Goal: Information Seeking & Learning: Check status

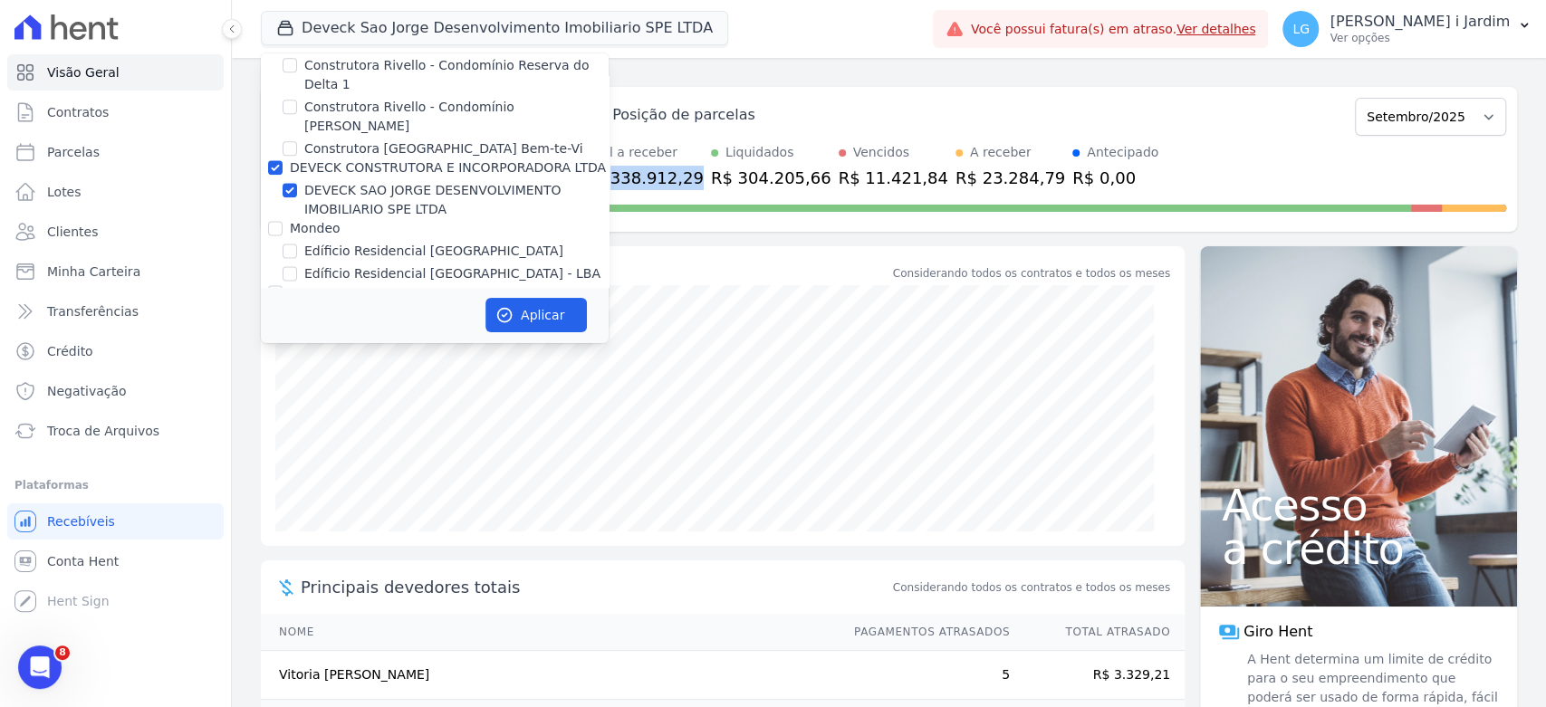
scroll to position [1509, 0]
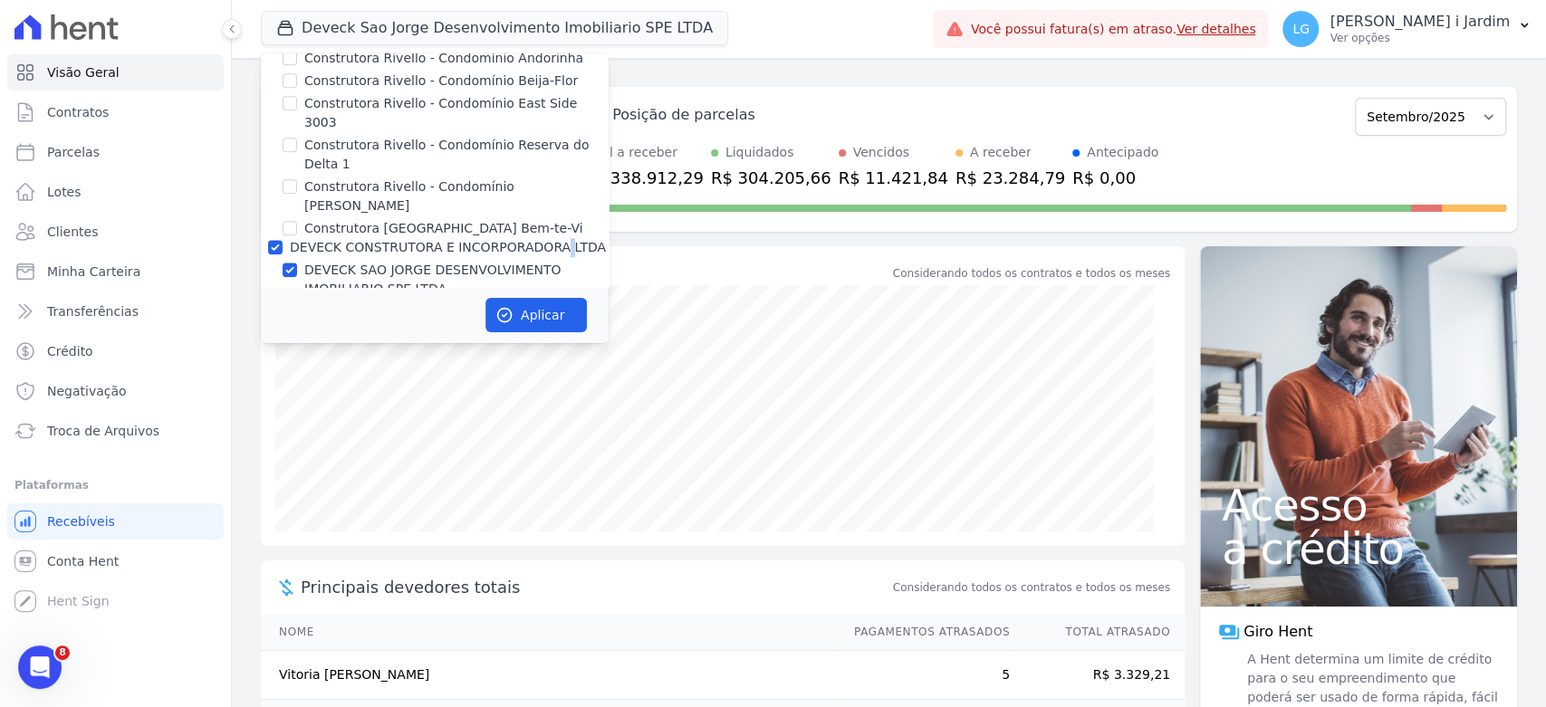
click at [375, 240] on label "DEVECK CONSTRUTORA E INCORPORADORA LTDA" at bounding box center [448, 247] width 316 height 14
click at [380, 240] on label "DEVECK CONSTRUTORA E INCORPORADORA LTDA" at bounding box center [448, 247] width 316 height 14
click at [283, 240] on input "DEVECK CONSTRUTORA E INCORPORADORA LTDA" at bounding box center [275, 247] width 14 height 14
checkbox input "false"
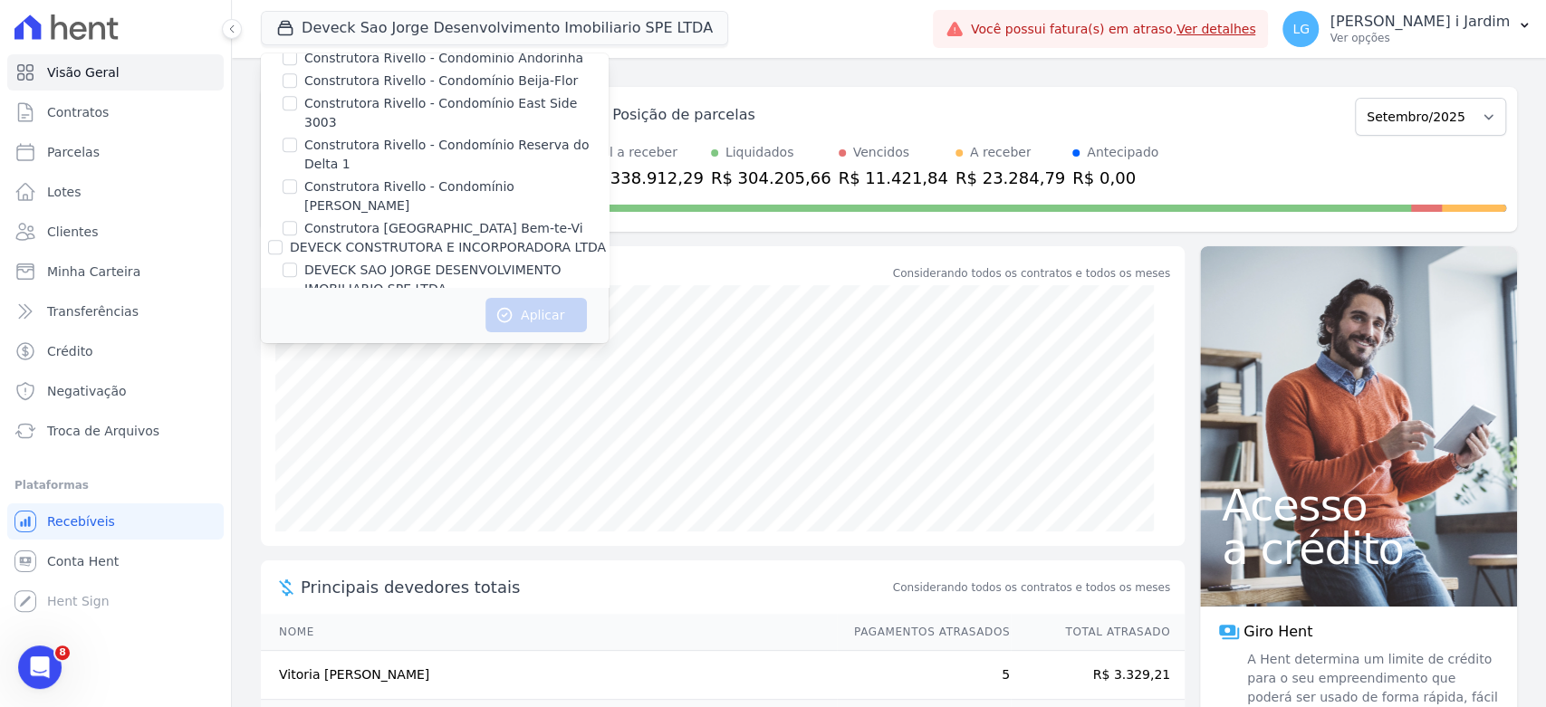
scroll to position [3014, 0]
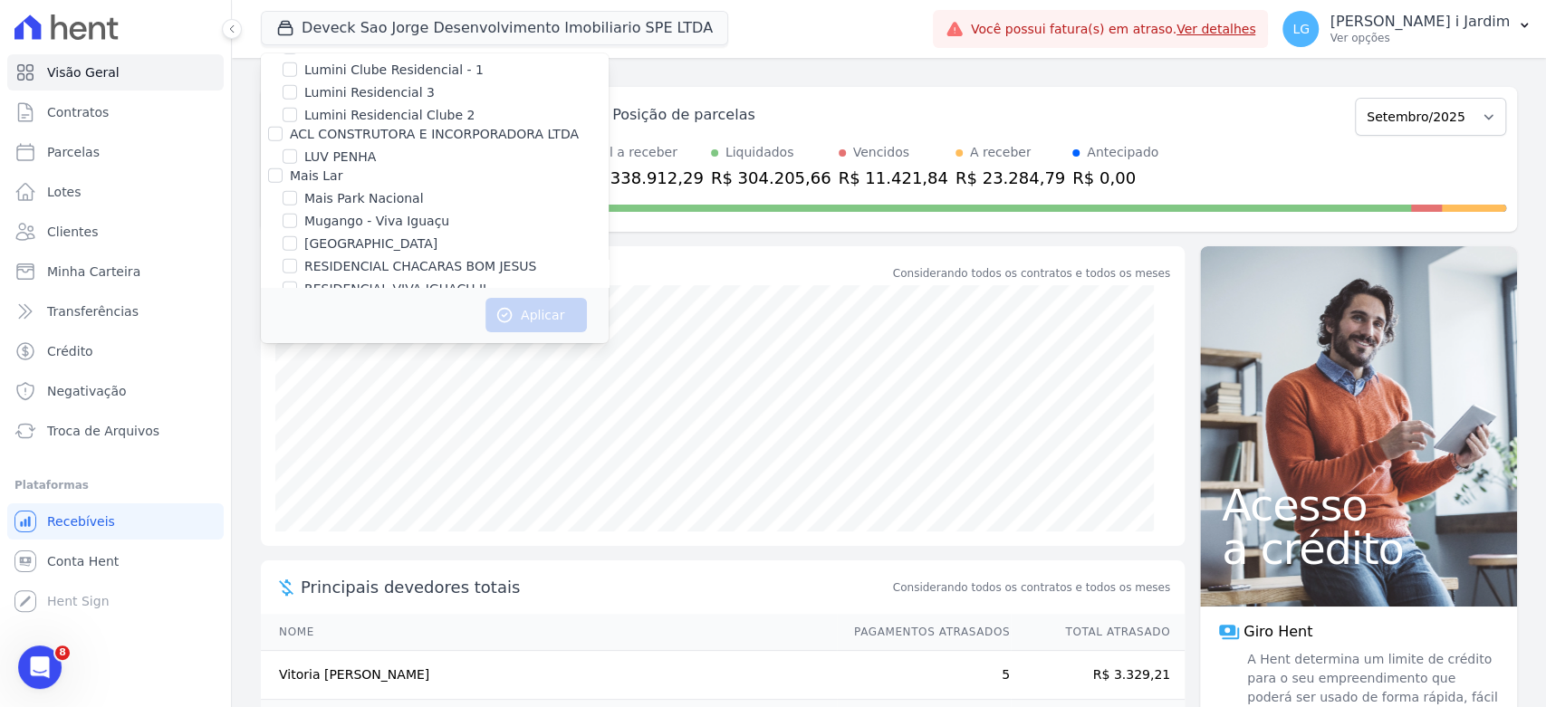
click at [392, 257] on label "RESIDENCIAL CHACARAS BOM JESUS" at bounding box center [420, 266] width 232 height 19
click at [297, 259] on input "RESIDENCIAL CHACARAS BOM JESUS" at bounding box center [290, 266] width 14 height 14
checkbox input "true"
click at [511, 311] on icon "button" at bounding box center [504, 315] width 18 height 18
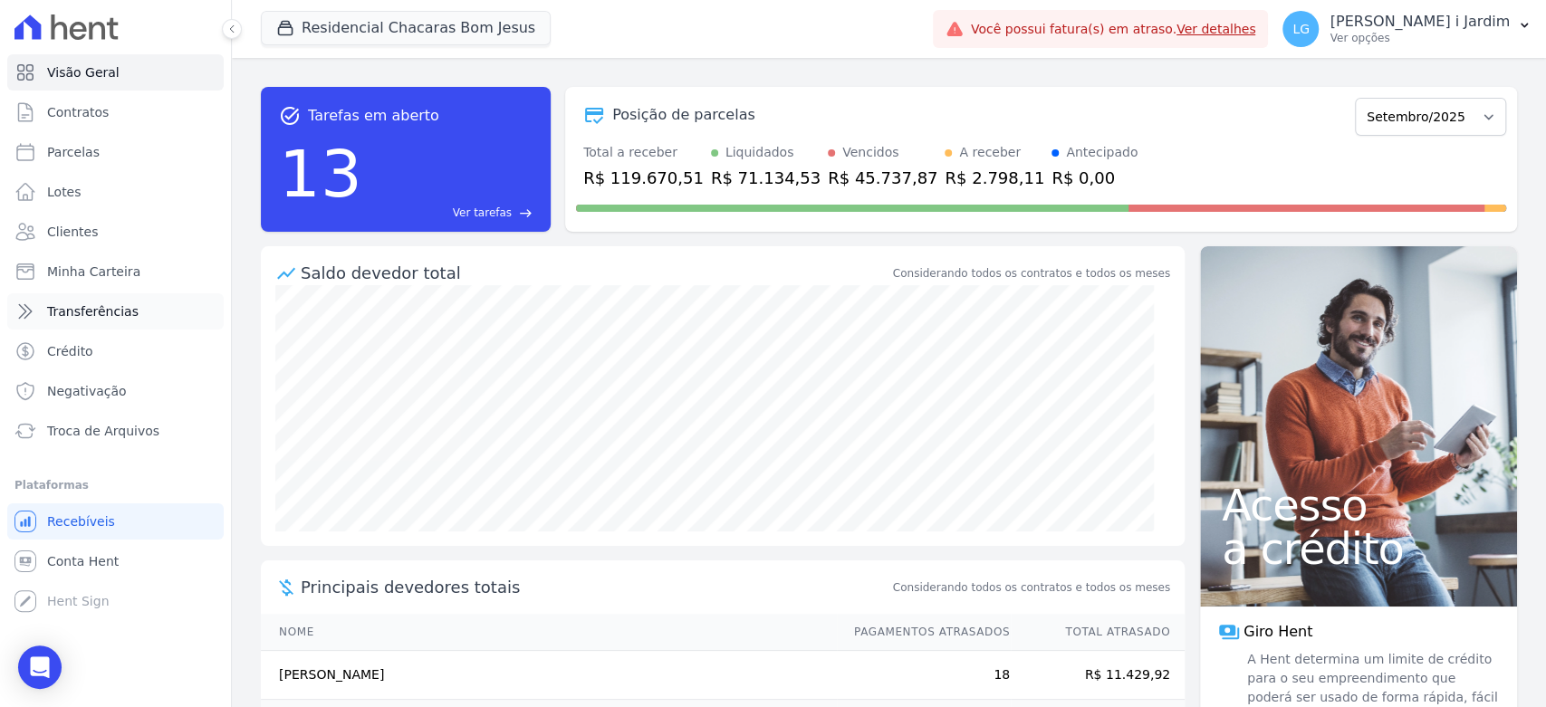
click at [119, 318] on span "Transferências" at bounding box center [92, 312] width 91 height 18
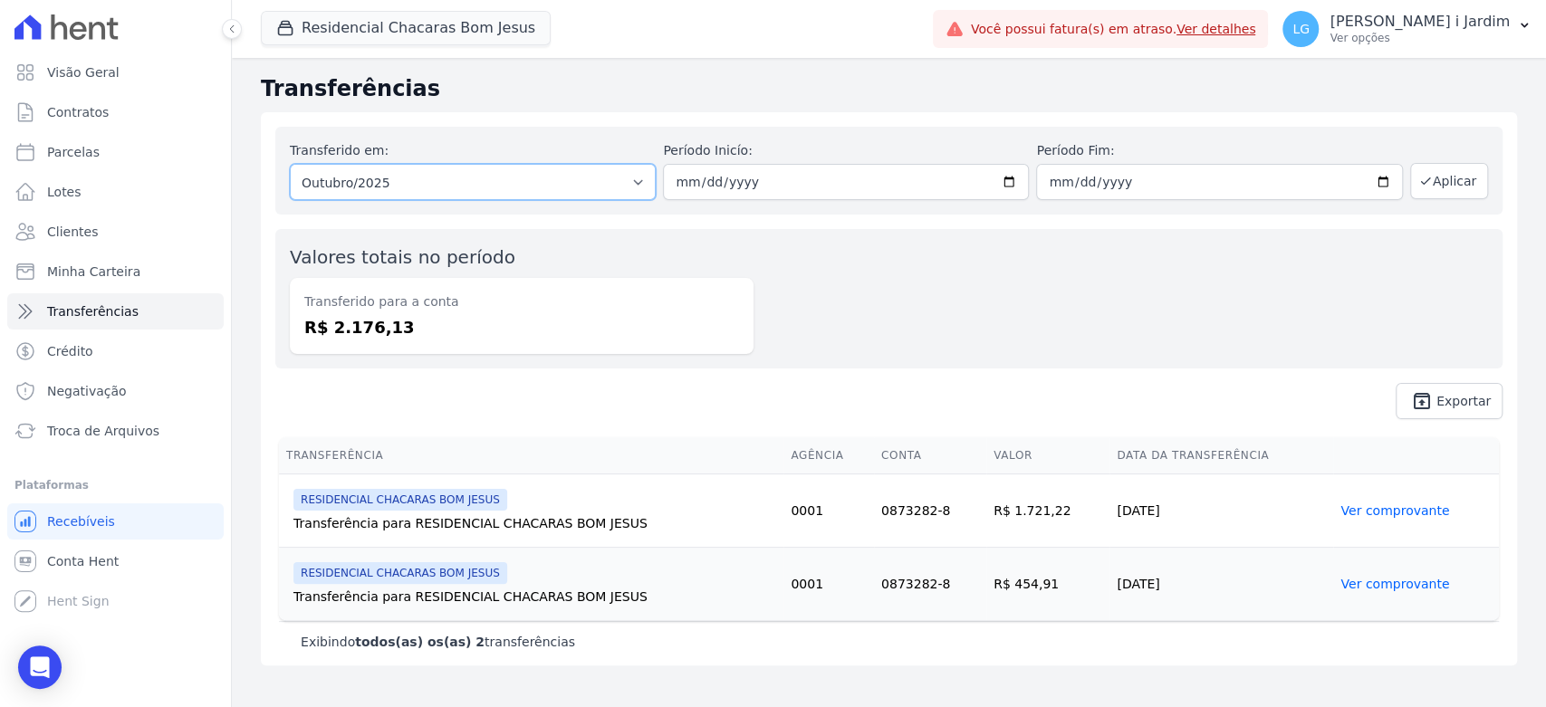
click at [391, 184] on select "Todos os meses Novembro/2024 Dezembro/2024 Janeiro/2025 Fevereiro/2025 Março/20…" at bounding box center [473, 182] width 366 height 36
select select "09/2025"
click at [290, 164] on select "Todos os meses Novembro/2024 Dezembro/2024 Janeiro/2025 Fevereiro/2025 Março/20…" at bounding box center [473, 182] width 366 height 36
click at [1479, 180] on button "Aplicar" at bounding box center [1449, 181] width 78 height 36
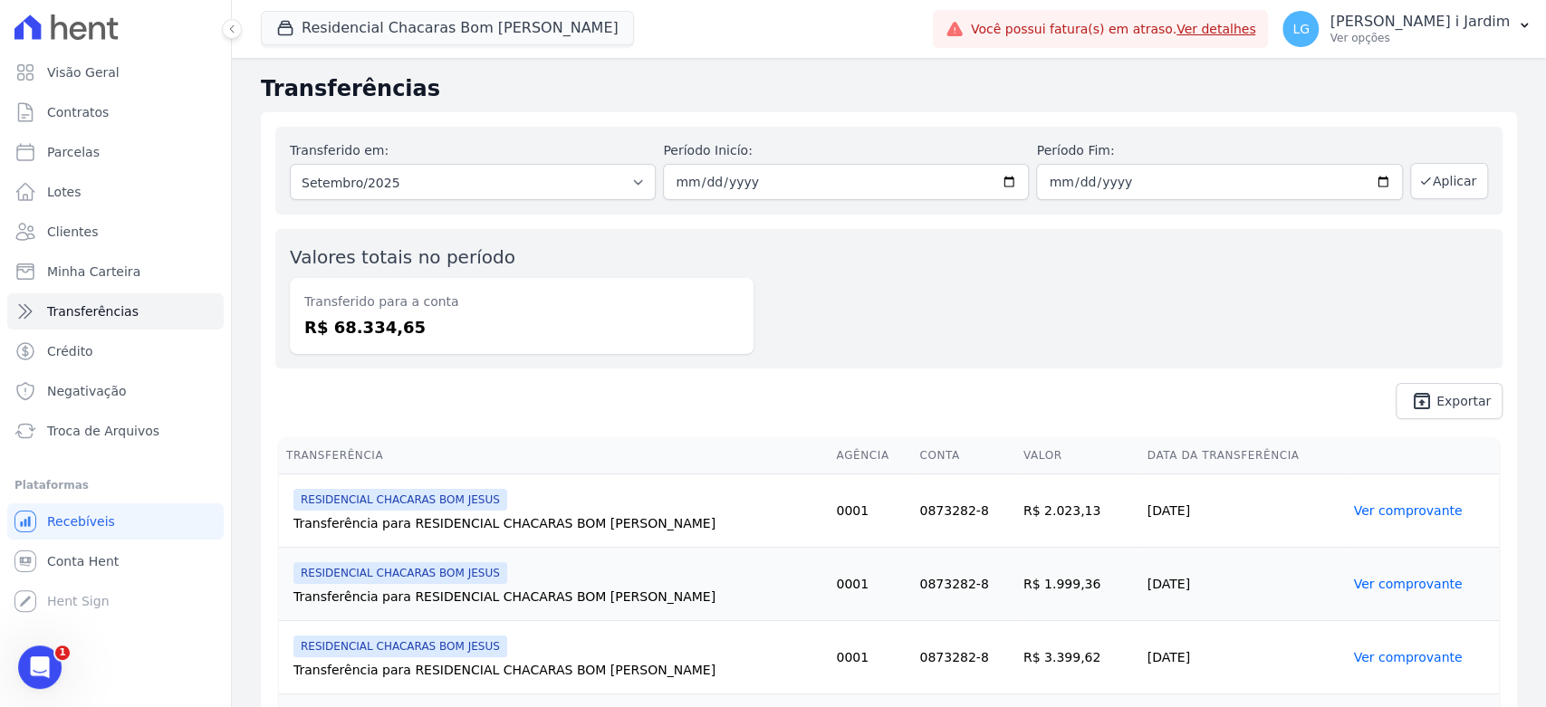
click at [390, 332] on dd "R$ 68.334,65" at bounding box center [521, 327] width 435 height 24
copy dd "68.334,65"
click at [114, 77] on link "Visão Geral" at bounding box center [115, 72] width 216 height 36
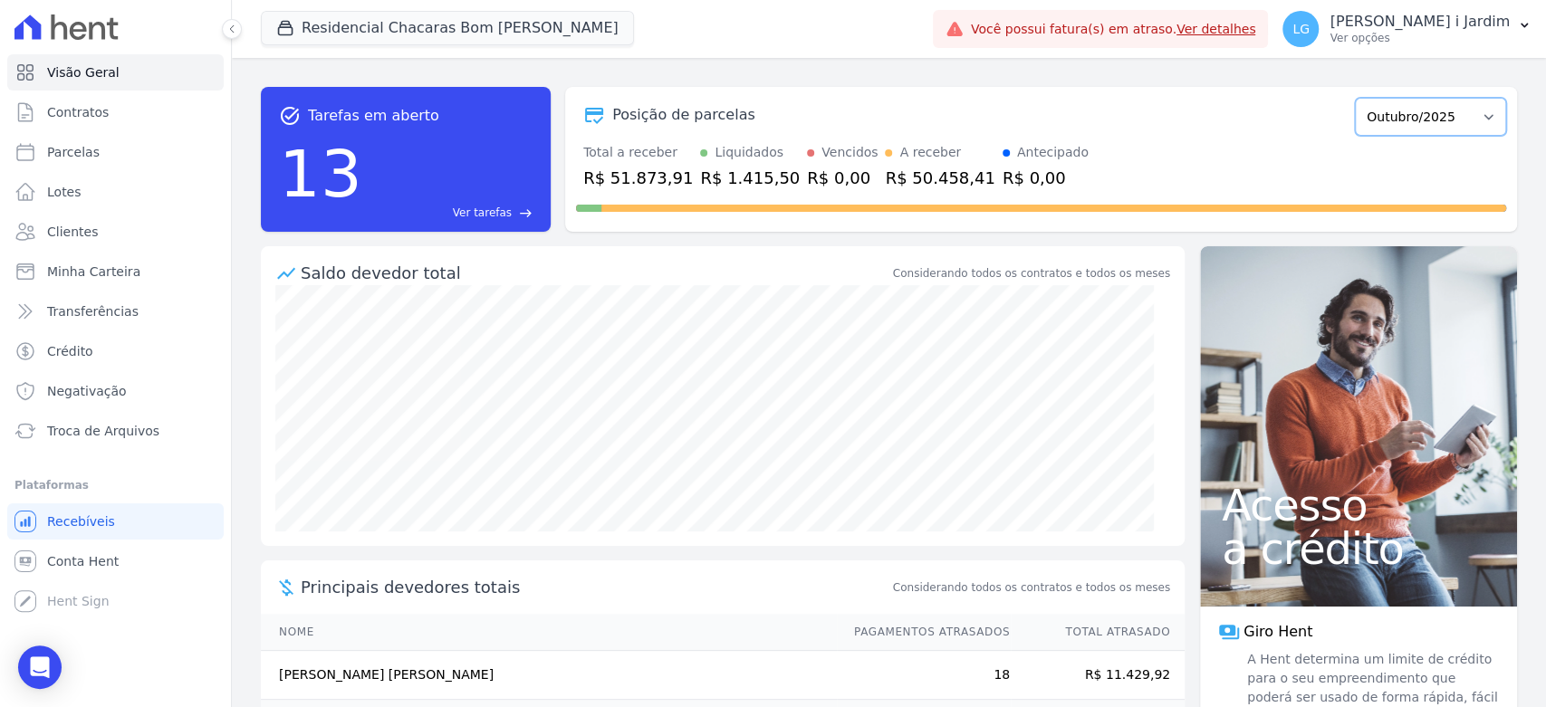
click at [1449, 117] on select "Novembro/2024 Dezembro/2024 Janeiro/2025 Fevereiro/2025 Março/2025 Abril/2025 M…" at bounding box center [1430, 117] width 151 height 38
select select "09/2025"
click at [1355, 98] on select "Novembro/2024 Dezembro/2024 Janeiro/2025 Fevereiro/2025 Março/2025 Abril/2025 M…" at bounding box center [1430, 117] width 151 height 38
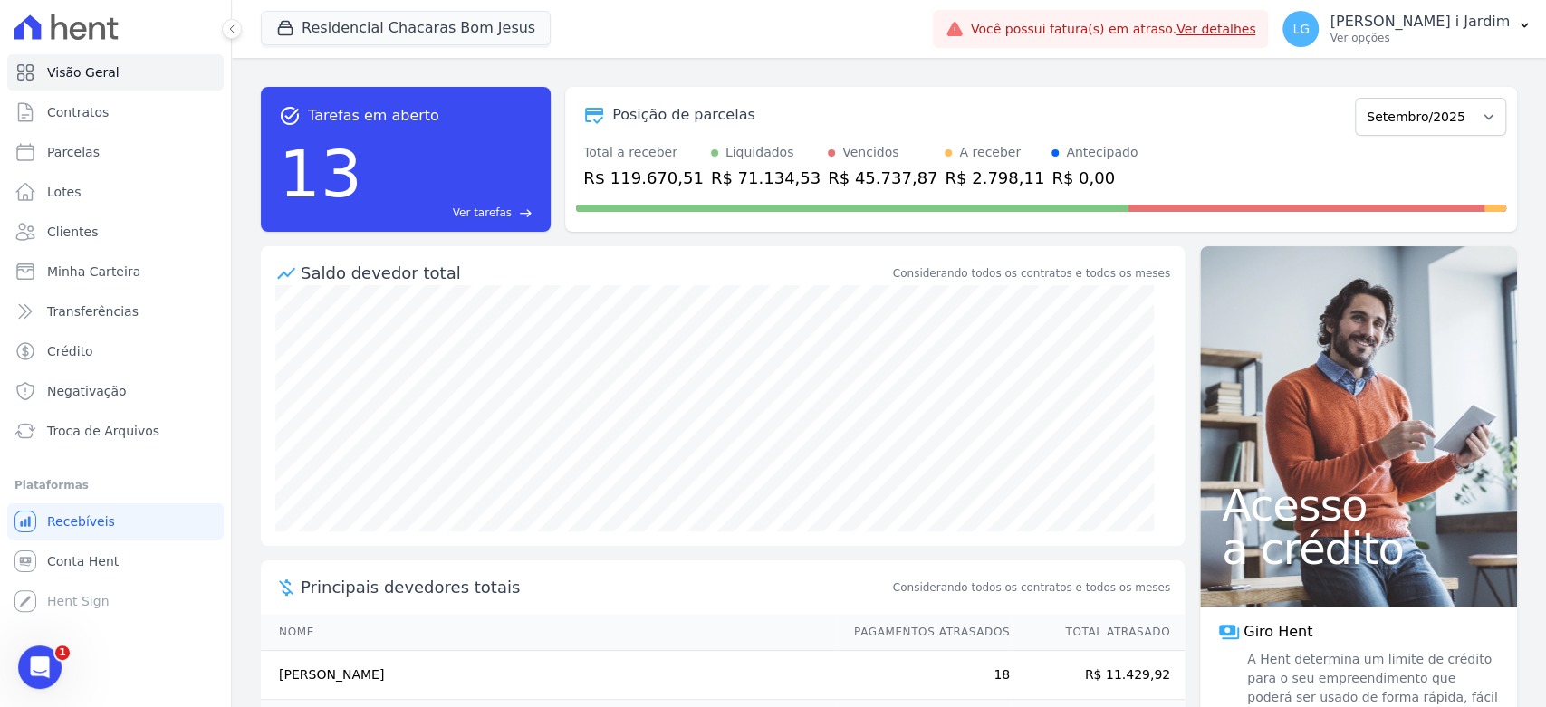
click at [645, 179] on div "R$ 119.670,51" at bounding box center [643, 178] width 120 height 24
copy div "119.670,51"
click at [360, 19] on button "Residencial Chacaras Bom Jesus" at bounding box center [406, 28] width 290 height 34
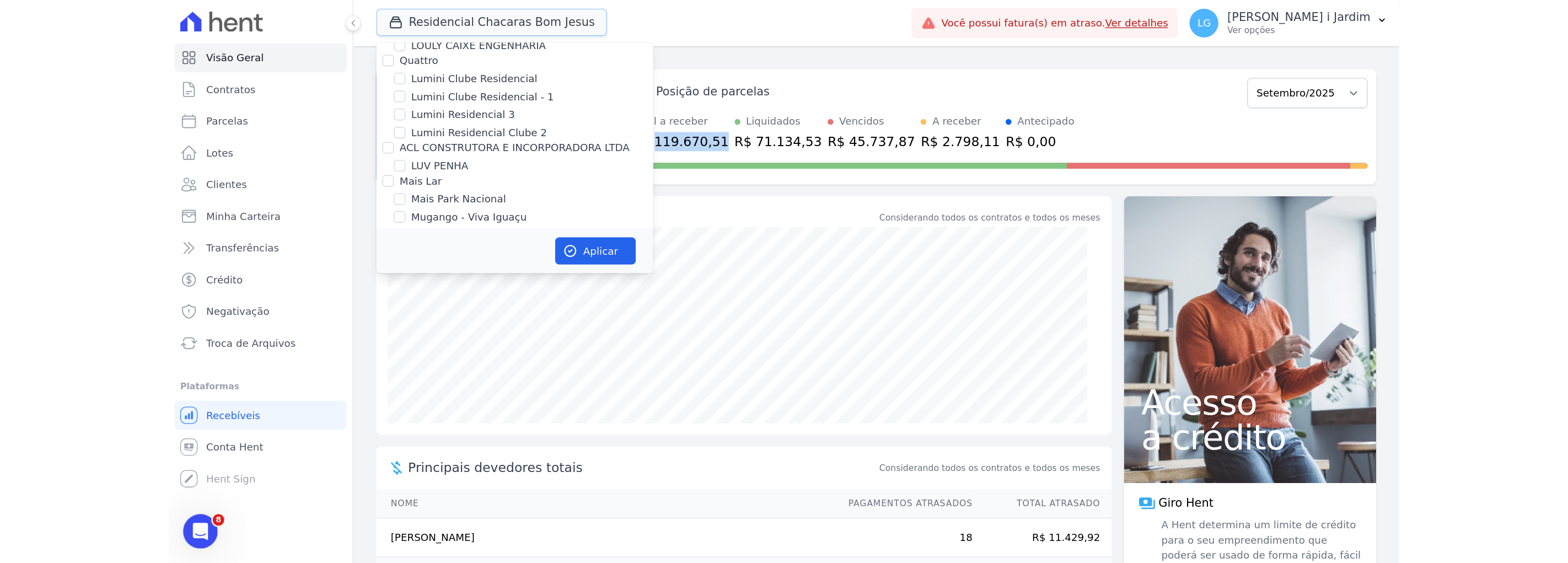
scroll to position [1776, 0]
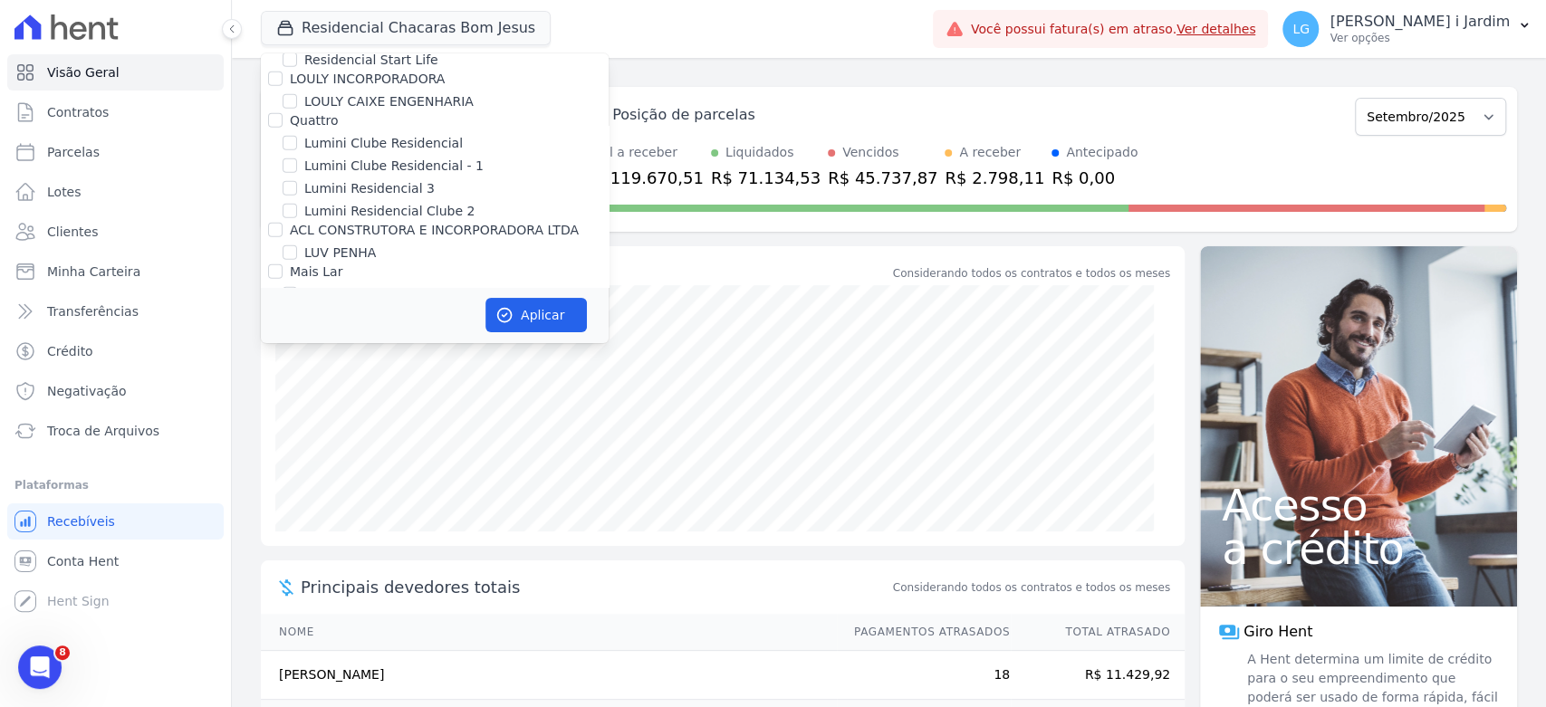
click at [358, 353] on label "RESIDENCIAL CHACARAS BOM JESUS" at bounding box center [420, 362] width 232 height 19
click at [297, 355] on input "RESIDENCIAL CHACARAS BOM JESUS" at bounding box center [290, 362] width 14 height 14
checkbox input "false"
click at [382, 308] on label "Mugango - Viva Iguaçu" at bounding box center [376, 317] width 145 height 19
click at [297, 310] on input "Mugango - Viva Iguaçu" at bounding box center [290, 317] width 14 height 14
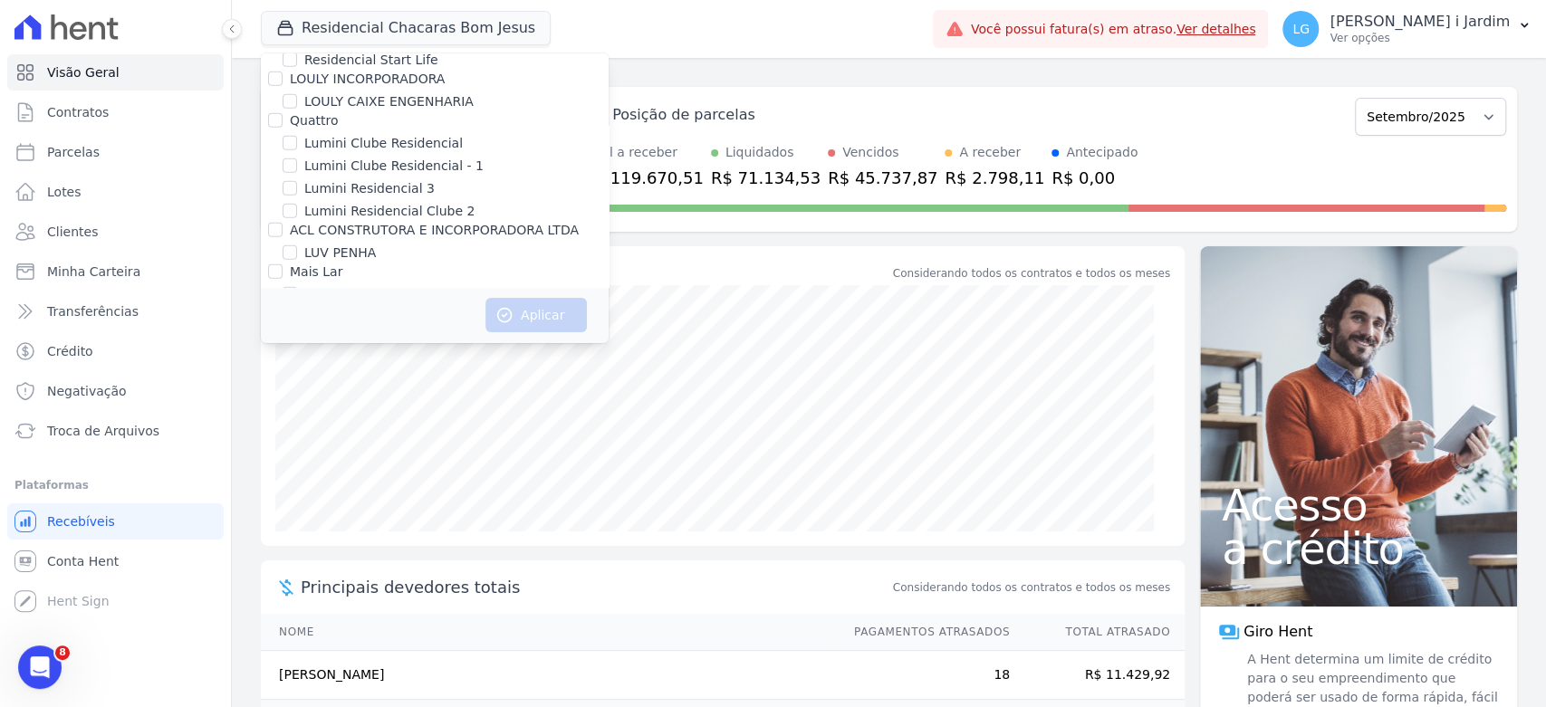
checkbox input "true"
click at [560, 321] on button "Aplicar" at bounding box center [535, 315] width 101 height 34
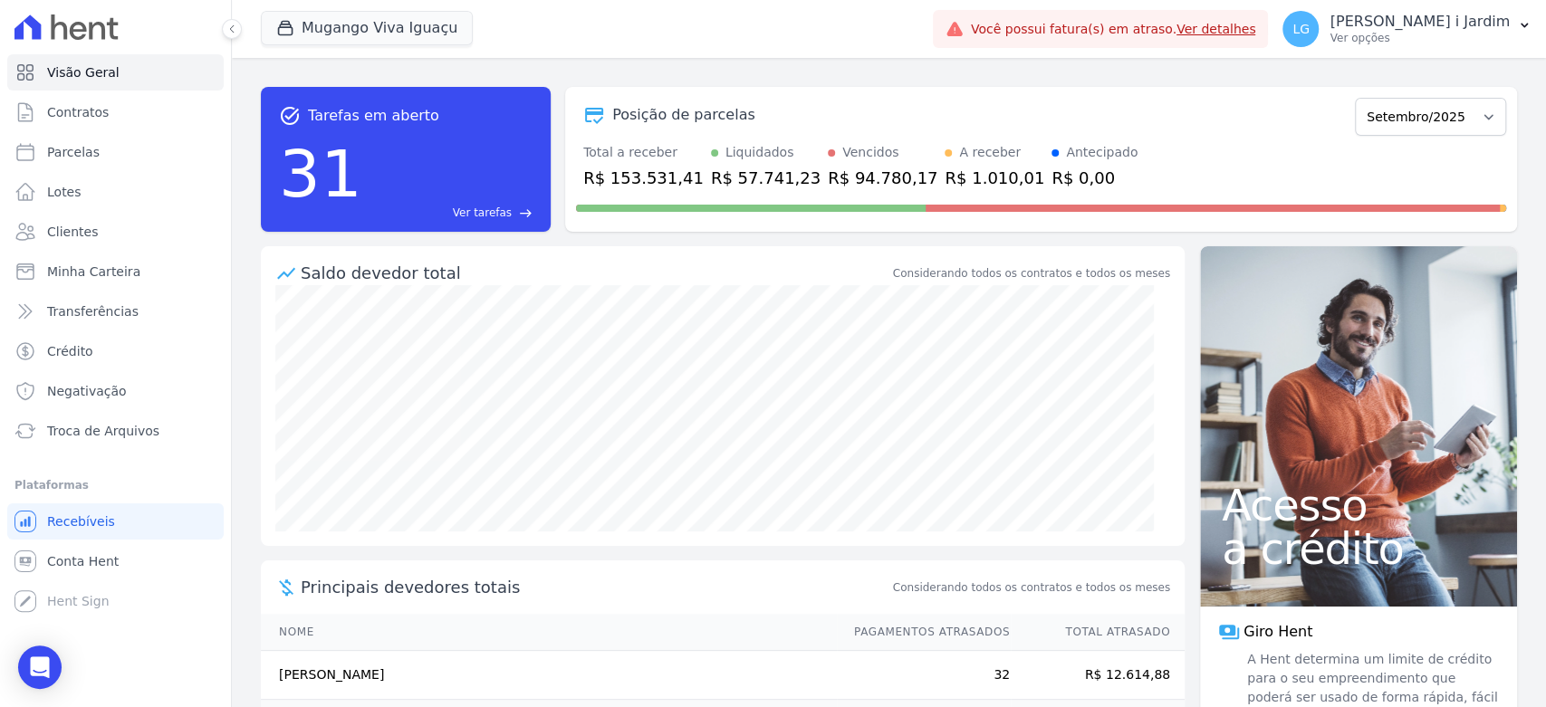
click at [648, 177] on div "R$ 153.531,41" at bounding box center [643, 178] width 120 height 24
copy div "153.531,41"
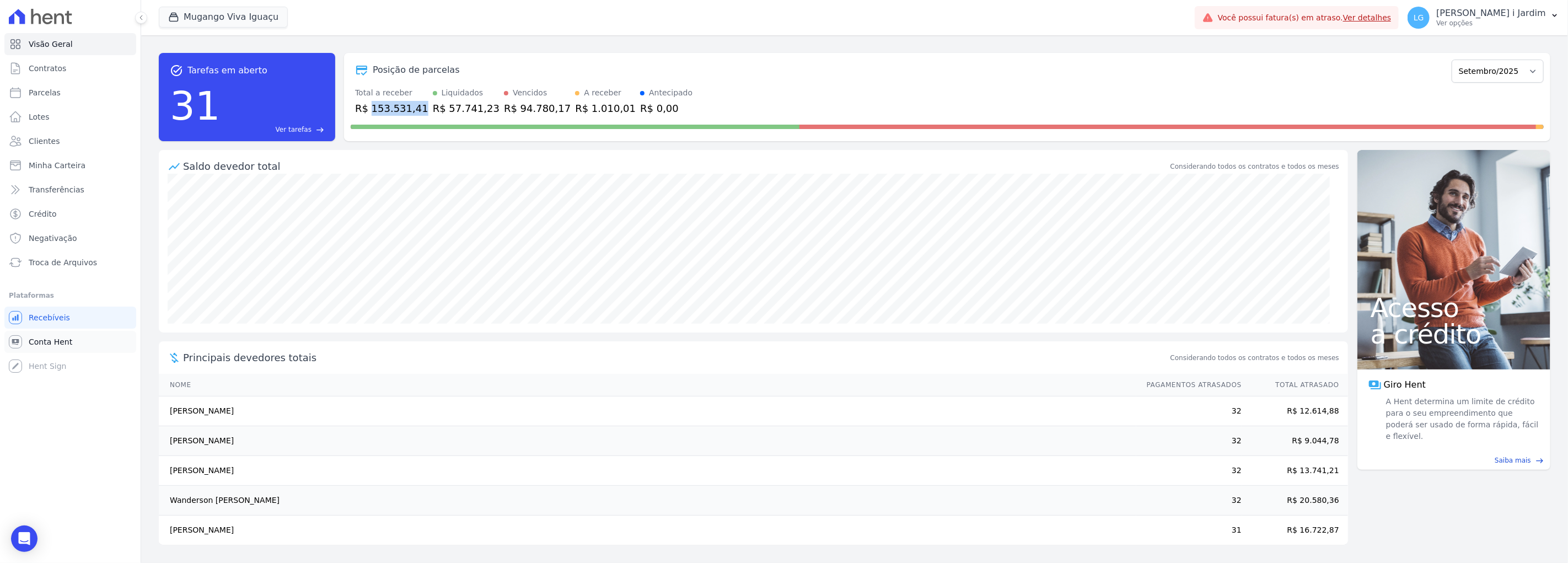
click at [61, 339] on span "Conta Hent" at bounding box center [51, 342] width 44 height 11
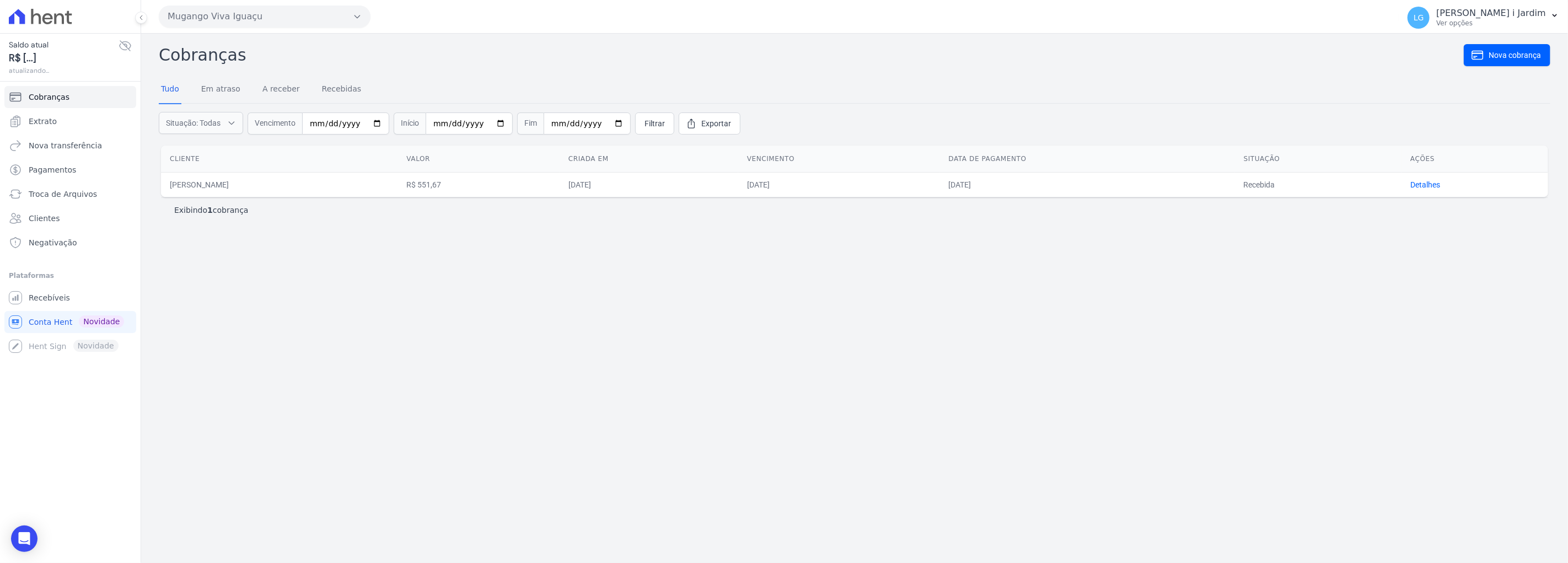
click at [245, 23] on button "Mugango Viva Iguaçu" at bounding box center [265, 16] width 212 height 22
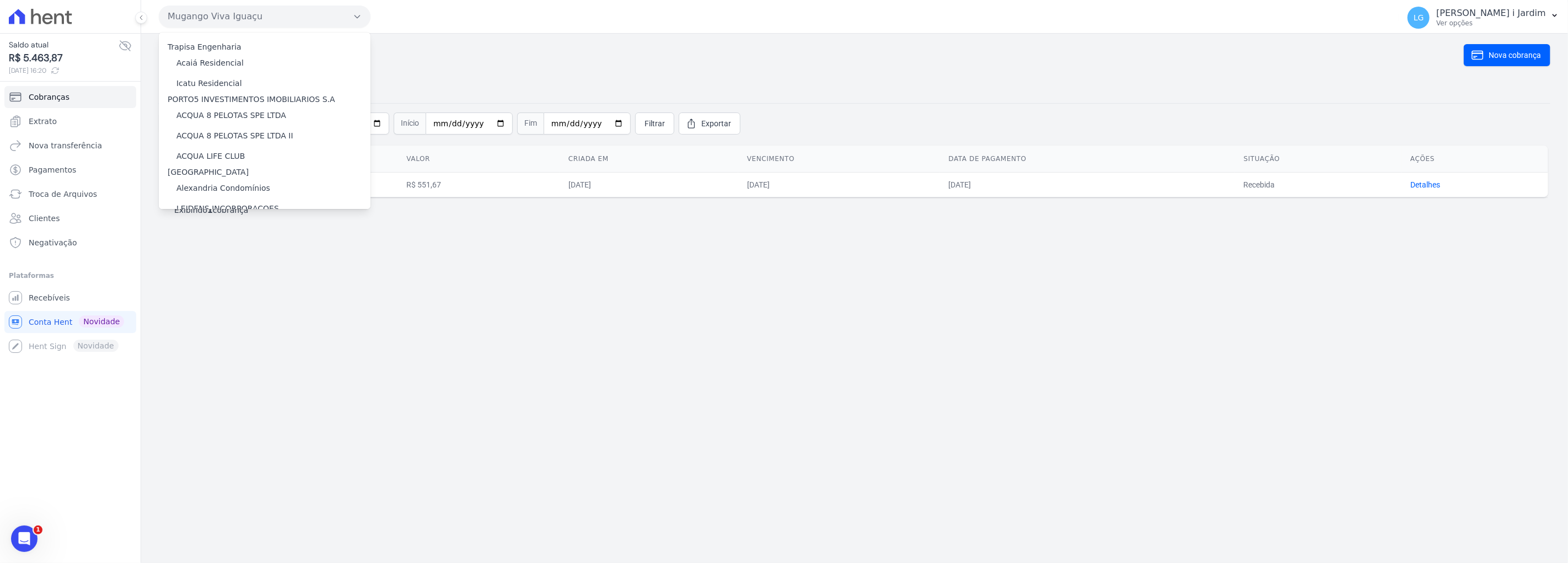
scroll to position [2443, 0]
click at [226, 164] on label "[GEOGRAPHIC_DATA]" at bounding box center [217, 170] width 81 height 12
click at [0, 0] on input "[GEOGRAPHIC_DATA]" at bounding box center [0, 0] width 0 height 0
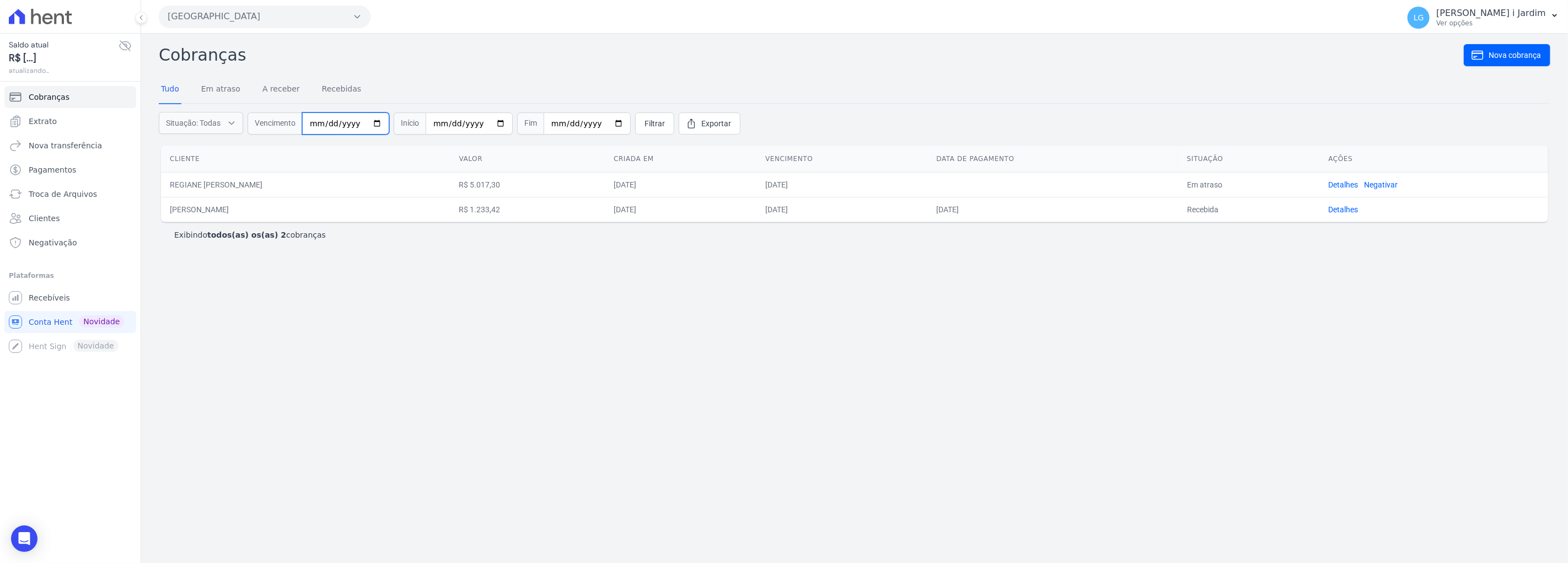
click at [371, 121] on input "date" at bounding box center [345, 124] width 87 height 22
type input "[DATE]"
click at [488, 120] on input "date" at bounding box center [469, 124] width 87 height 22
type input "[DATE]"
click at [645, 125] on span "Filtrar" at bounding box center [655, 124] width 21 height 11
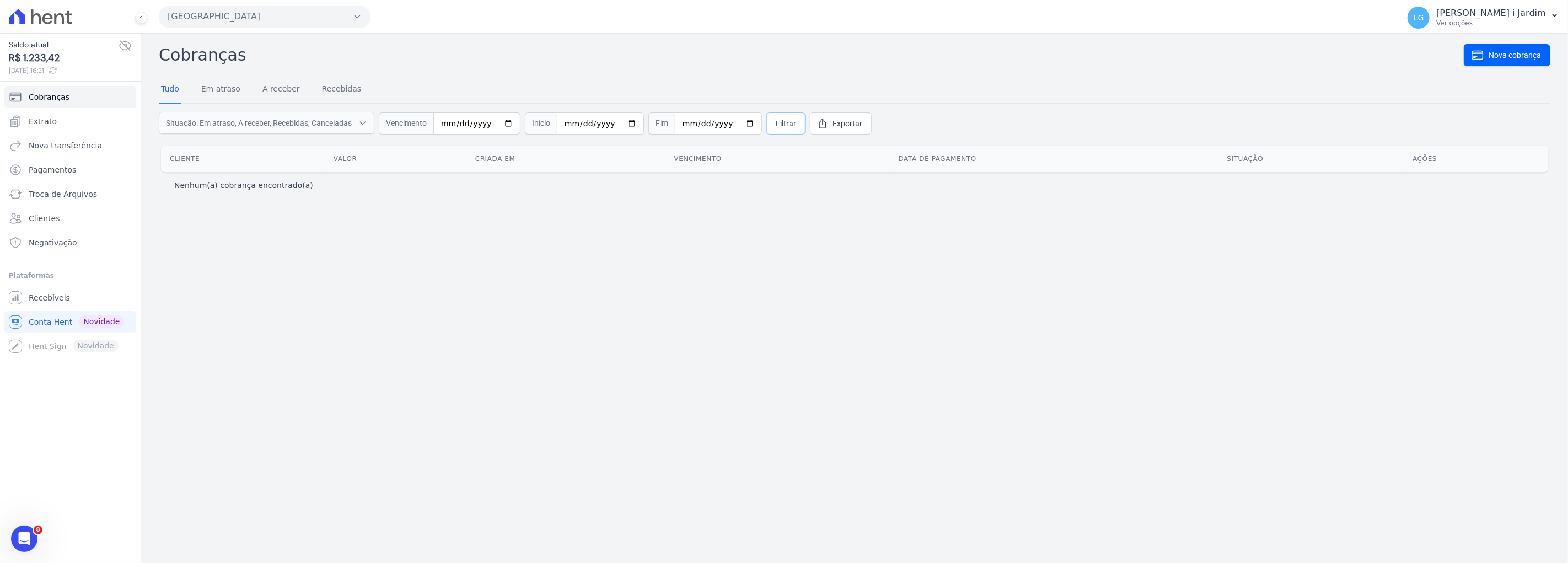
click at [777, 118] on span "Filtrar" at bounding box center [786, 124] width 21 height 11
click at [262, 92] on link "A receber" at bounding box center [281, 89] width 42 height 29
click at [184, 91] on div "Tudo Em atraso A receber Recebidas" at bounding box center [261, 89] width 205 height 29
click at [172, 94] on link "Tudo" at bounding box center [170, 89] width 23 height 29
click at [779, 125] on span "Filtrar" at bounding box center [786, 124] width 21 height 11
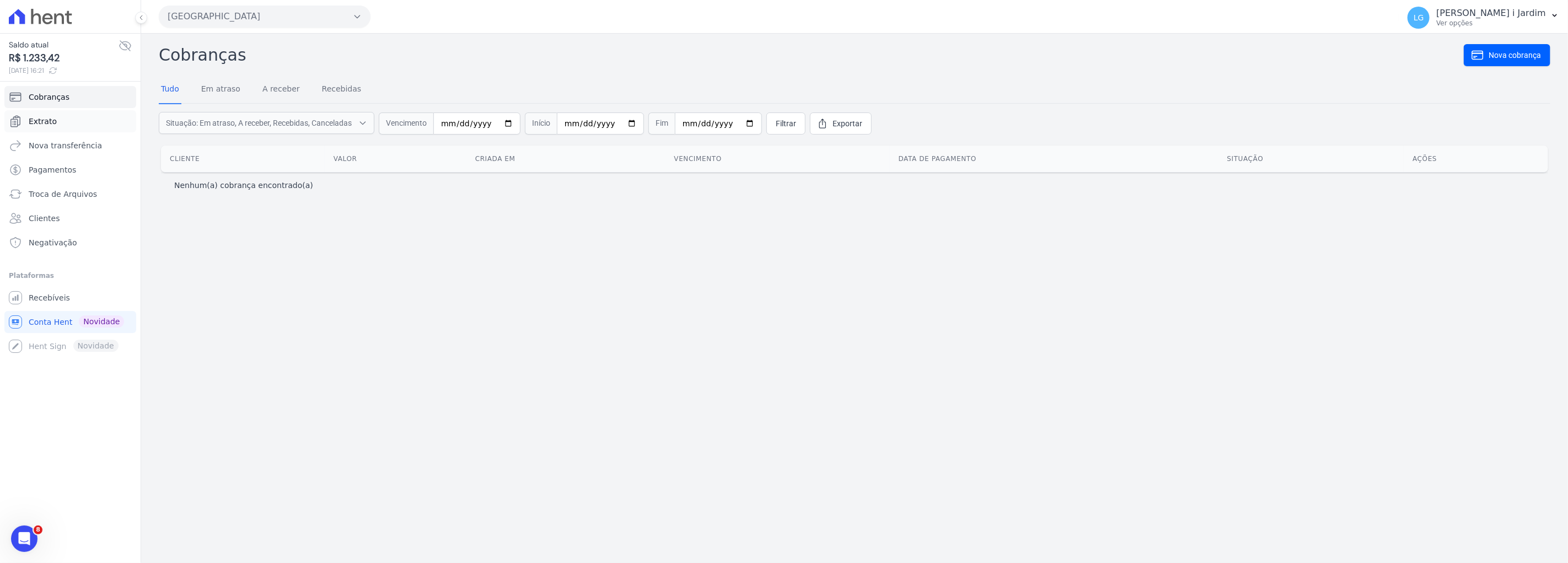
click at [85, 121] on link "Extrato" at bounding box center [70, 121] width 131 height 22
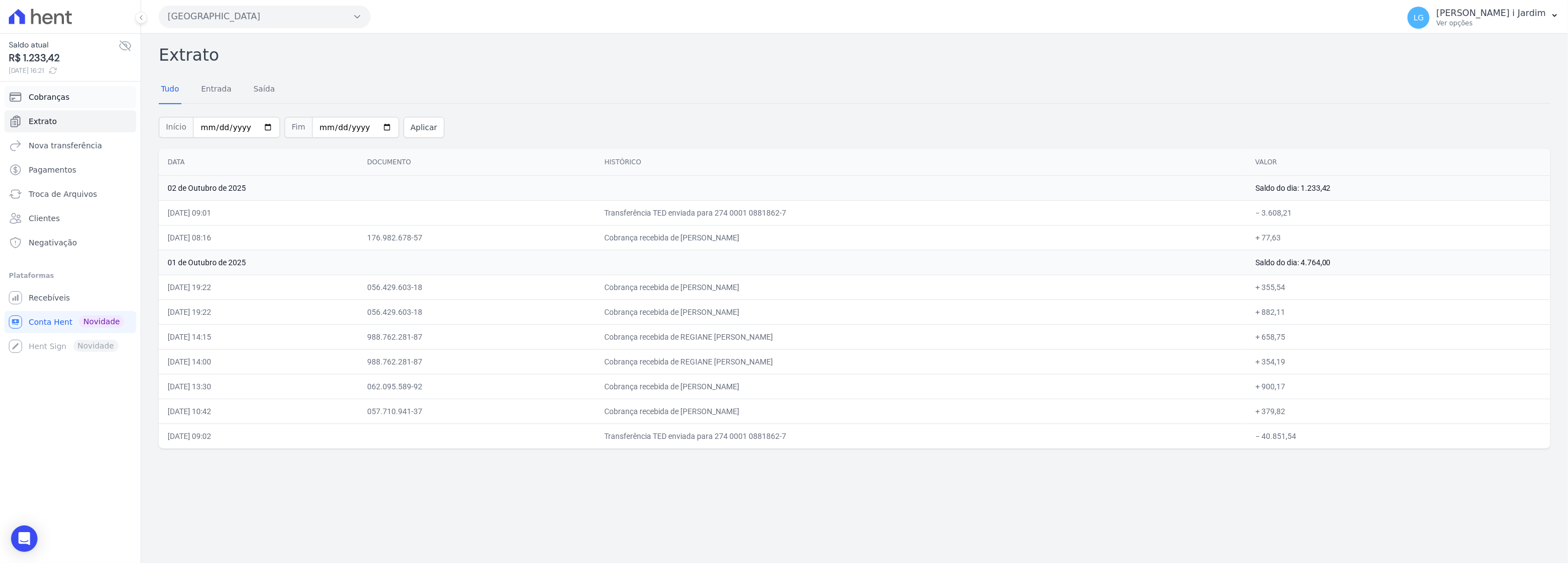
click at [80, 103] on link "Cobranças" at bounding box center [70, 97] width 131 height 22
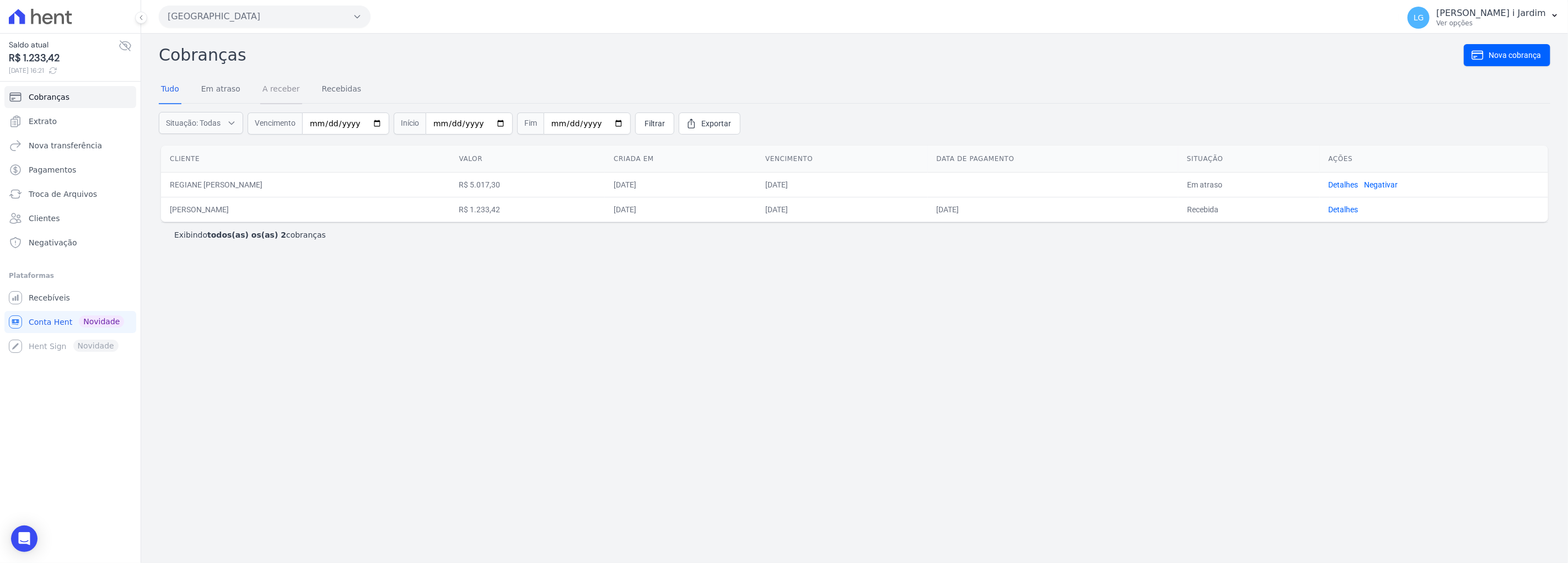
click at [262, 85] on link "A receber" at bounding box center [281, 89] width 42 height 29
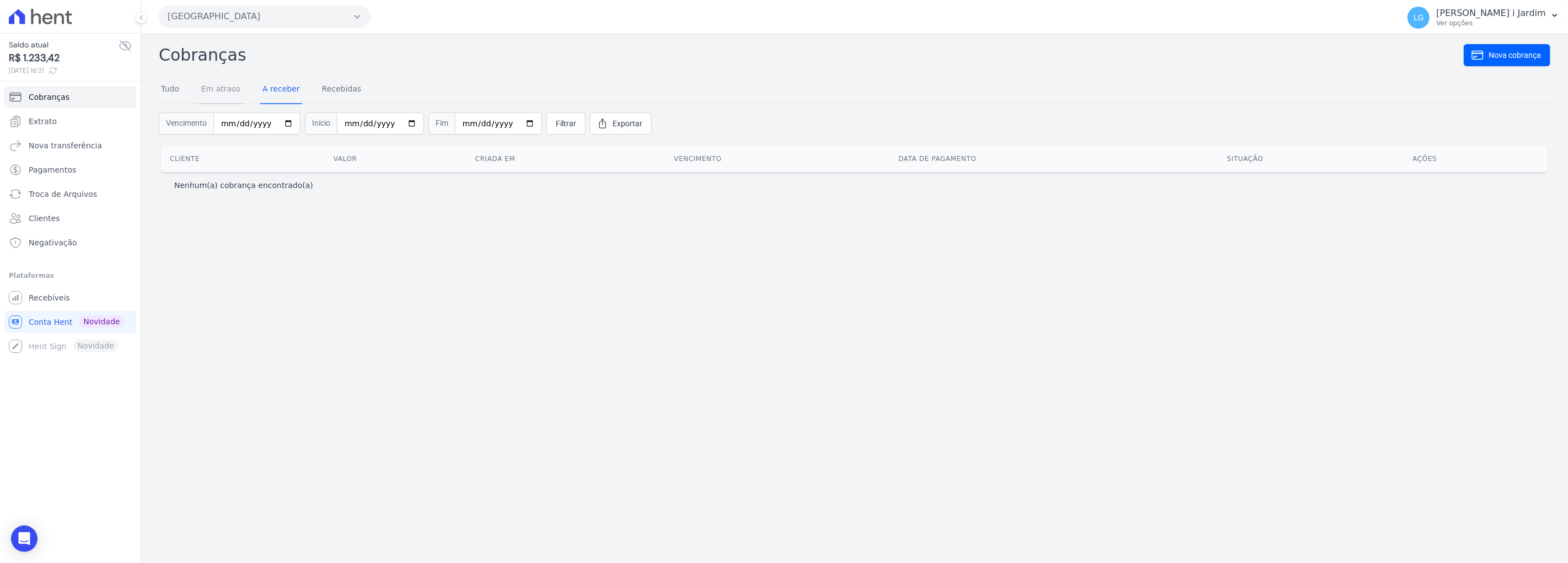
click at [226, 93] on link "Em atraso" at bounding box center [221, 89] width 44 height 29
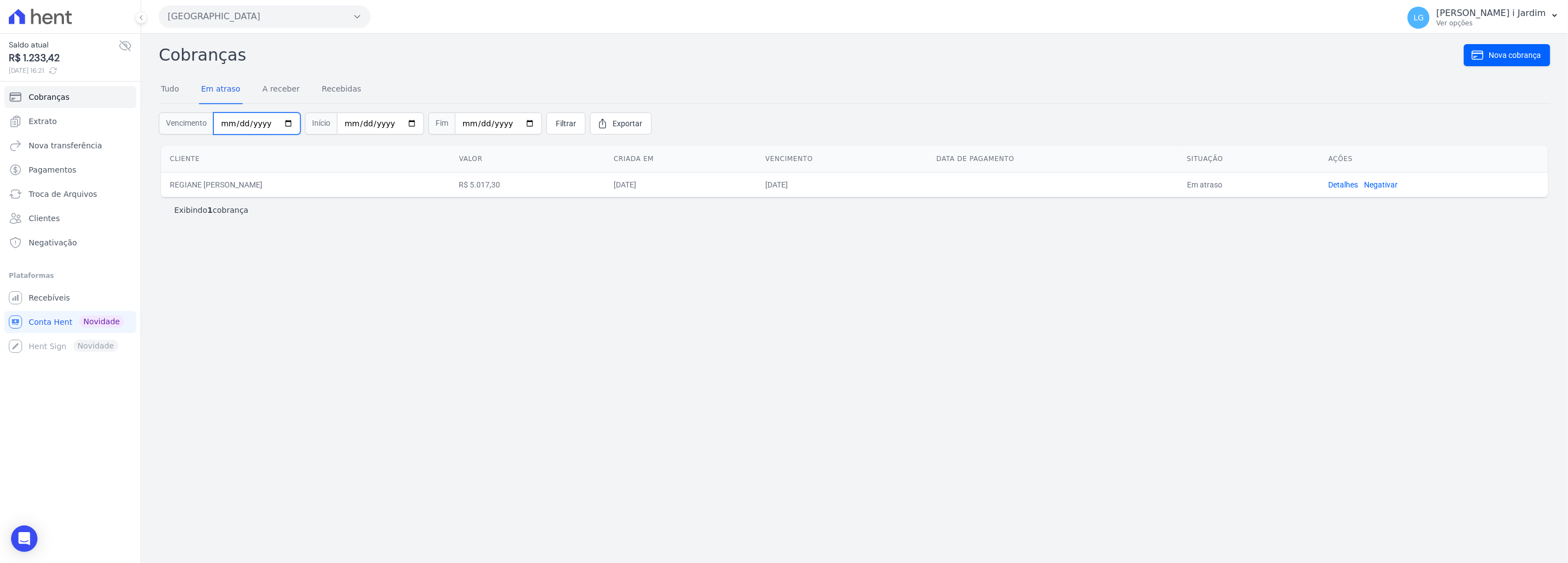
click at [284, 123] on input "date" at bounding box center [257, 124] width 87 height 22
type input "[DATE]"
click at [395, 122] on input "date" at bounding box center [380, 124] width 87 height 22
click at [397, 123] on input "date" at bounding box center [380, 124] width 87 height 22
type input "[DATE]"
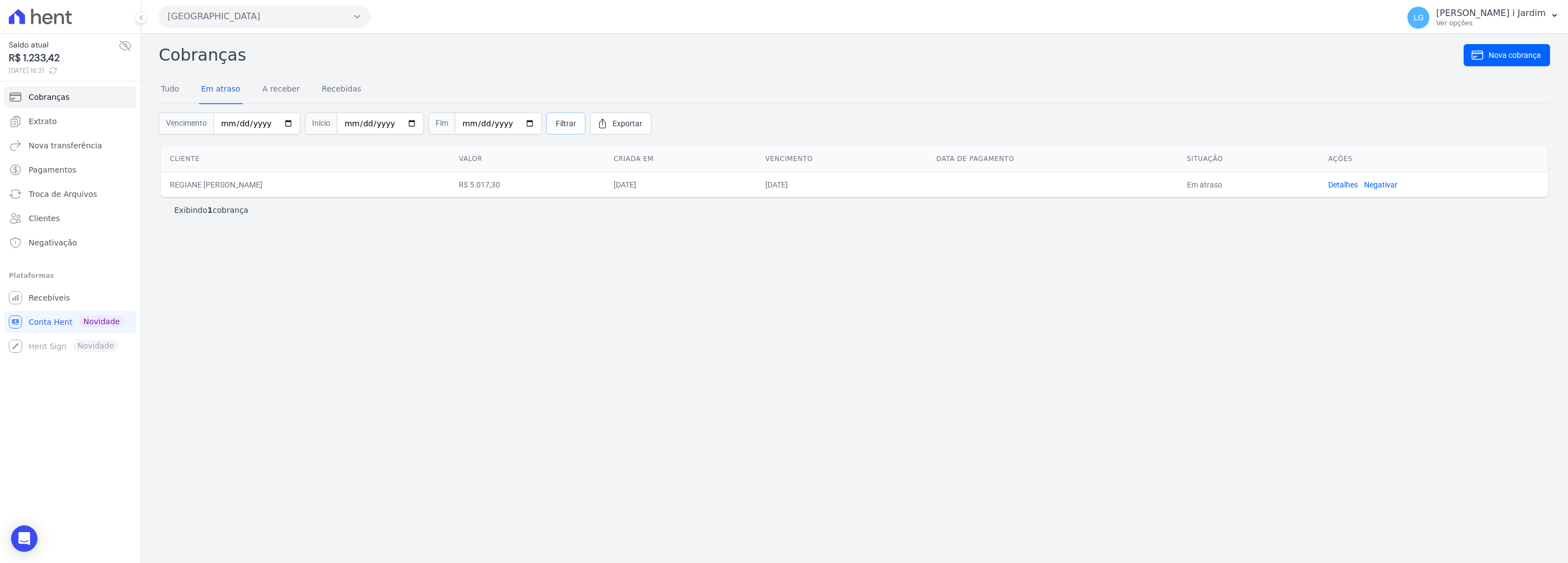
click at [556, 125] on span "Filtrar" at bounding box center [566, 124] width 21 height 11
click at [517, 355] on div "Cobranças Nova cobrança Tudo Em atraso A receber Recebidas Vencimento [DATE] In…" at bounding box center [855, 298] width 1427 height 530
click at [68, 117] on link "Extrato" at bounding box center [70, 121] width 131 height 22
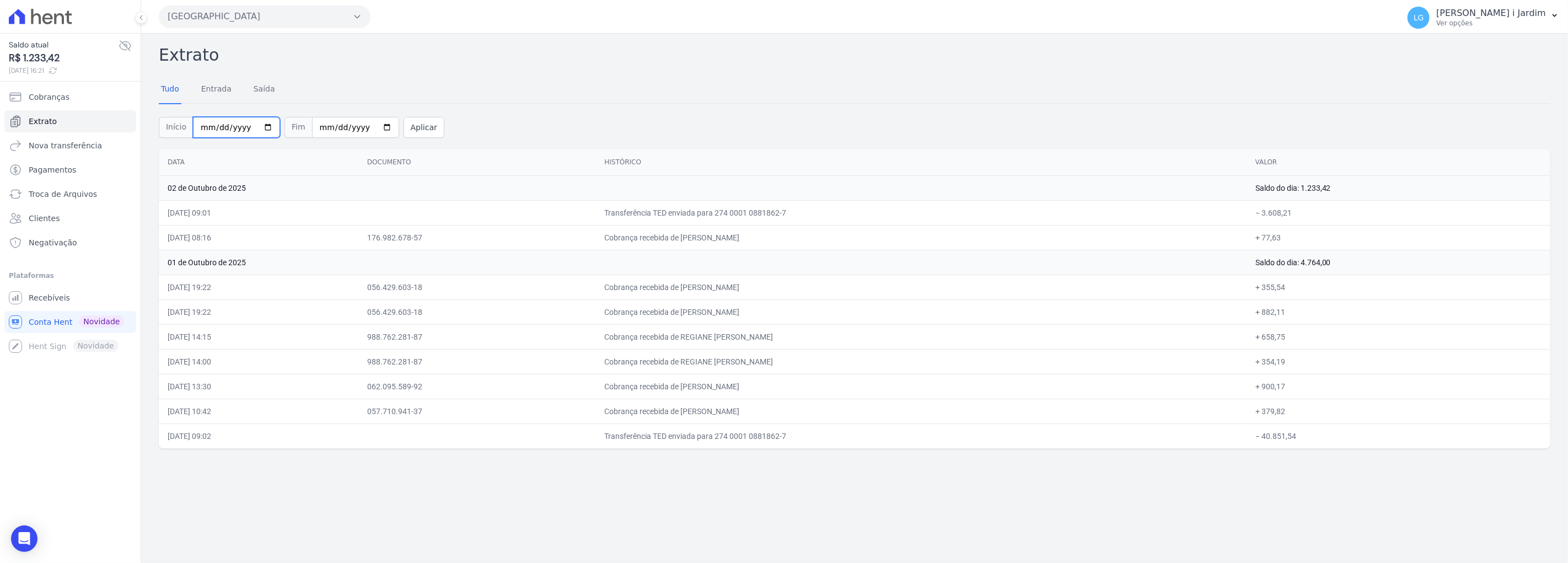
click at [256, 123] on input "[DATE]" at bounding box center [236, 127] width 87 height 21
type input "[DATE]"
click at [369, 127] on input "[DATE]" at bounding box center [355, 127] width 87 height 21
type input "[DATE]"
click at [404, 125] on button "Aplicar" at bounding box center [424, 127] width 41 height 21
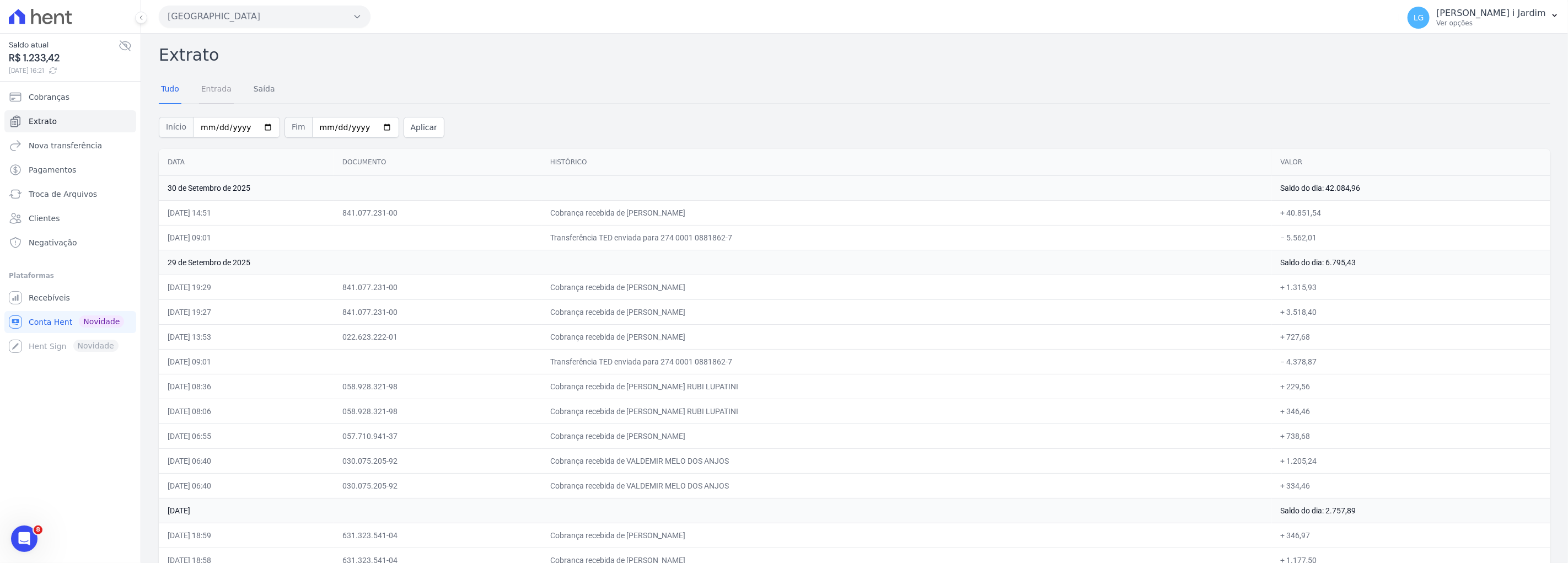
click at [216, 100] on link "Entrada" at bounding box center [216, 89] width 35 height 29
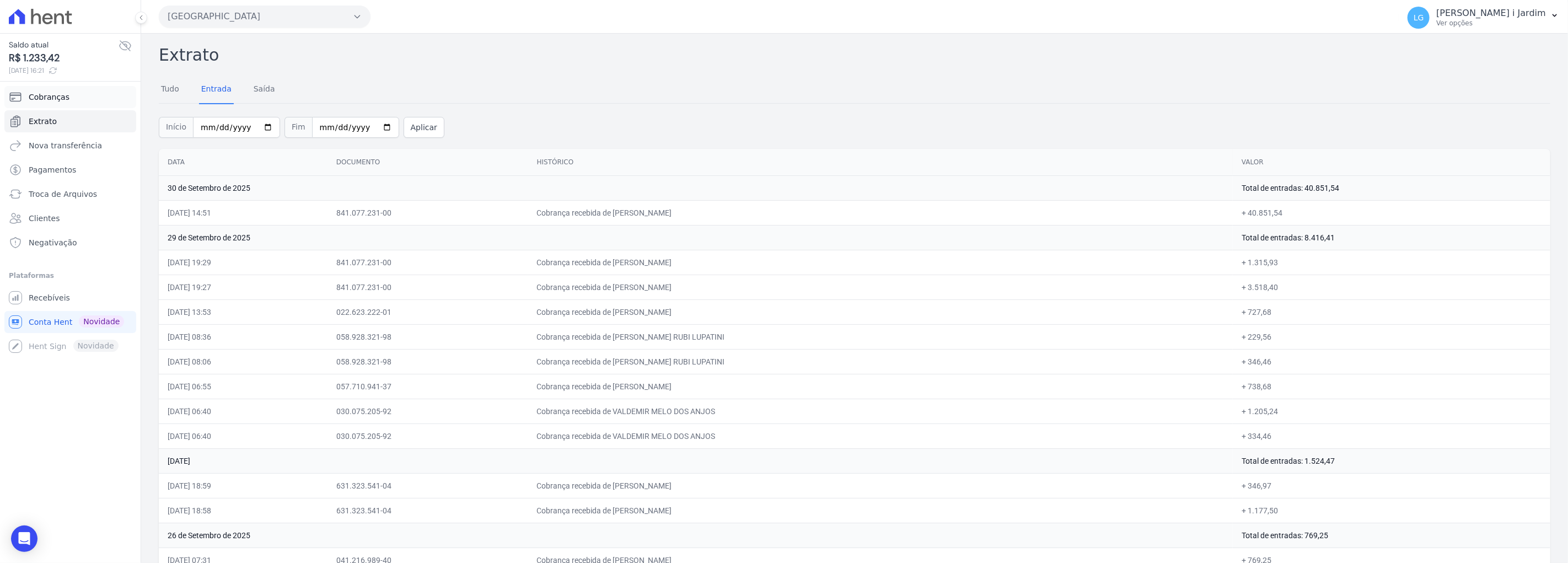
drag, startPoint x: 58, startPoint y: 91, endPoint x: 62, endPoint y: 96, distance: 6.4
click at [60, 92] on span "Cobranças" at bounding box center [49, 97] width 41 height 11
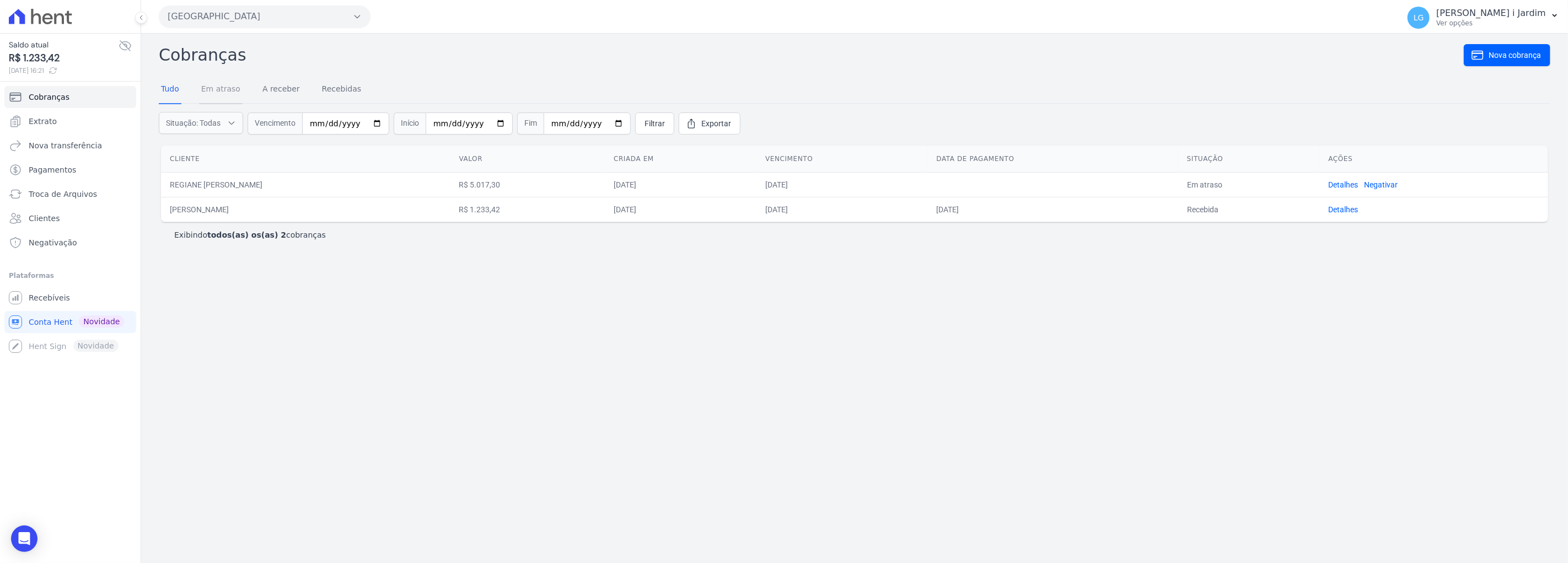
click at [233, 90] on link "Em atraso" at bounding box center [221, 89] width 44 height 29
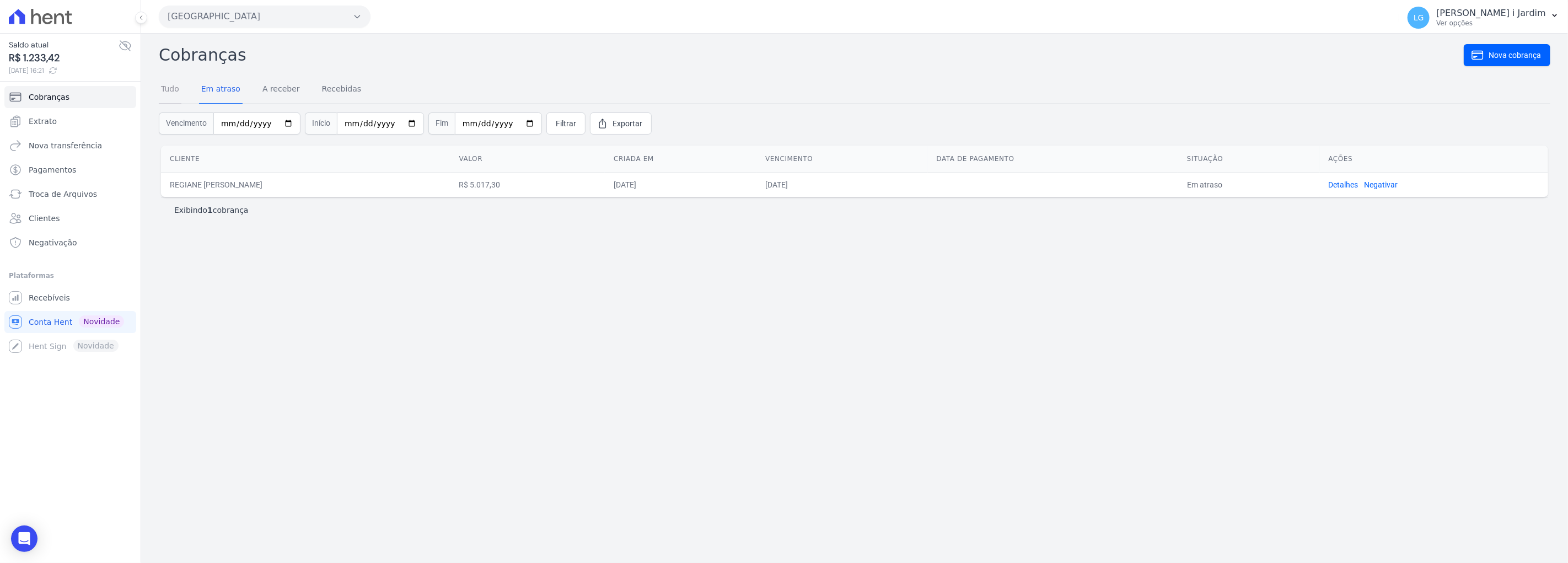
click at [178, 83] on link "Tudo" at bounding box center [170, 89] width 23 height 29
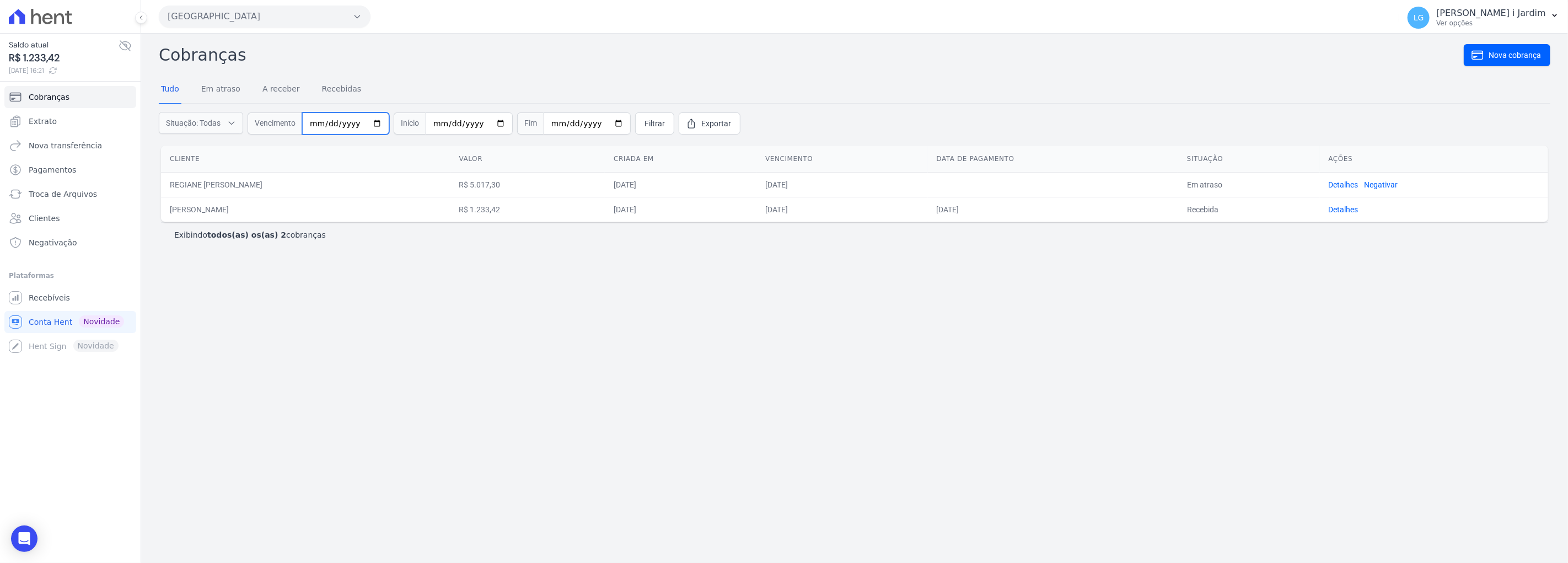
click at [375, 122] on input "date" at bounding box center [345, 124] width 87 height 22
type input "[DATE]"
click at [492, 122] on input "date" at bounding box center [469, 124] width 87 height 22
type input "[DATE]"
click at [644, 128] on link "Filtrar" at bounding box center [654, 124] width 39 height 22
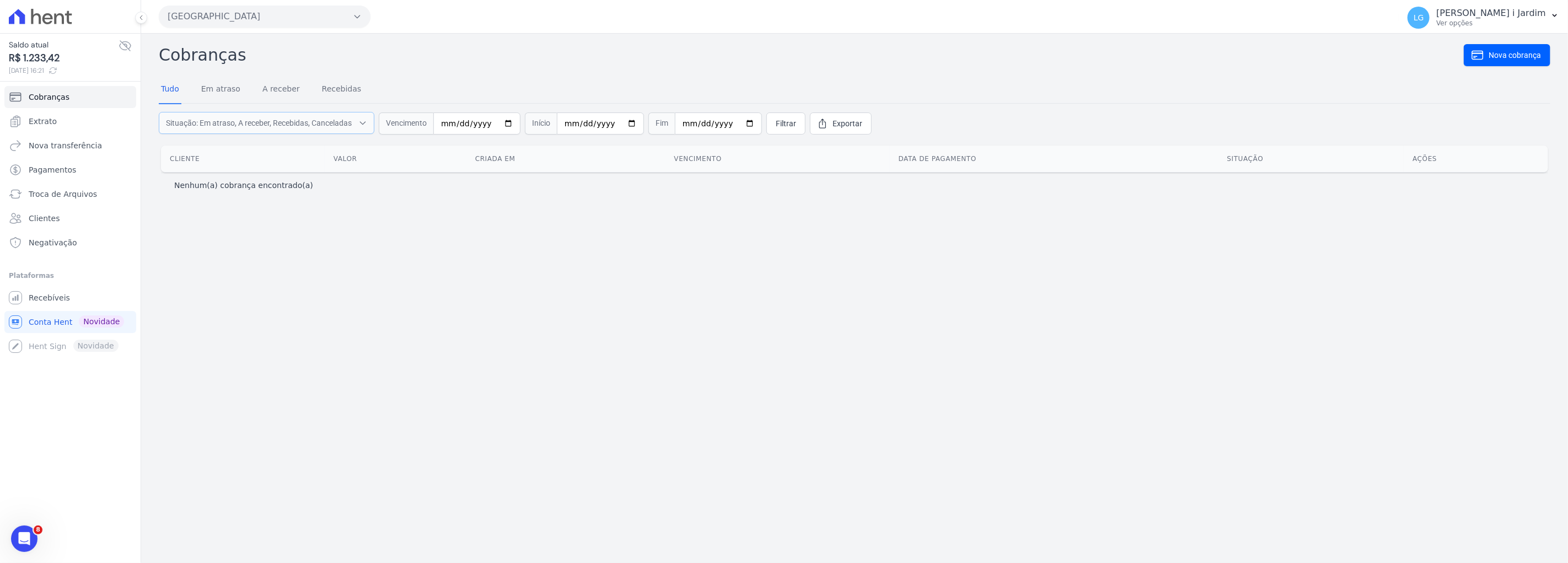
click at [337, 117] on span "Situação: Em atraso, A receber, Recebidas, Canceladas" at bounding box center [259, 123] width 186 height 11
click at [281, 288] on div "Cobranças Nova cobrança Tudo Em atraso A receber Recebidas Situação: Em atraso,…" at bounding box center [855, 298] width 1427 height 530
drag, startPoint x: 234, startPoint y: 55, endPoint x: 218, endPoint y: 51, distance: 16.5
click at [218, 51] on h2 "Cobranças" at bounding box center [811, 55] width 1305 height 25
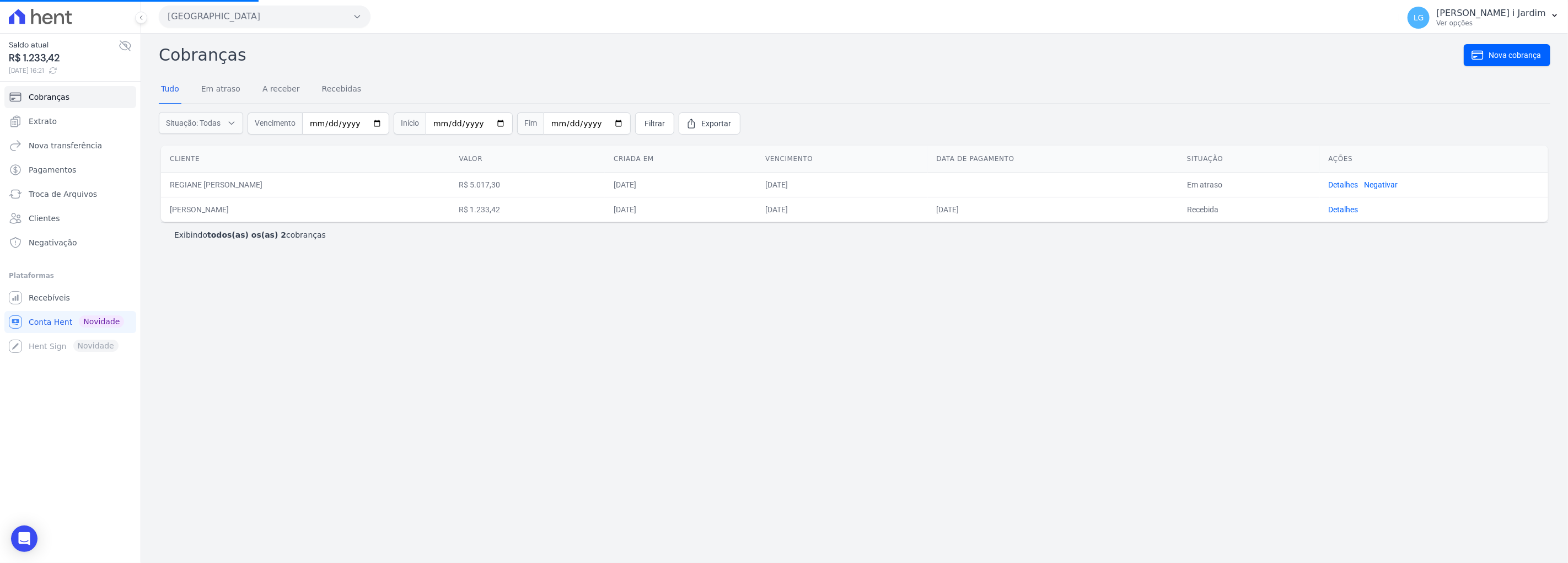
drag, startPoint x: 243, startPoint y: 57, endPoint x: 160, endPoint y: 52, distance: 83.2
click at [160, 52] on h2 "Cobranças" at bounding box center [811, 55] width 1305 height 25
click at [149, 75] on div "Cobranças Nova cobrança Tudo Em atraso A receber Recebidas Situação: Todas Em a…" at bounding box center [855, 298] width 1427 height 530
drag, startPoint x: 161, startPoint y: 58, endPoint x: 251, endPoint y: 63, distance: 90.1
click at [240, 68] on div "Cobranças Nova cobrança Tudo Em atraso A receber Recebidas Situação: Todas Em a…" at bounding box center [855, 146] width 1391 height 207
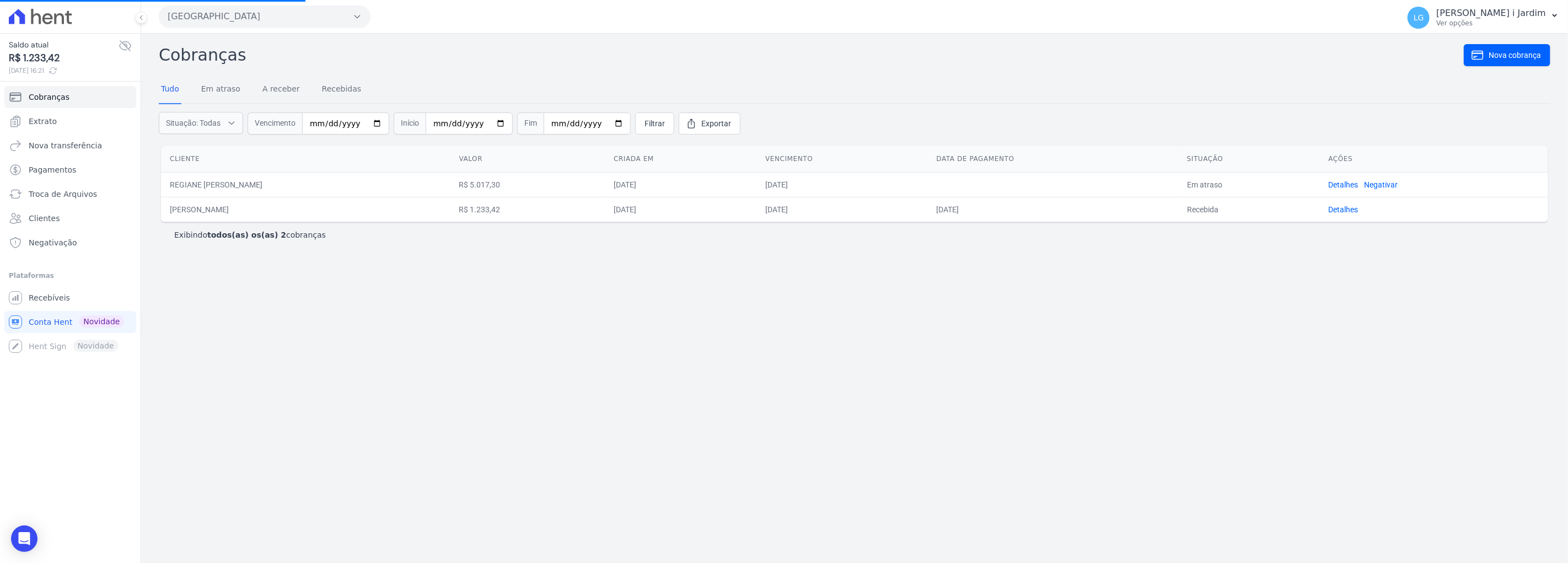
click at [280, 53] on h2 "Cobranças" at bounding box center [811, 55] width 1305 height 25
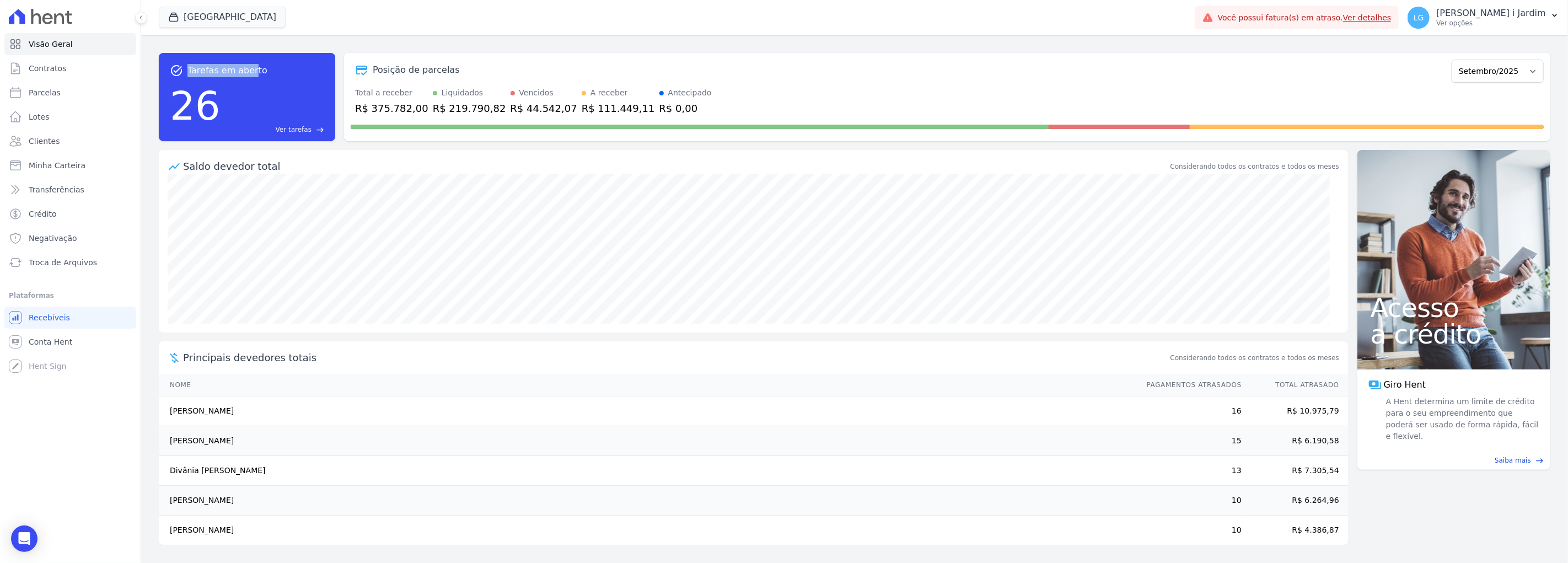
drag, startPoint x: 250, startPoint y: 57, endPoint x: 183, endPoint y: 46, distance: 67.9
click at [183, 46] on div "task_alt Tarefas em aberto 26 Ver tarefas east Posição de parcelas Fevereiro/20…" at bounding box center [855, 97] width 1391 height 106
click at [393, 109] on div "R$ 375.782,00" at bounding box center [391, 108] width 73 height 15
copy div "375.782,00"
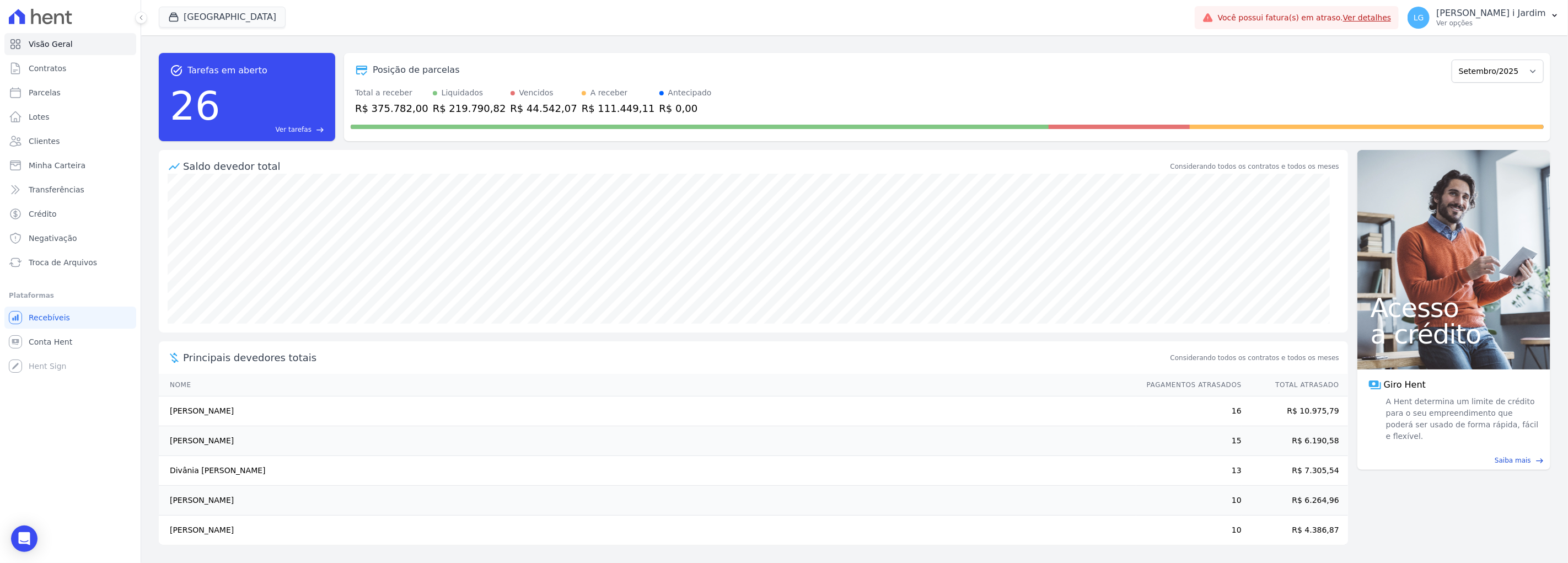
click at [582, 113] on div "R$ 111.449,11" at bounding box center [618, 108] width 73 height 15
copy div "111.449,11"
click at [1382, 100] on div "Total a receber R$ 375.782,00 Liquidados R$ 219.790,82 Vencidos R$ 44.542,07 A …" at bounding box center [947, 101] width 1193 height 29
click at [1491, 75] on select "Fevereiro/2025 Março/2025 Abril/2025 Maio/2025 Junho/2025 Julho/2025 Agosto/202…" at bounding box center [1497, 71] width 92 height 23
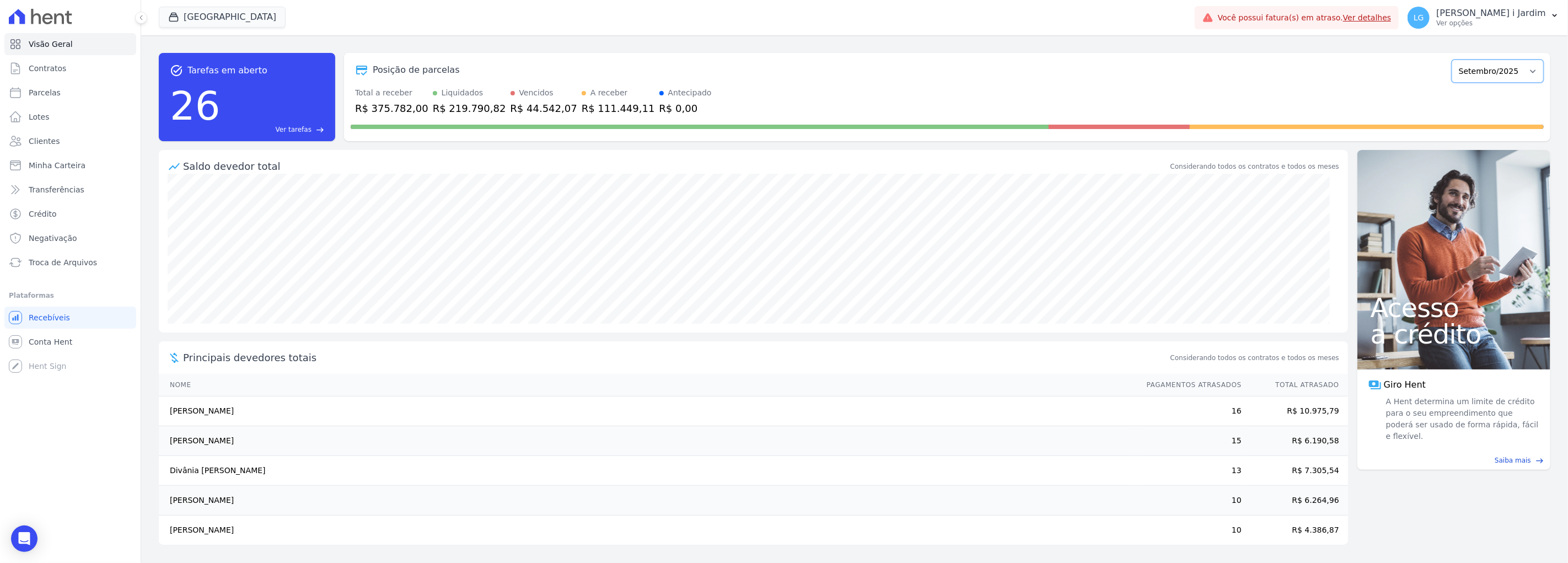
select select "10/2025"
click at [1452, 60] on select "Fevereiro/2025 Março/2025 Abril/2025 Maio/2025 Junho/2025 Julho/2025 Agosto/202…" at bounding box center [1497, 71] width 92 height 23
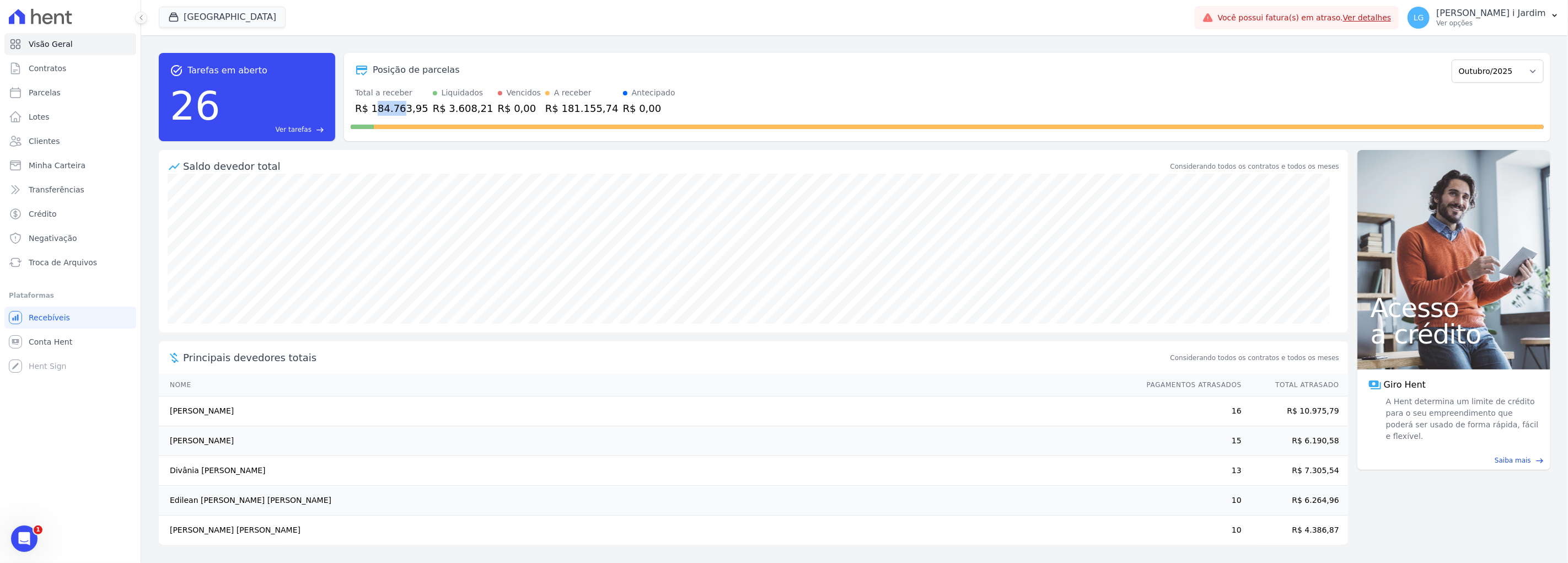
drag, startPoint x: 376, startPoint y: 110, endPoint x: 401, endPoint y: 108, distance: 25.1
click at [399, 103] on div "R$ 184.763,95" at bounding box center [391, 108] width 73 height 15
click at [70, 95] on link "Parcelas" at bounding box center [70, 93] width 131 height 22
select select
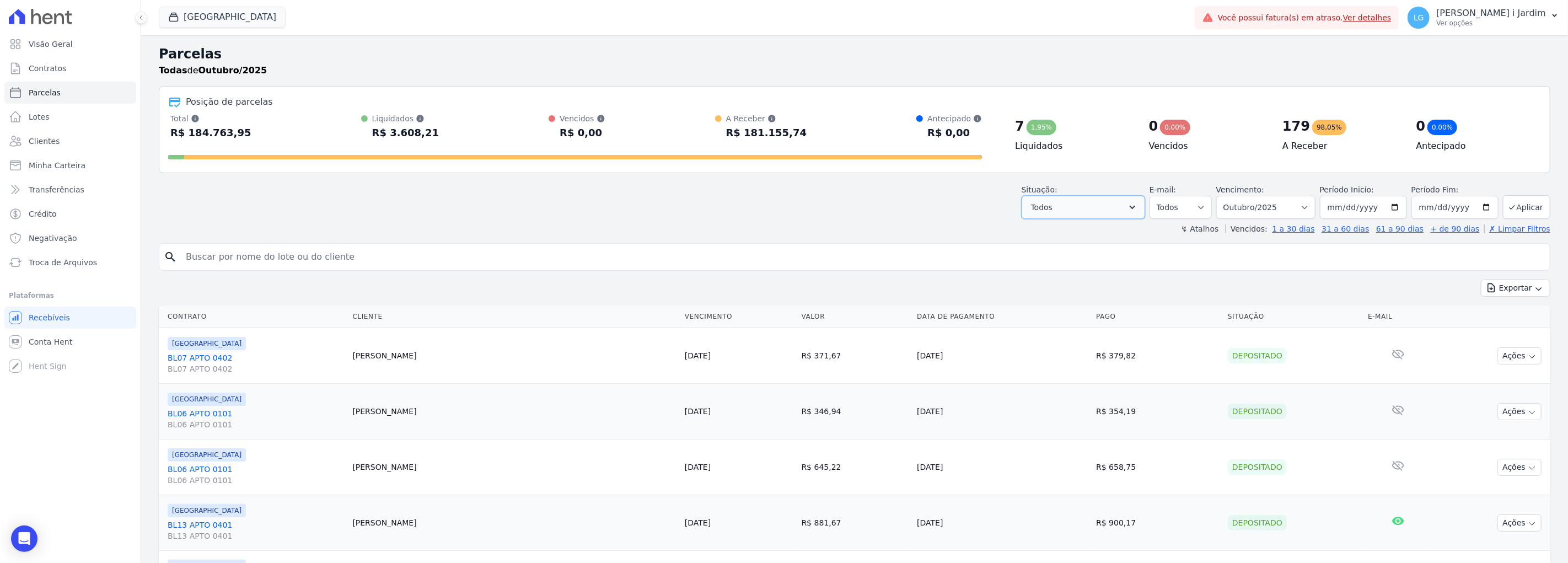
click at [1145, 200] on button "Todos" at bounding box center [1083, 208] width 124 height 23
click at [1105, 233] on label "Selecionar todos" at bounding box center [1076, 236] width 65 height 9
click at [1039, 233] on input "Selecionar todos" at bounding box center [1035, 236] width 9 height 9
checkbox input "false"
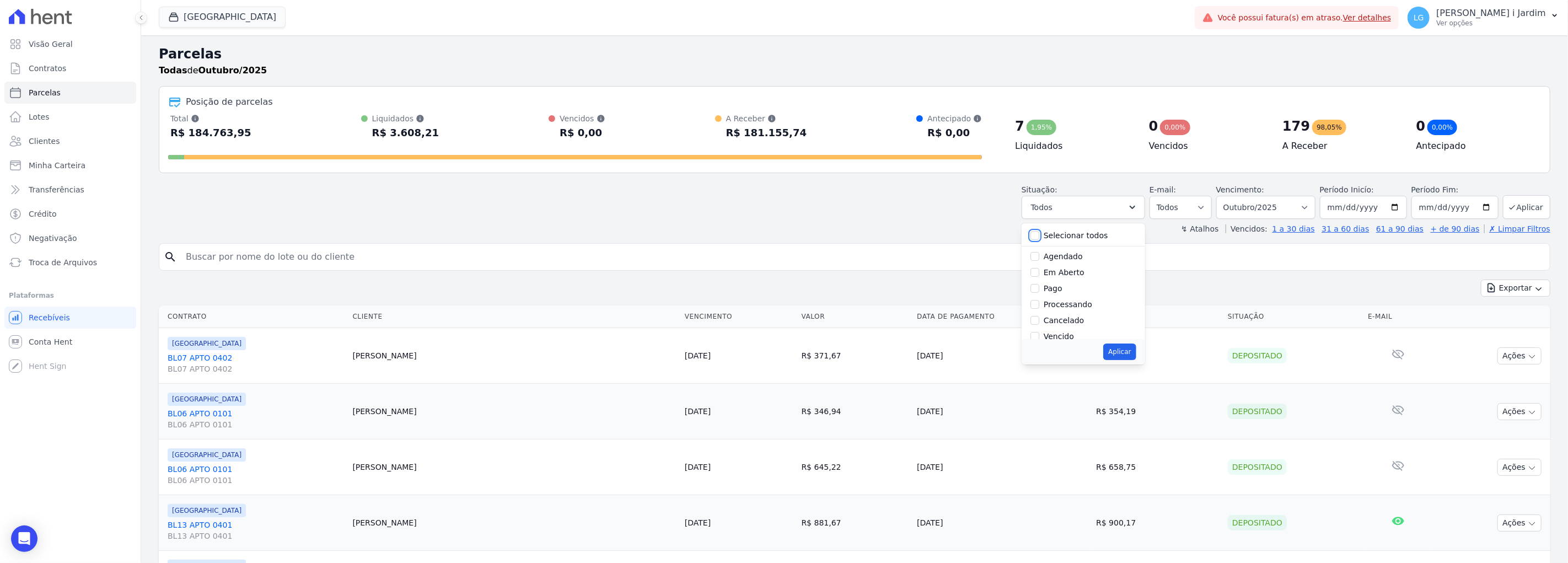
checkbox input "false"
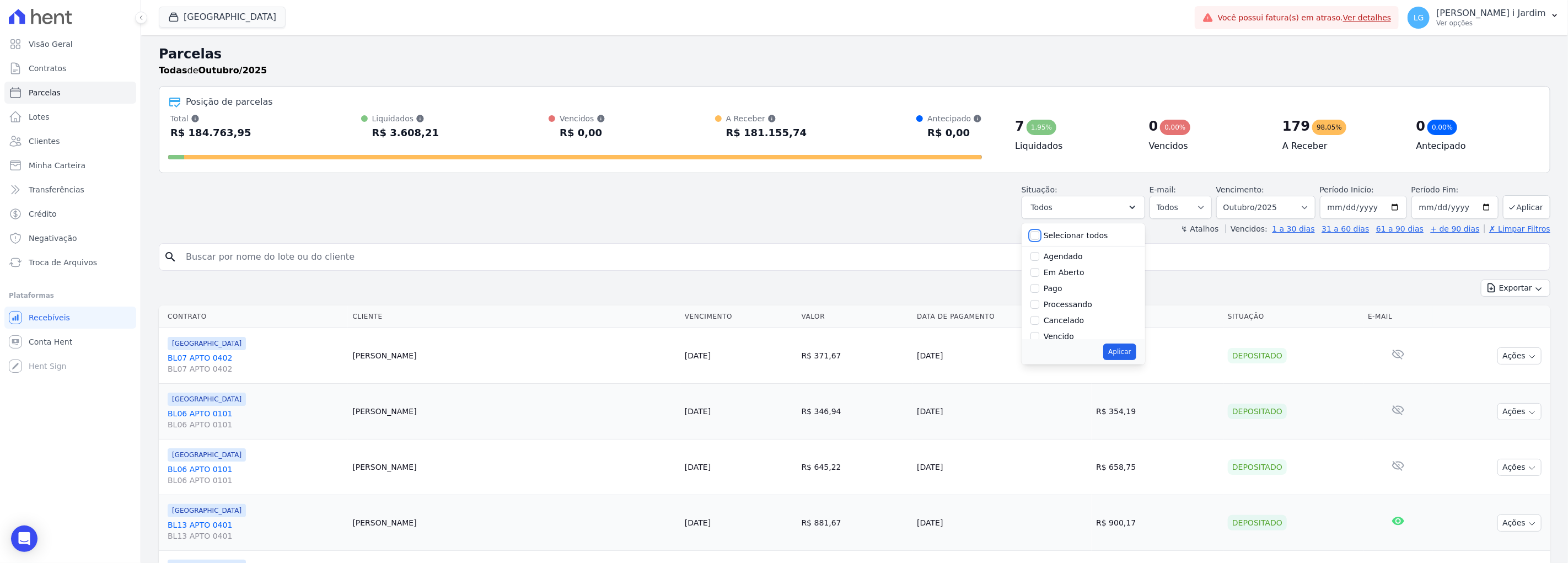
checkbox input "false"
drag, startPoint x: 1076, startPoint y: 271, endPoint x: 1090, endPoint y: 309, distance: 40.5
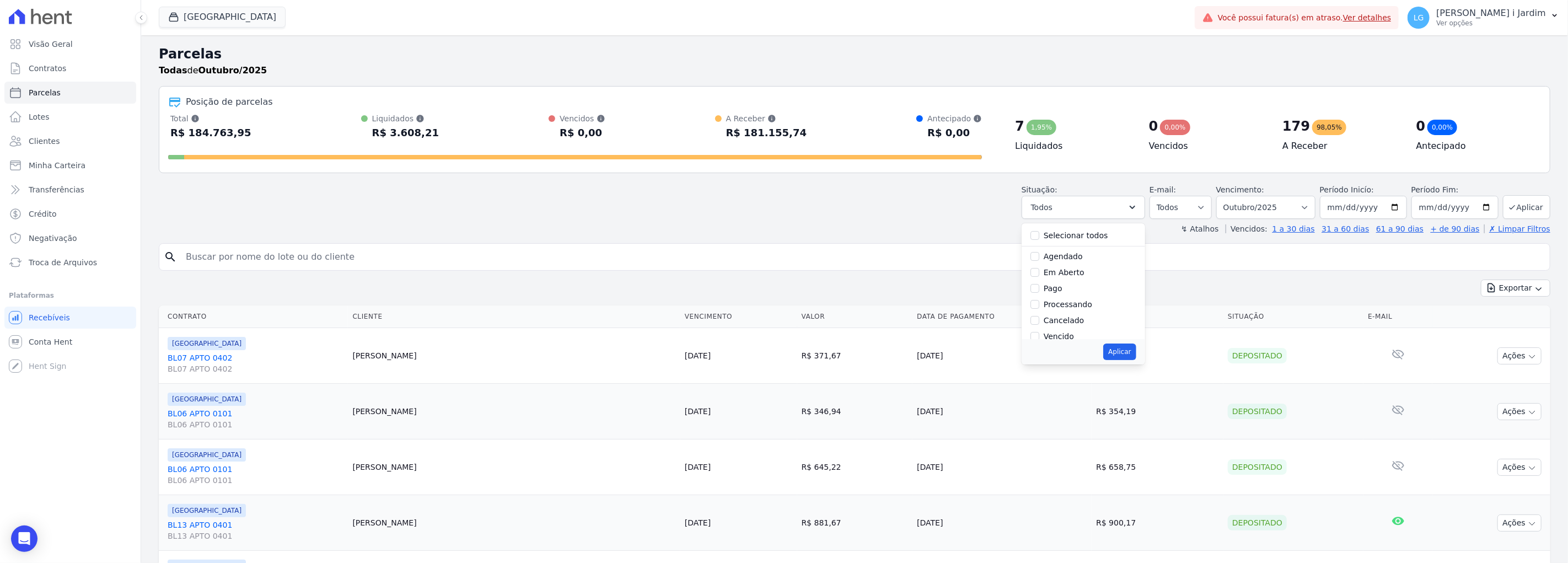
click at [1076, 271] on label "Em Aberto" at bounding box center [1064, 272] width 41 height 9
click at [1062, 275] on label "Em Aberto" at bounding box center [1064, 272] width 41 height 9
click at [1039, 275] on input "Em Aberto" at bounding box center [1035, 272] width 9 height 9
checkbox input "true"
click at [1129, 351] on button "Aplicar" at bounding box center [1119, 351] width 32 height 16
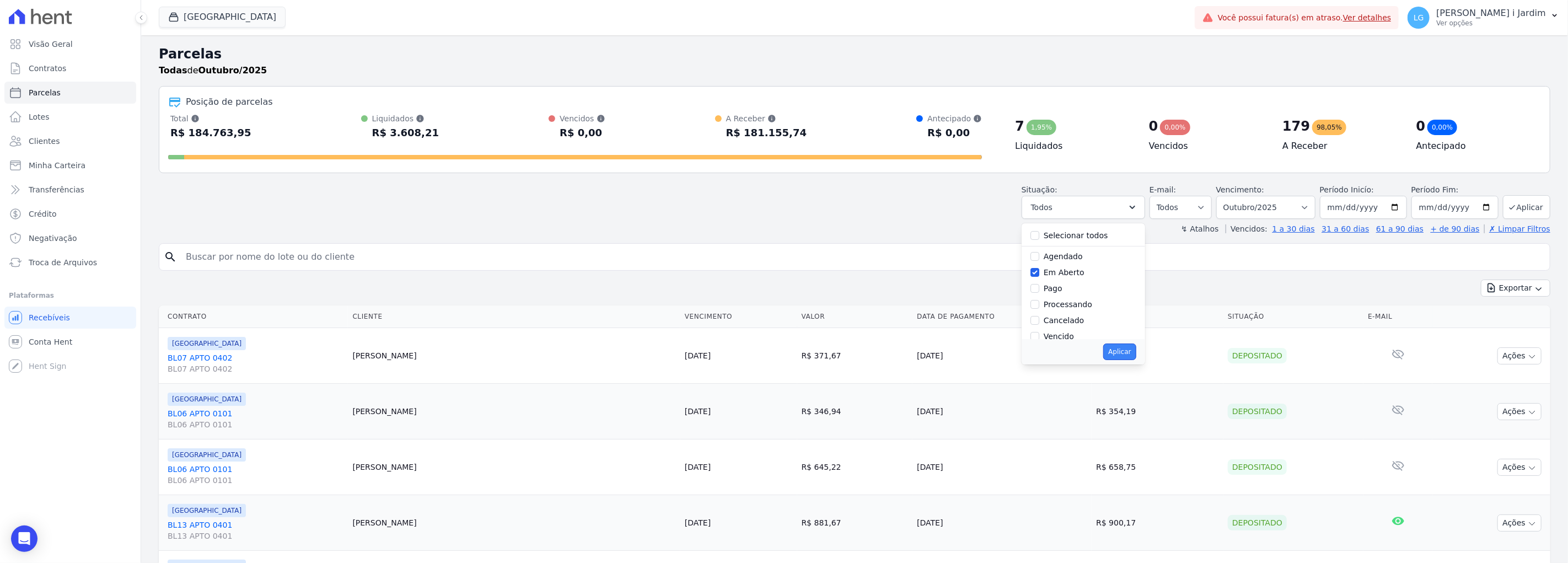
select select "pending"
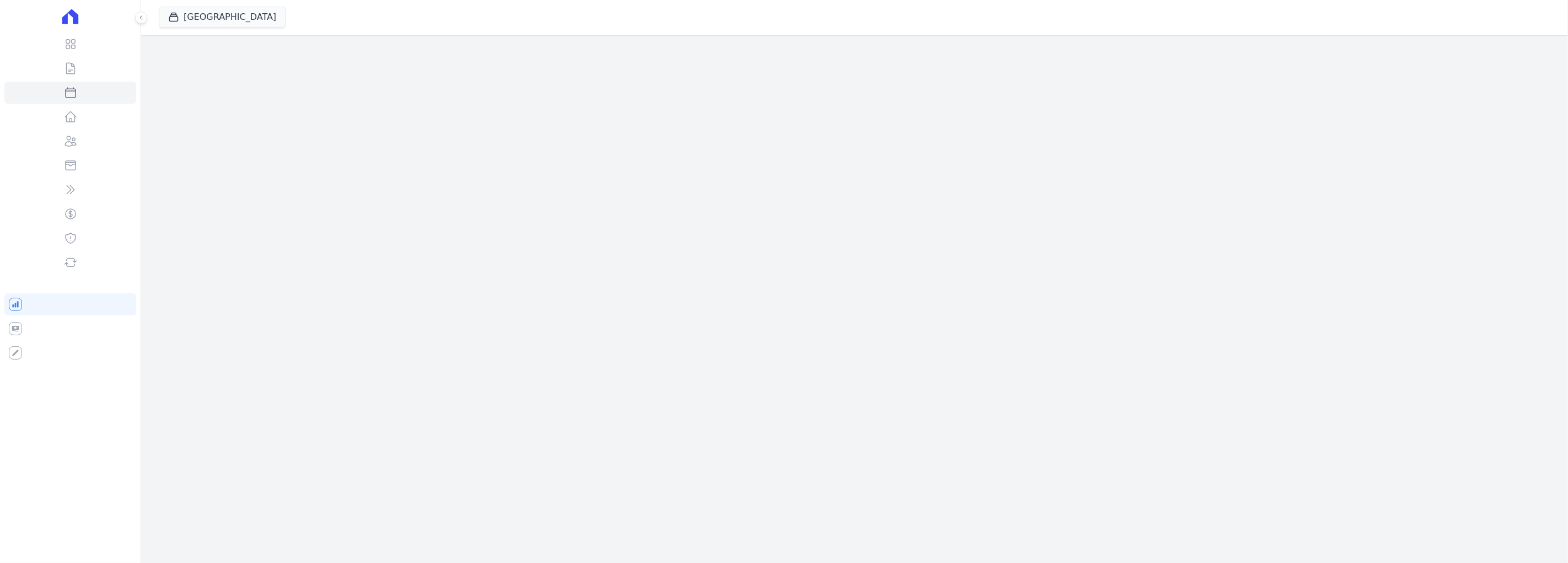
select select
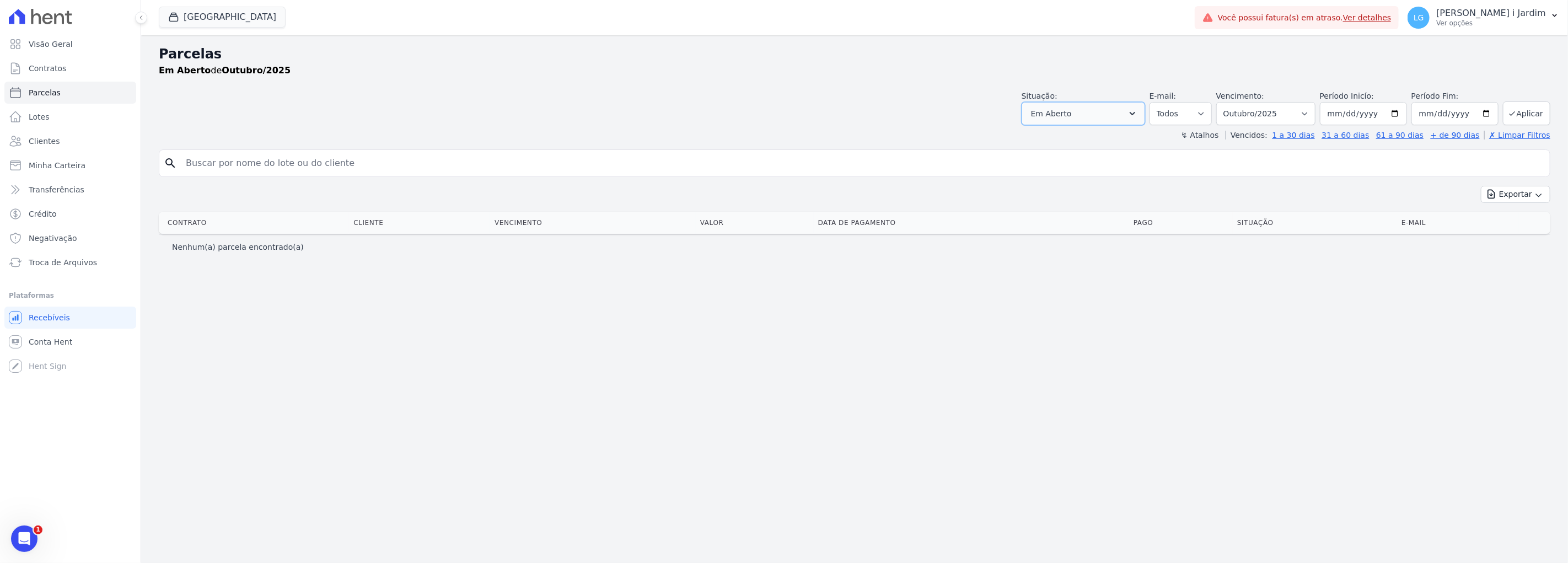
click at [1111, 118] on button "Em Aberto" at bounding box center [1083, 114] width 124 height 23
click at [1088, 144] on label "Selecionar todos" at bounding box center [1076, 142] width 65 height 9
click at [1039, 144] on input "Selecionar todos" at bounding box center [1035, 142] width 9 height 9
checkbox input "true"
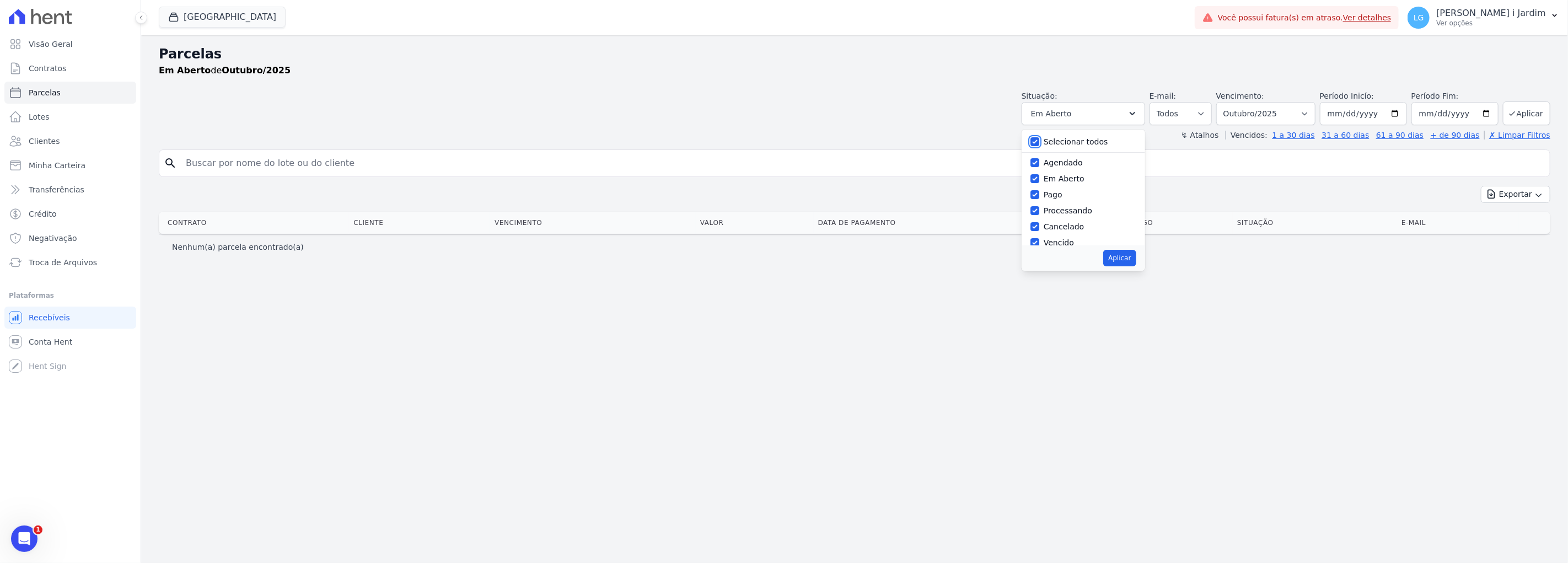
checkbox input "true"
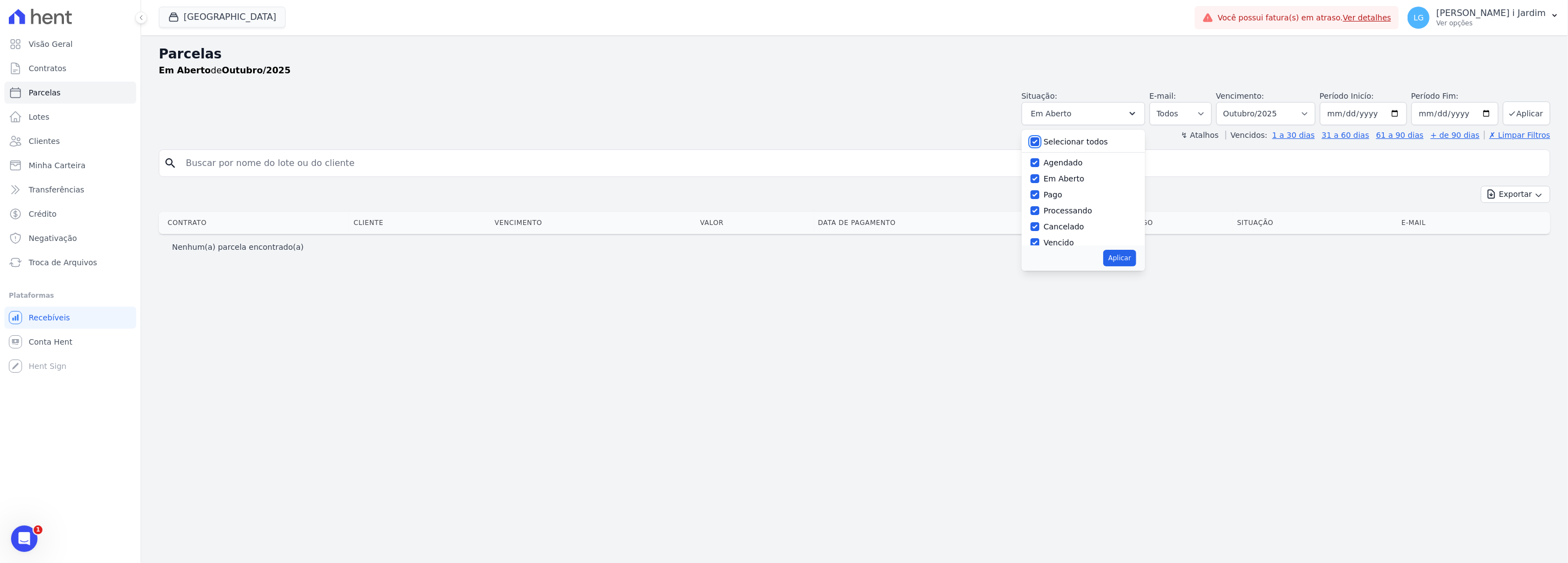
checkbox input "true"
click at [1136, 261] on button "Aplicar" at bounding box center [1119, 257] width 32 height 16
select select "scheduled"
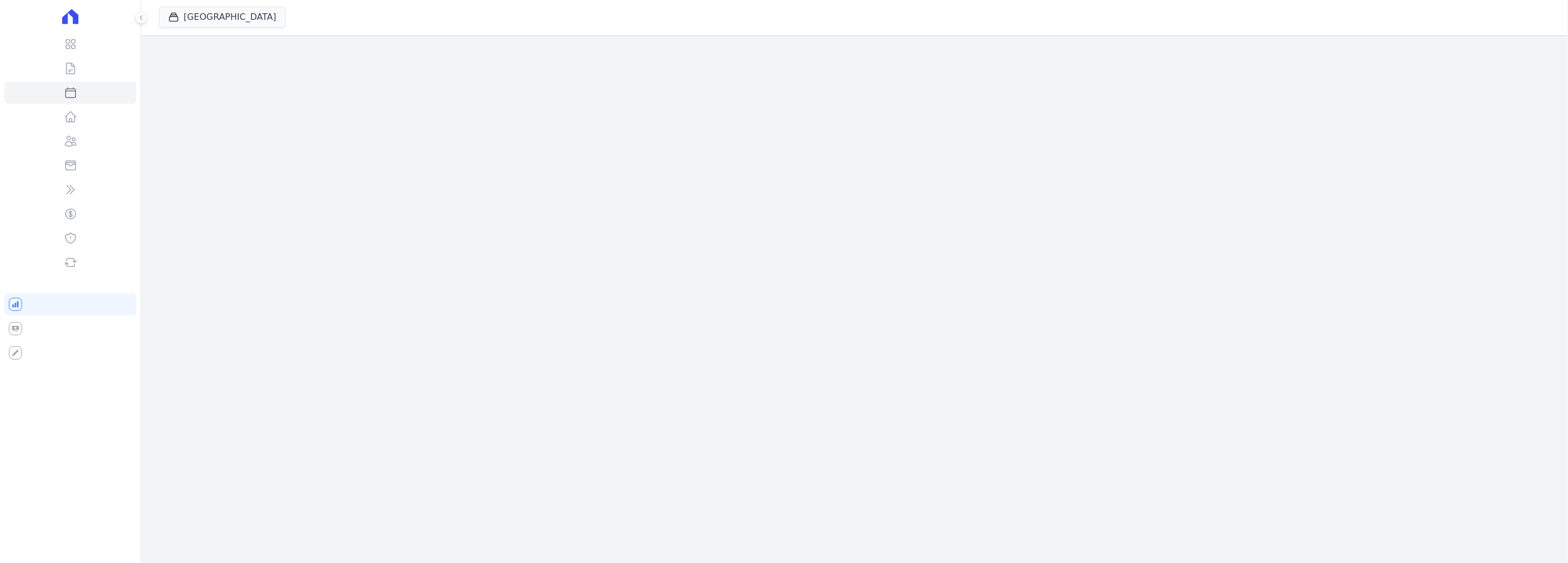
select select
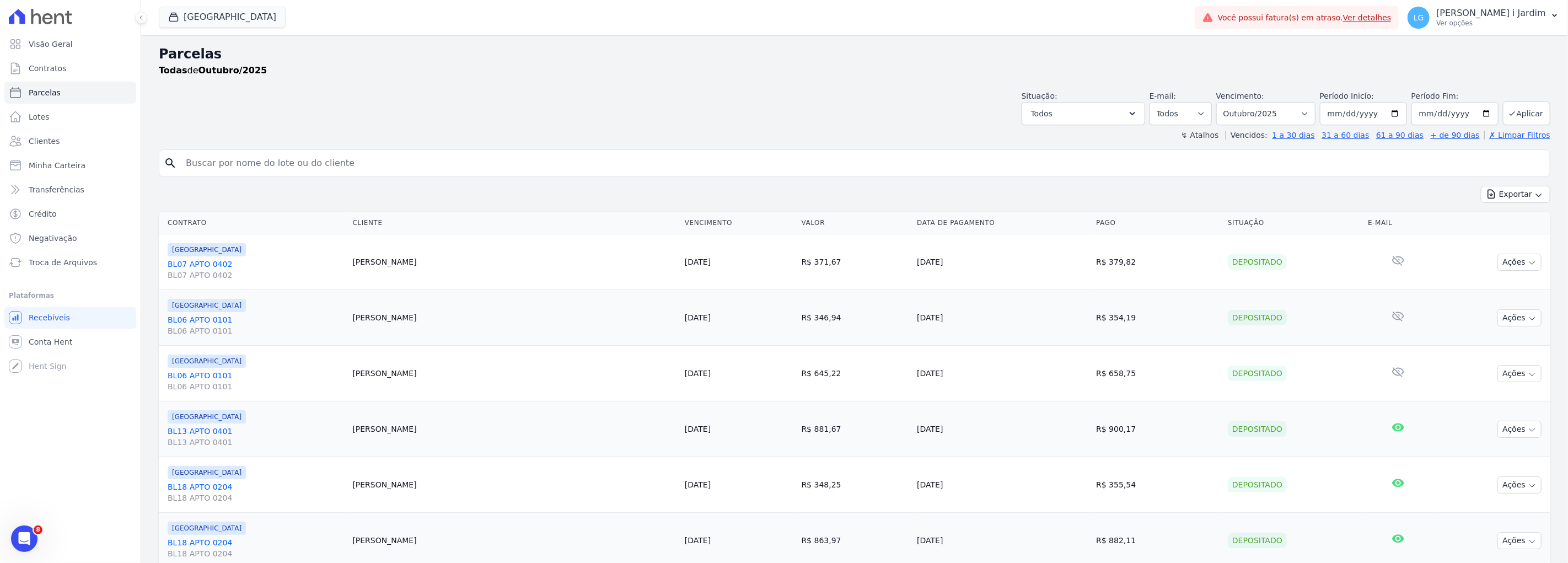
click at [68, 414] on div "Visão Geral Contratos Parcelas Lotes Clientes Minha Carteira Transferências Cré…" at bounding box center [70, 281] width 141 height 563
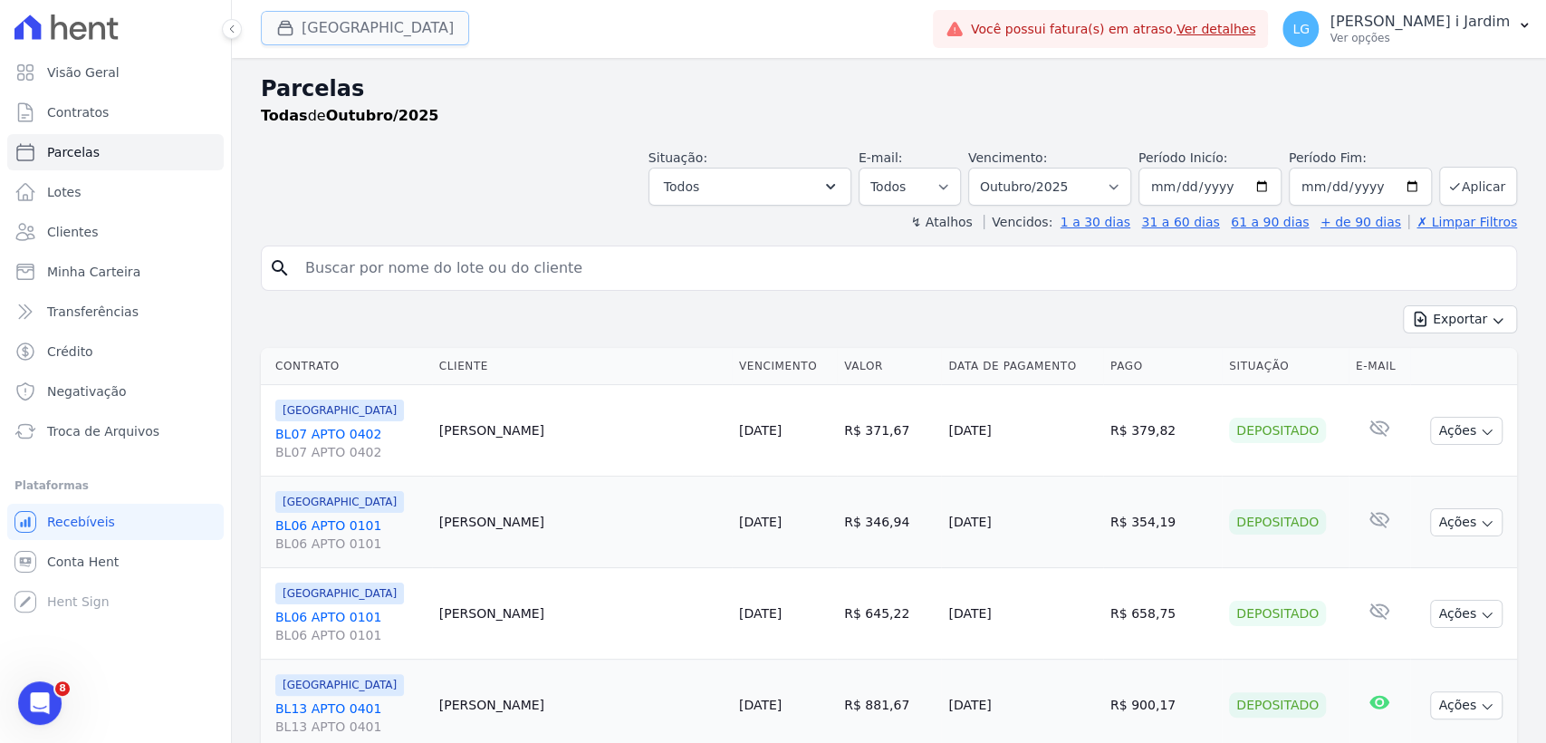
click at [318, 38] on button "[GEOGRAPHIC_DATA]" at bounding box center [365, 28] width 208 height 34
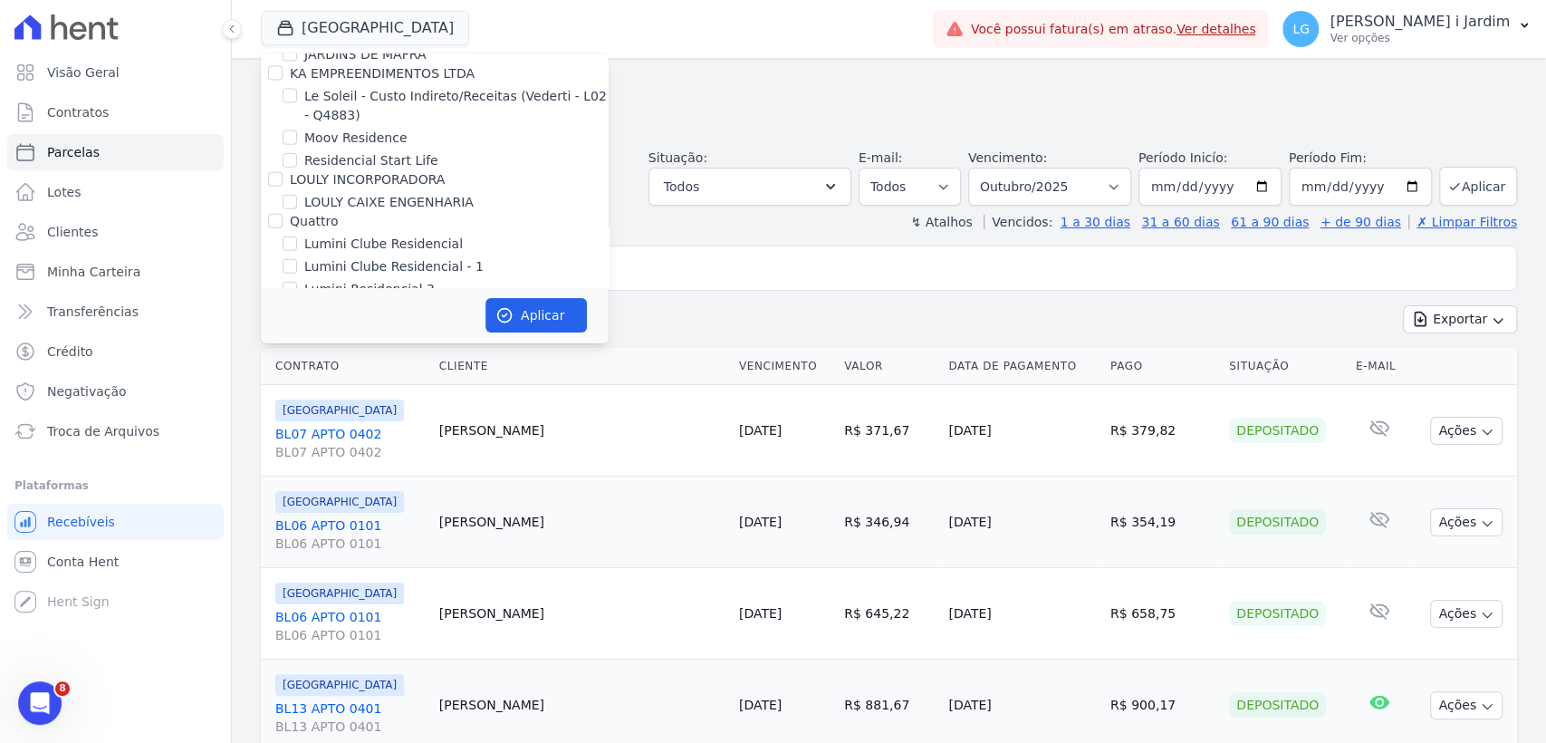
scroll to position [2918, 0]
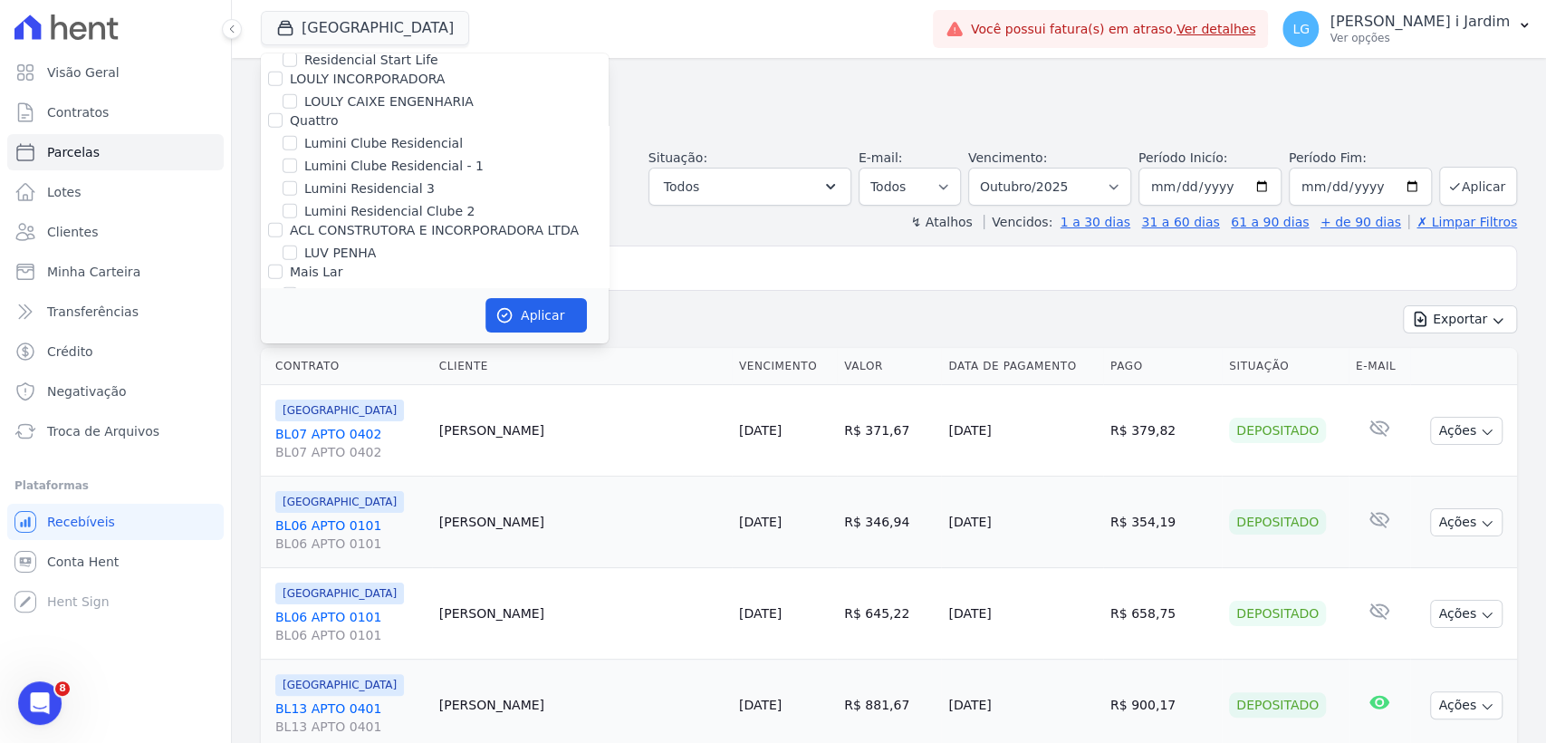
click at [365, 331] on label "[GEOGRAPHIC_DATA]" at bounding box center [370, 340] width 133 height 19
click at [297, 332] on input "[GEOGRAPHIC_DATA]" at bounding box center [290, 339] width 14 height 14
checkbox input "false"
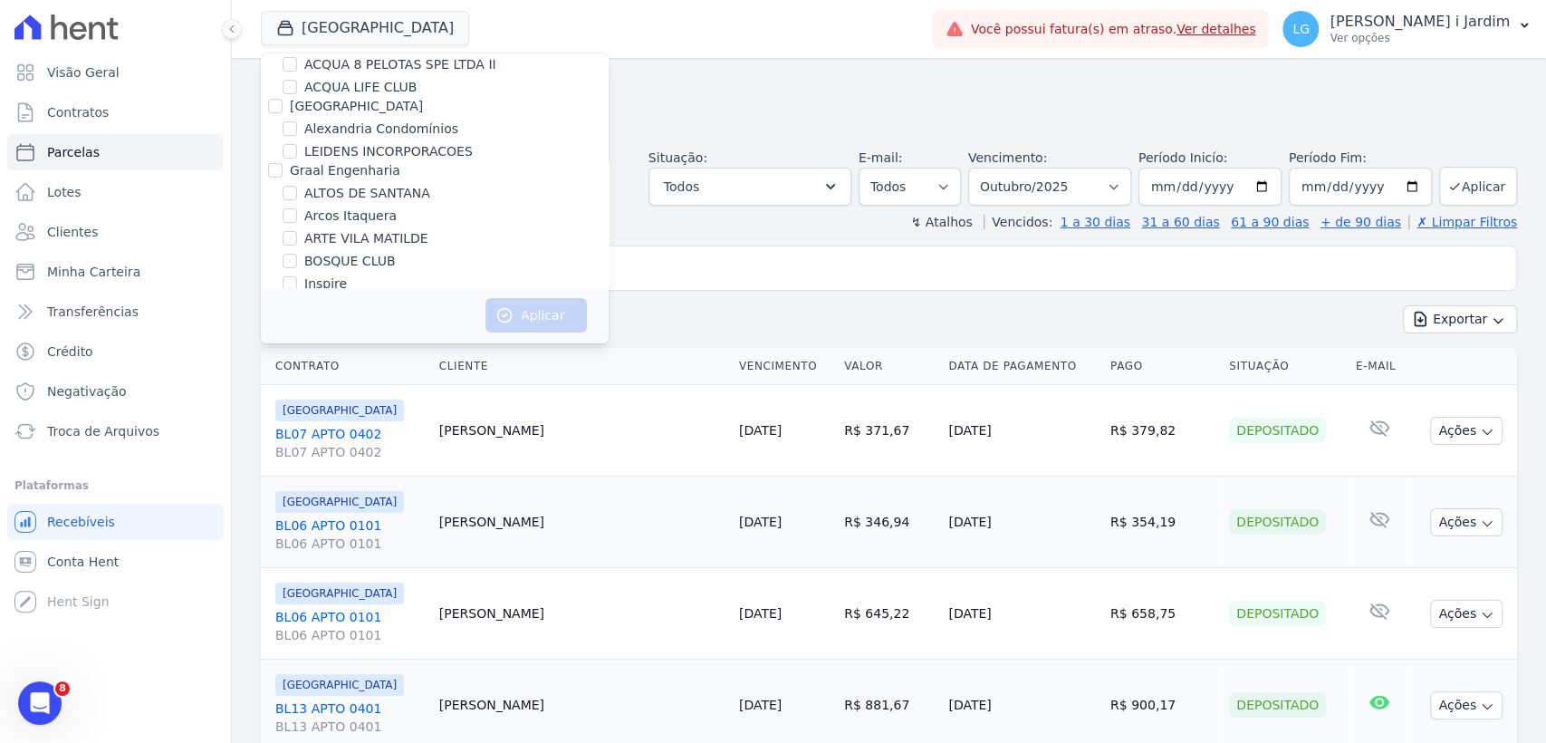
click at [377, 194] on label "ALTOS DE SANTANA" at bounding box center [367, 193] width 126 height 19
click at [297, 194] on input "ALTOS DE SANTANA" at bounding box center [290, 193] width 14 height 14
checkbox input "true"
click at [513, 315] on icon "button" at bounding box center [504, 315] width 18 height 18
select select
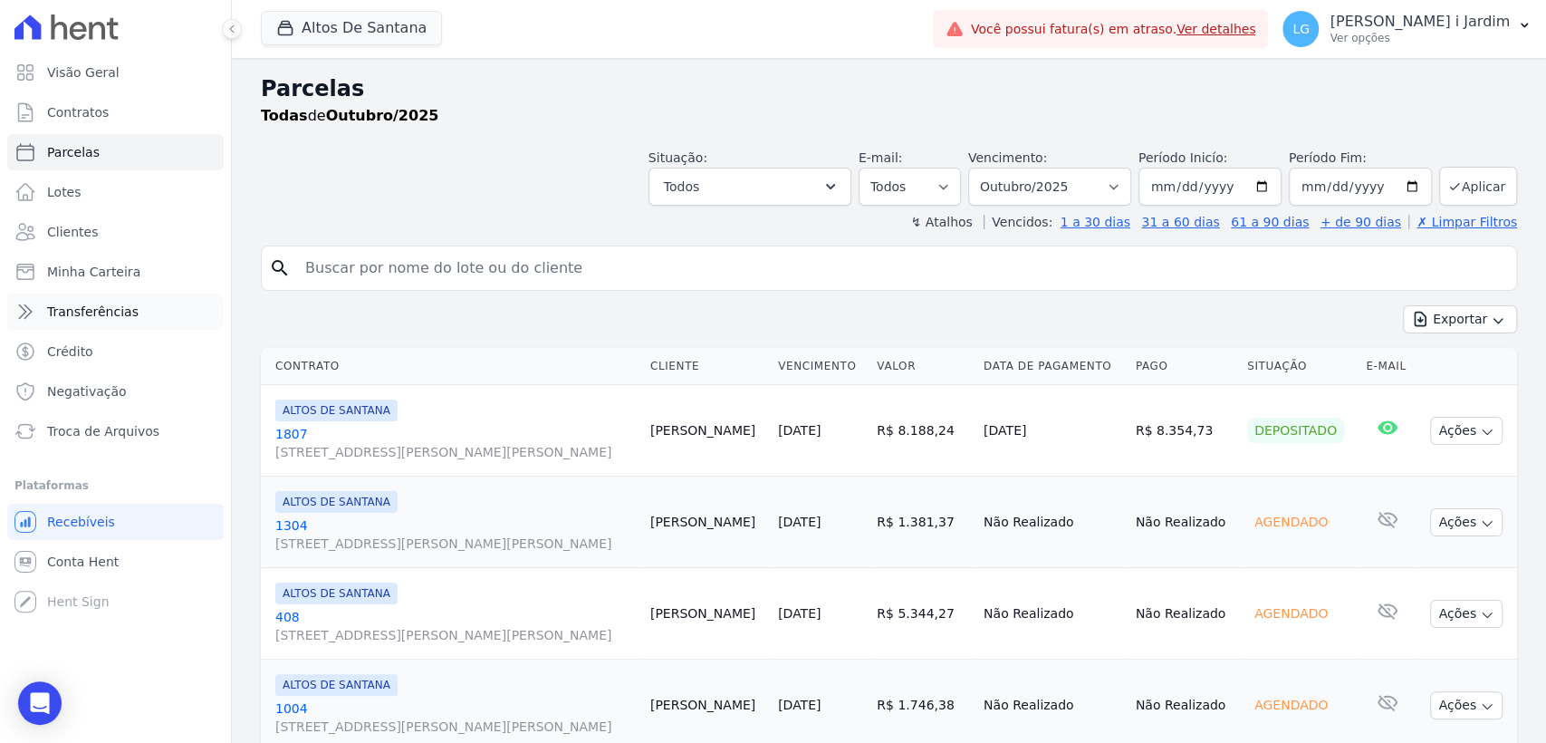
click at [99, 318] on span "Transferências" at bounding box center [92, 312] width 91 height 18
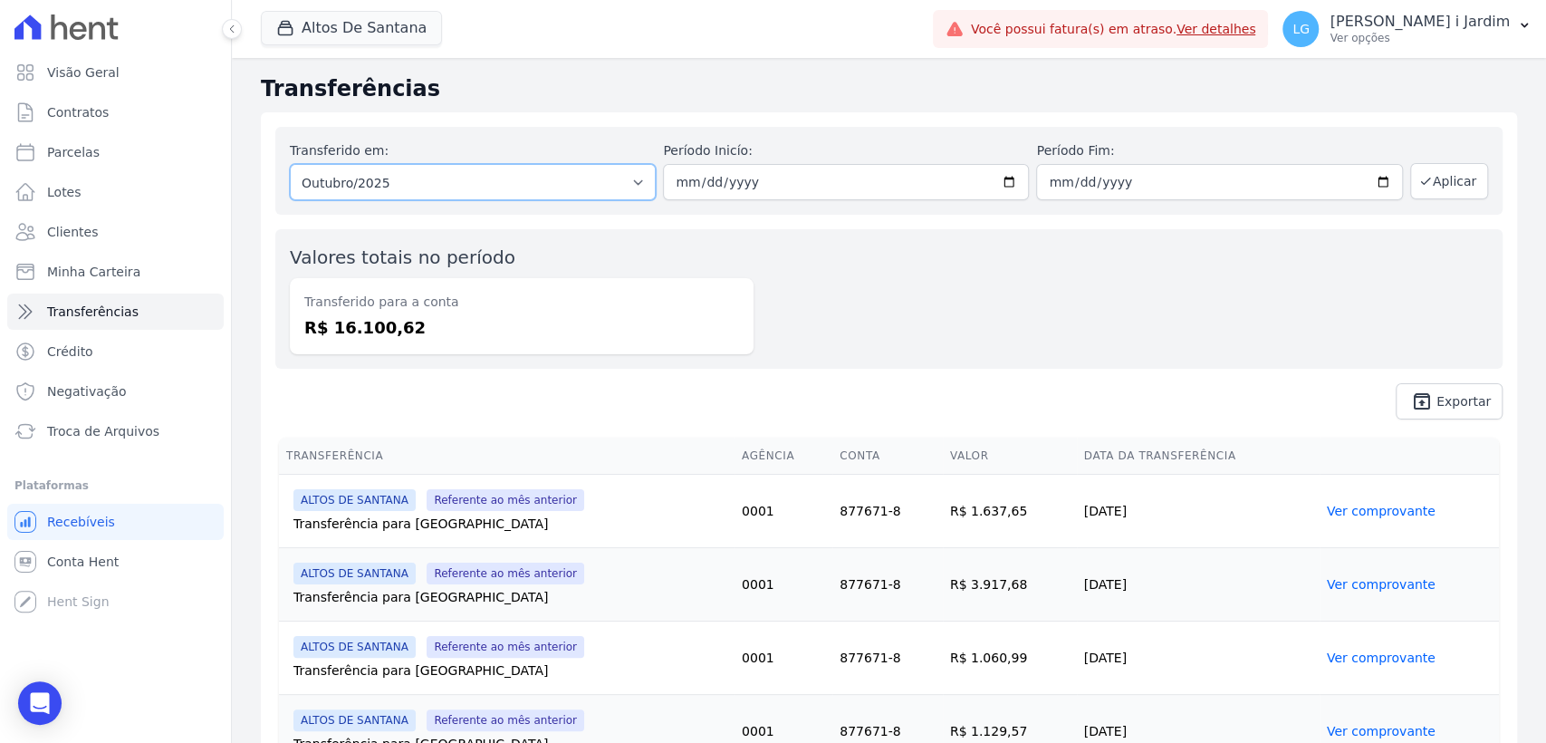
click at [369, 187] on select "Todos os meses Janeiro/2025 Fevereiro/2025 Março/2025 Abril/2025 Maio/2025 Junh…" at bounding box center [473, 182] width 366 height 36
select select "09/2025"
click at [290, 164] on select "Todos os meses Janeiro/2025 Fevereiro/2025 Março/2025 Abril/2025 Maio/2025 Junh…" at bounding box center [473, 182] width 366 height 36
click at [1445, 187] on button "Aplicar" at bounding box center [1449, 181] width 78 height 36
click at [408, 337] on dd "R$ 133.437,32" at bounding box center [521, 327] width 435 height 24
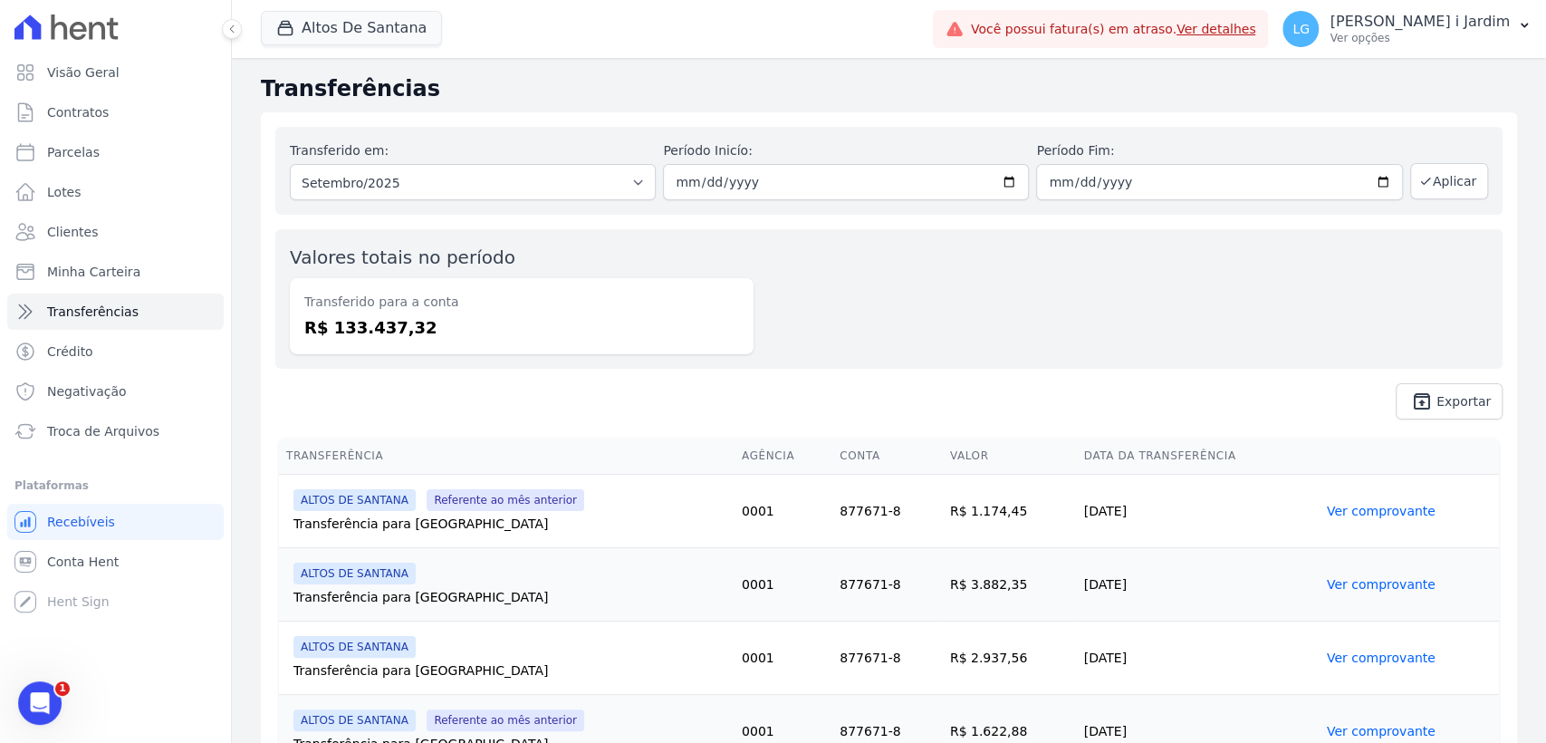
click at [395, 326] on dd "R$ 133.437,32" at bounding box center [521, 327] width 435 height 24
copy dd "133.437,32"
click at [570, 491] on div "ALTOS DE SANTANA Referente ao mês anterior" at bounding box center [510, 500] width 434 height 22
click at [388, 322] on dd "R$ 133.437,32" at bounding box center [521, 327] width 435 height 24
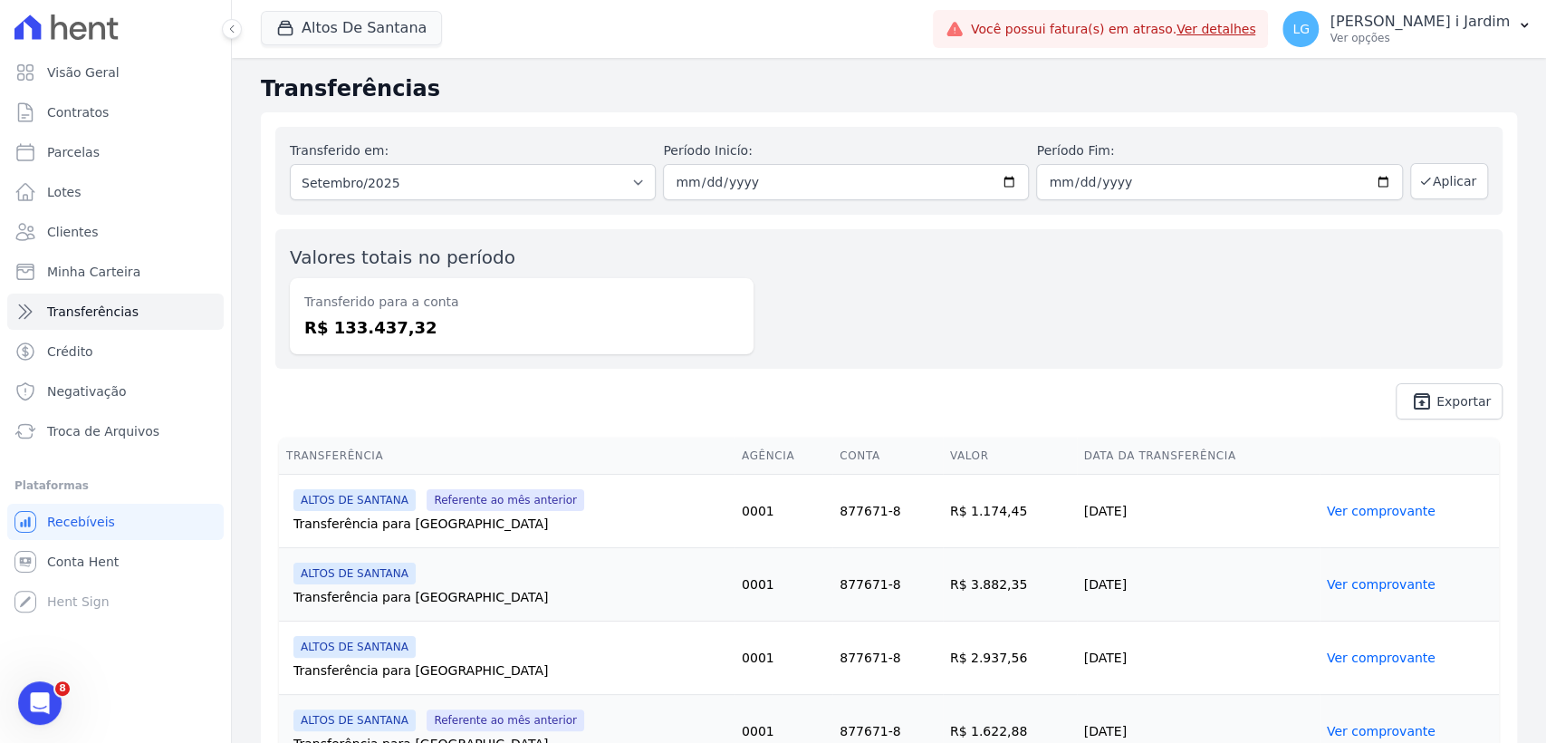
click at [388, 322] on dd "R$ 133.437,32" at bounding box center [521, 327] width 435 height 24
copy dd "133.437,32"
click at [144, 74] on link "Visão Geral" at bounding box center [115, 72] width 216 height 36
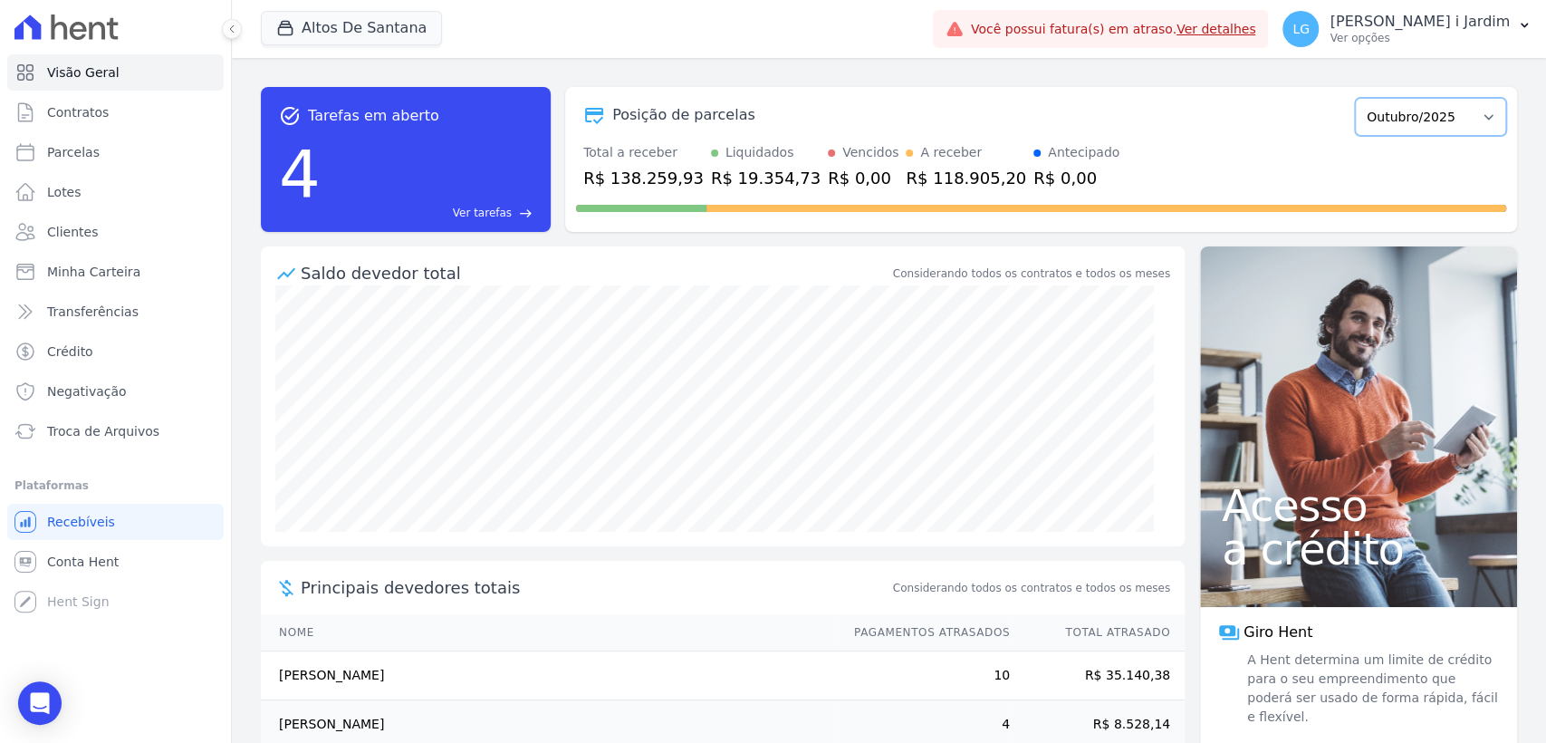
click at [1393, 119] on select "Março/2022 Abril/2022 Maio/2022 Junho/2022 Julho/2022 Agosto/2022 Setembro/2022…" at bounding box center [1430, 117] width 151 height 38
select select "09/2025"
click at [1355, 98] on select "Março/2022 Abril/2022 Maio/2022 Junho/2022 Julho/2022 Agosto/2022 Setembro/2022…" at bounding box center [1430, 117] width 151 height 38
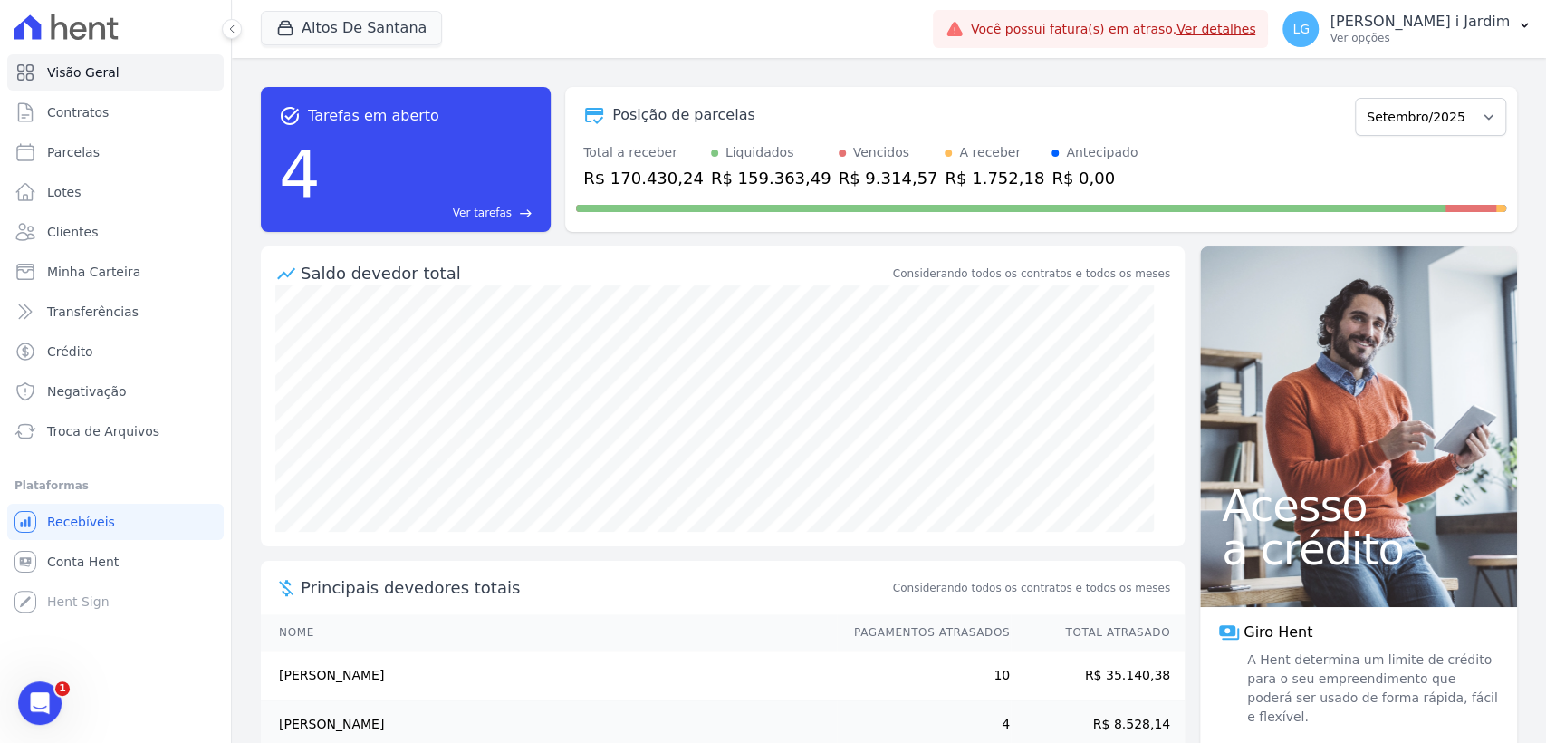
click at [633, 180] on div "R$ 170.430,24" at bounding box center [643, 178] width 120 height 24
copy div "170.430,24"
click at [370, 29] on button "Altos De Santana" at bounding box center [351, 28] width 181 height 34
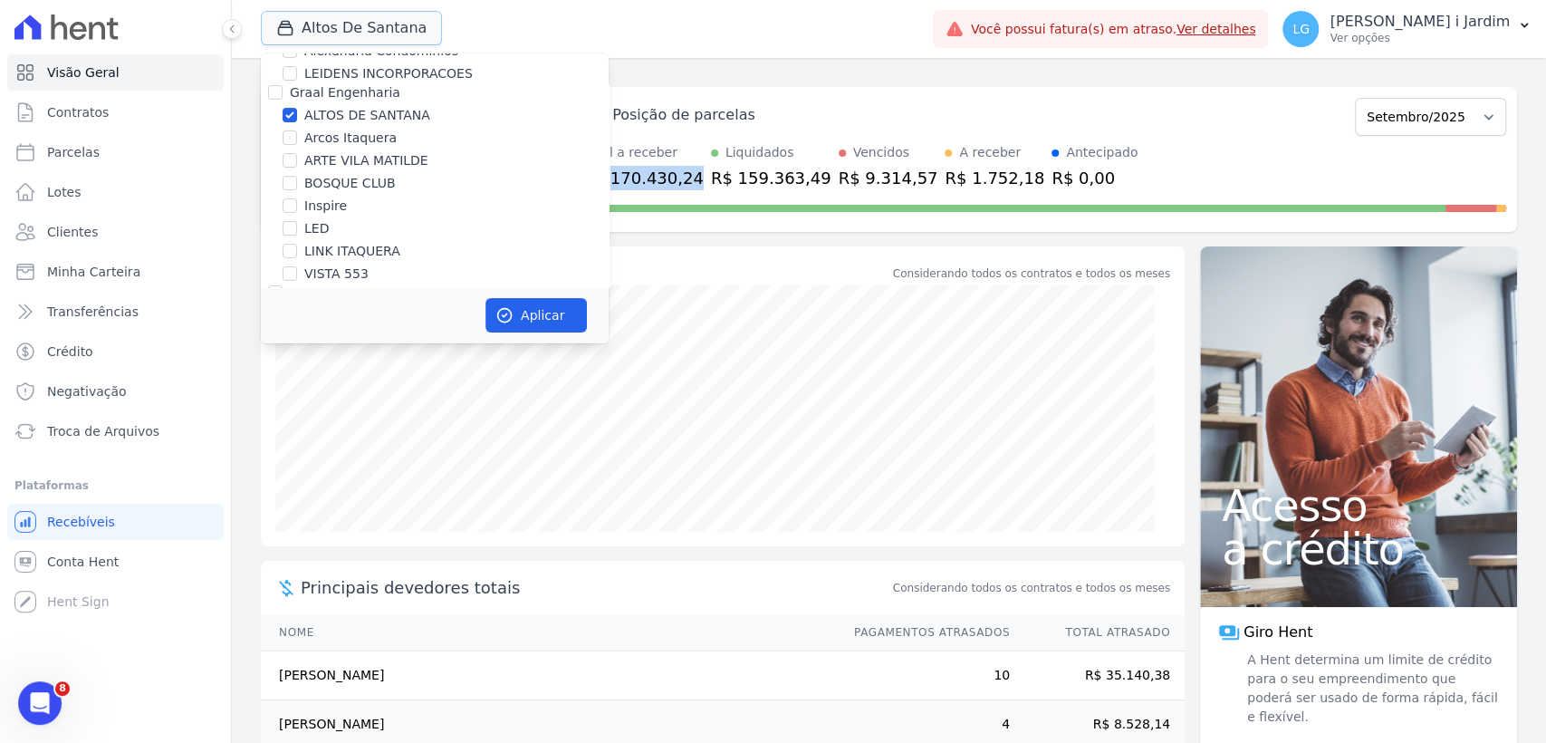
scroll to position [201, 0]
click at [360, 113] on label "ALTOS DE SANTANA" at bounding box center [367, 114] width 126 height 19
click at [297, 113] on input "ALTOS DE SANTANA" at bounding box center [290, 114] width 14 height 14
checkbox input "false"
click at [349, 153] on label "ARTE VILA MATILDE" at bounding box center [366, 159] width 124 height 19
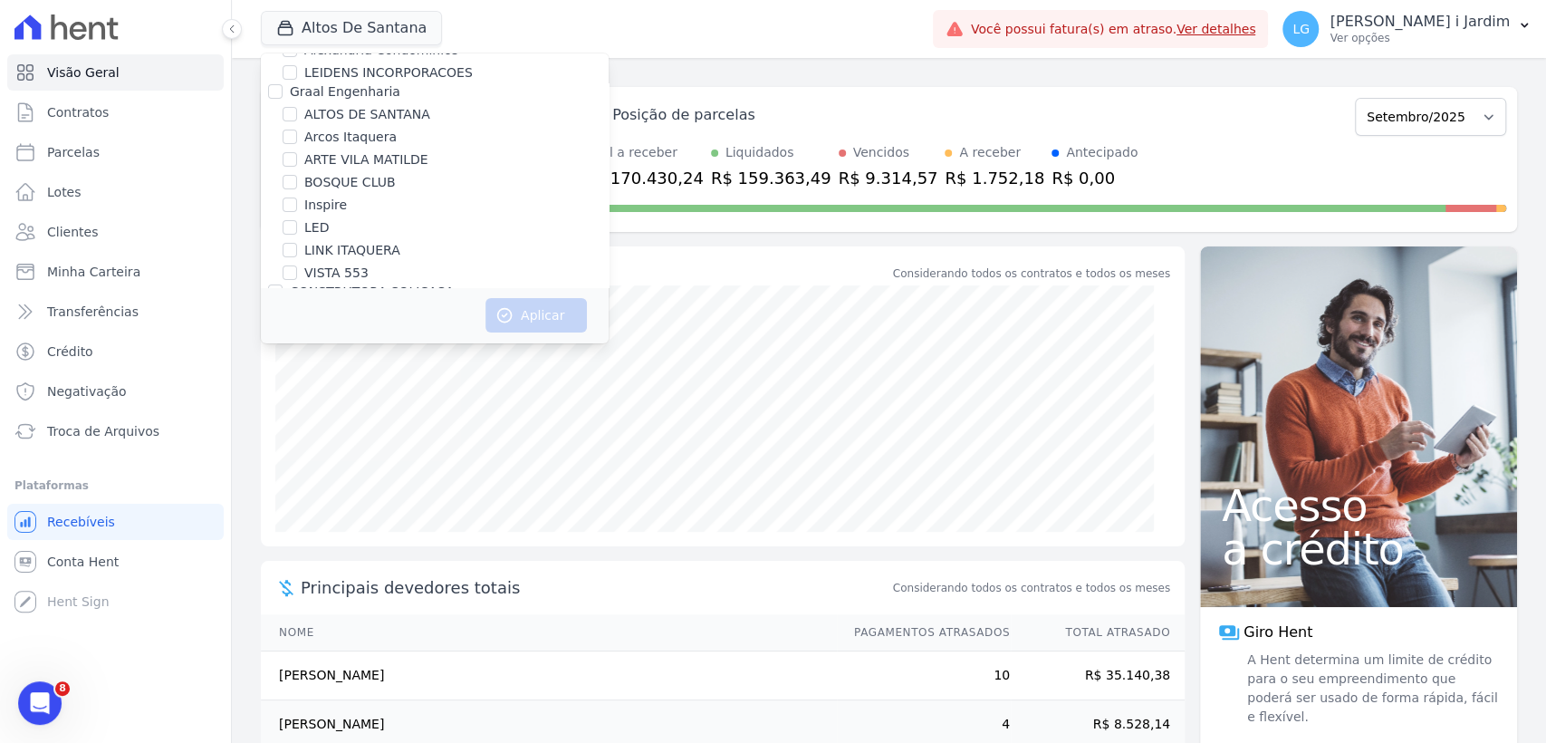
click at [297, 153] on input "ARTE VILA MATILDE" at bounding box center [290, 159] width 14 height 14
checkbox input "true"
click at [495, 317] on icon "button" at bounding box center [504, 315] width 18 height 18
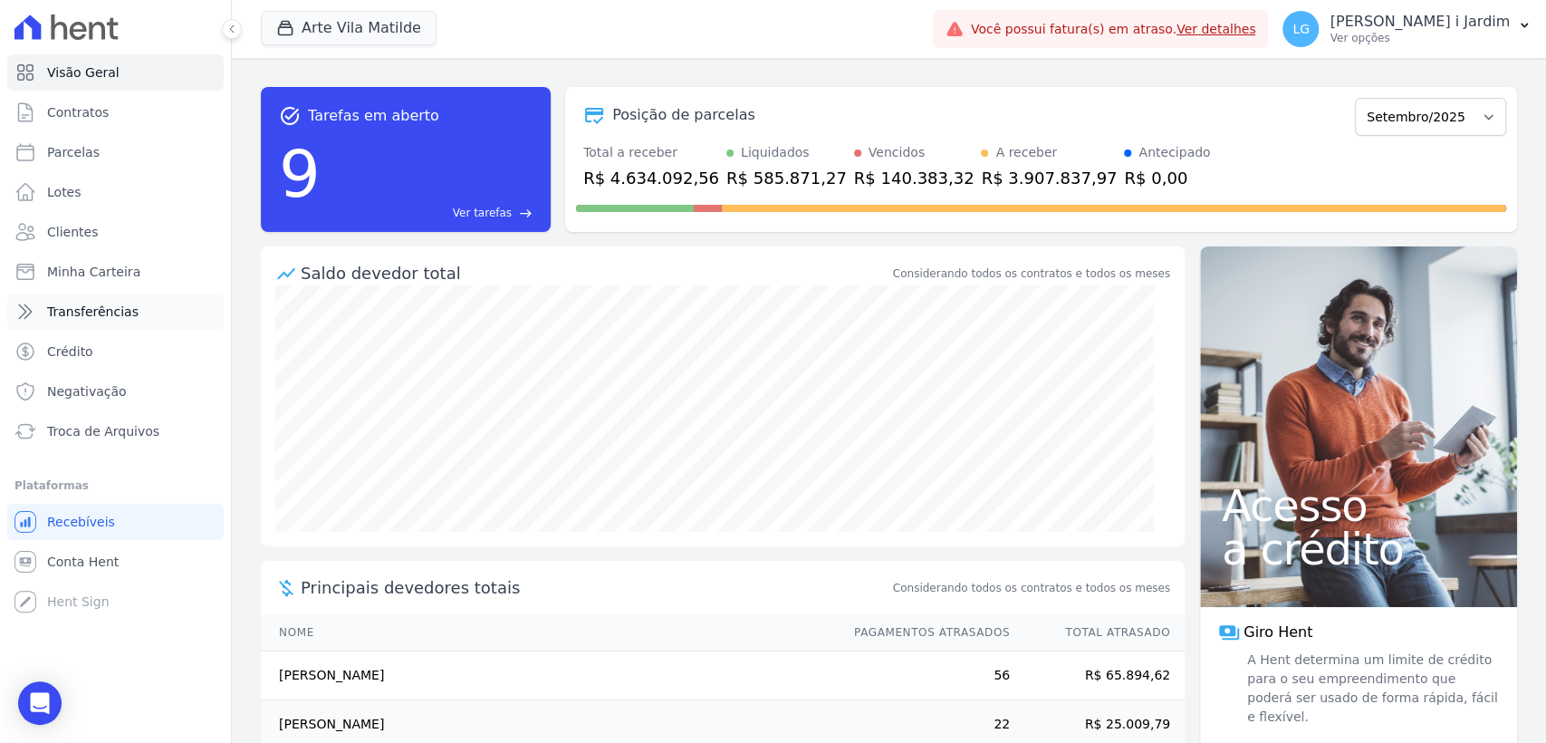
click at [55, 312] on span "Transferências" at bounding box center [92, 312] width 91 height 18
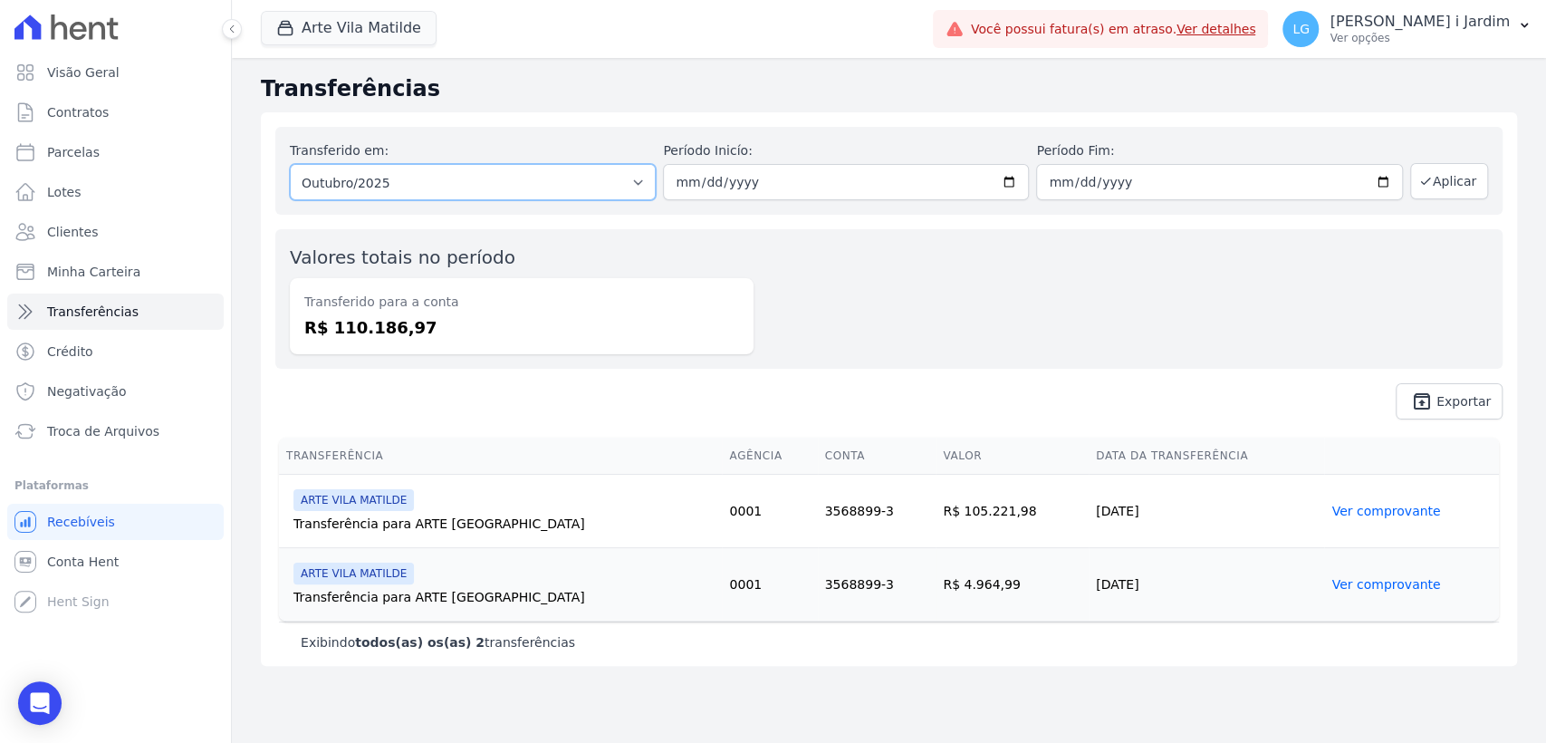
click at [355, 179] on select "Todos os meses Junho/2025 Julho/2025 Agosto/2025 Setembro/2025 Outubro/2025" at bounding box center [473, 182] width 366 height 36
select select "09/2025"
click at [290, 164] on select "Todos os meses Junho/2025 Julho/2025 Agosto/2025 Setembro/2025 Outubro/2025" at bounding box center [473, 182] width 366 height 36
click at [1427, 179] on icon "button" at bounding box center [1425, 181] width 14 height 14
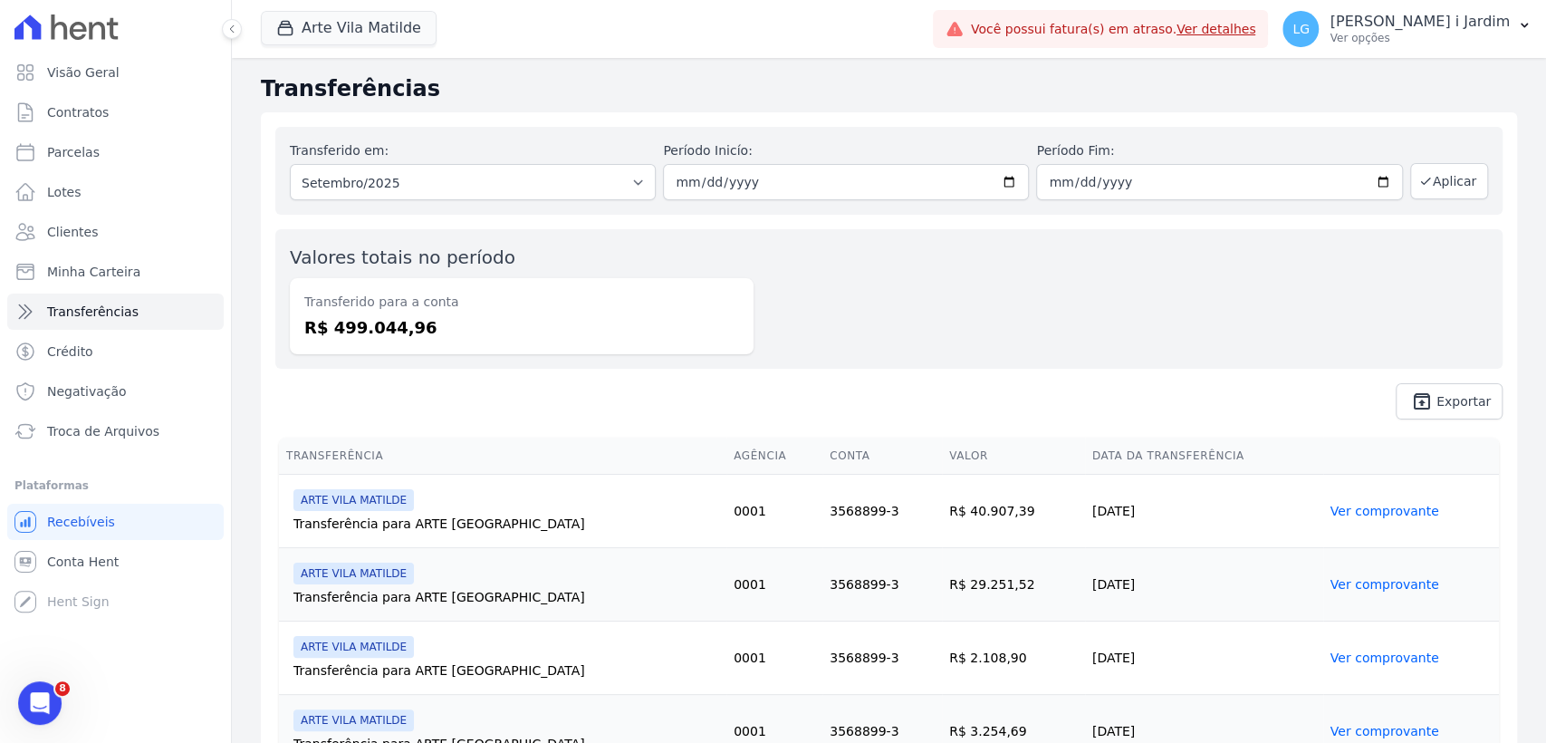
click at [394, 345] on div "Transferido para a conta R$ 499.044,96" at bounding box center [522, 316] width 464 height 76
click at [386, 336] on dd "R$ 499.044,96" at bounding box center [521, 327] width 435 height 24
click at [385, 335] on dd "R$ 499.044,96" at bounding box center [521, 327] width 435 height 24
copy dd "499.044,96"
click at [889, 341] on div "Valores totais no período Transferido para a conta R$ 499.044,96" at bounding box center [888, 298] width 1227 height 139
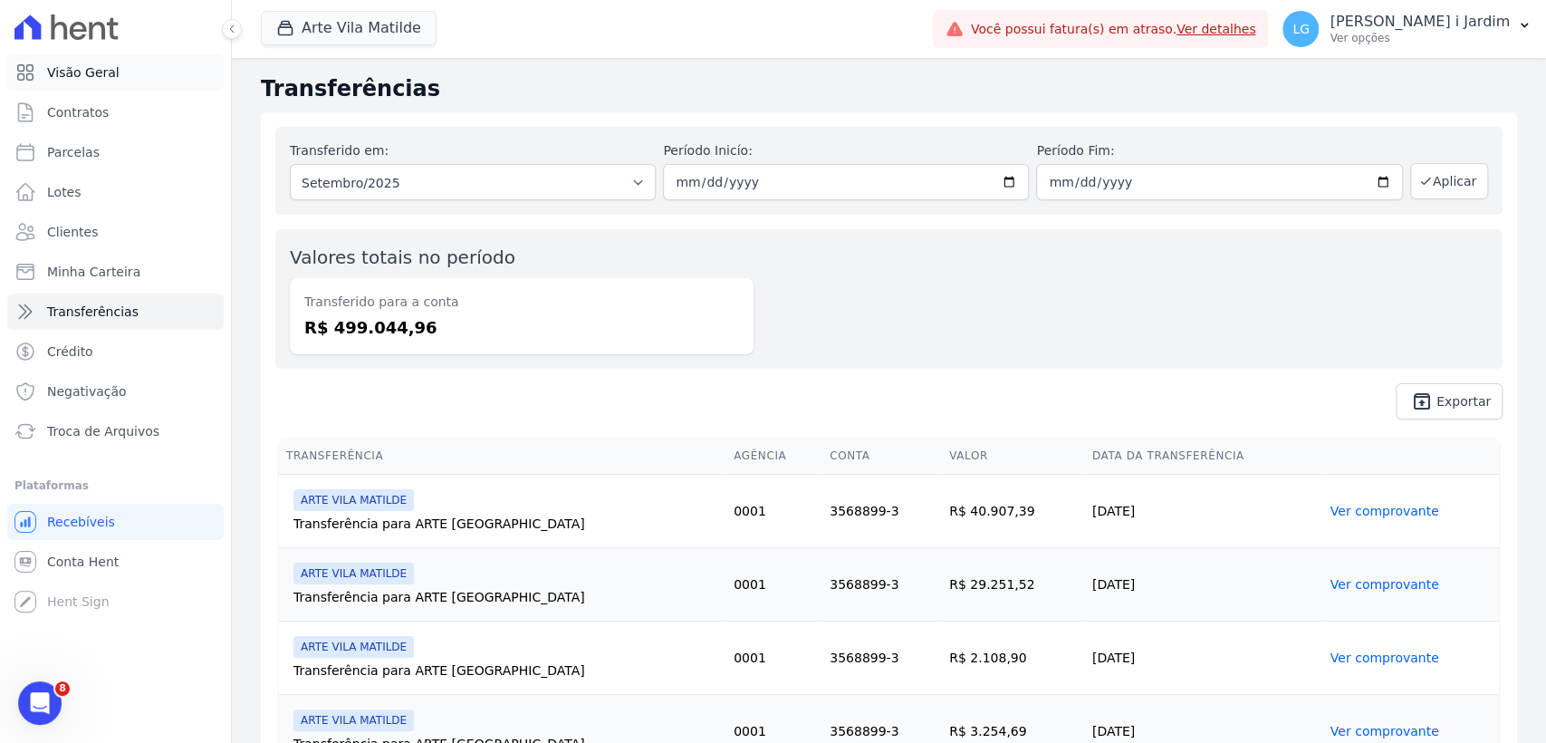
click at [124, 70] on link "Visão Geral" at bounding box center [115, 72] width 216 height 36
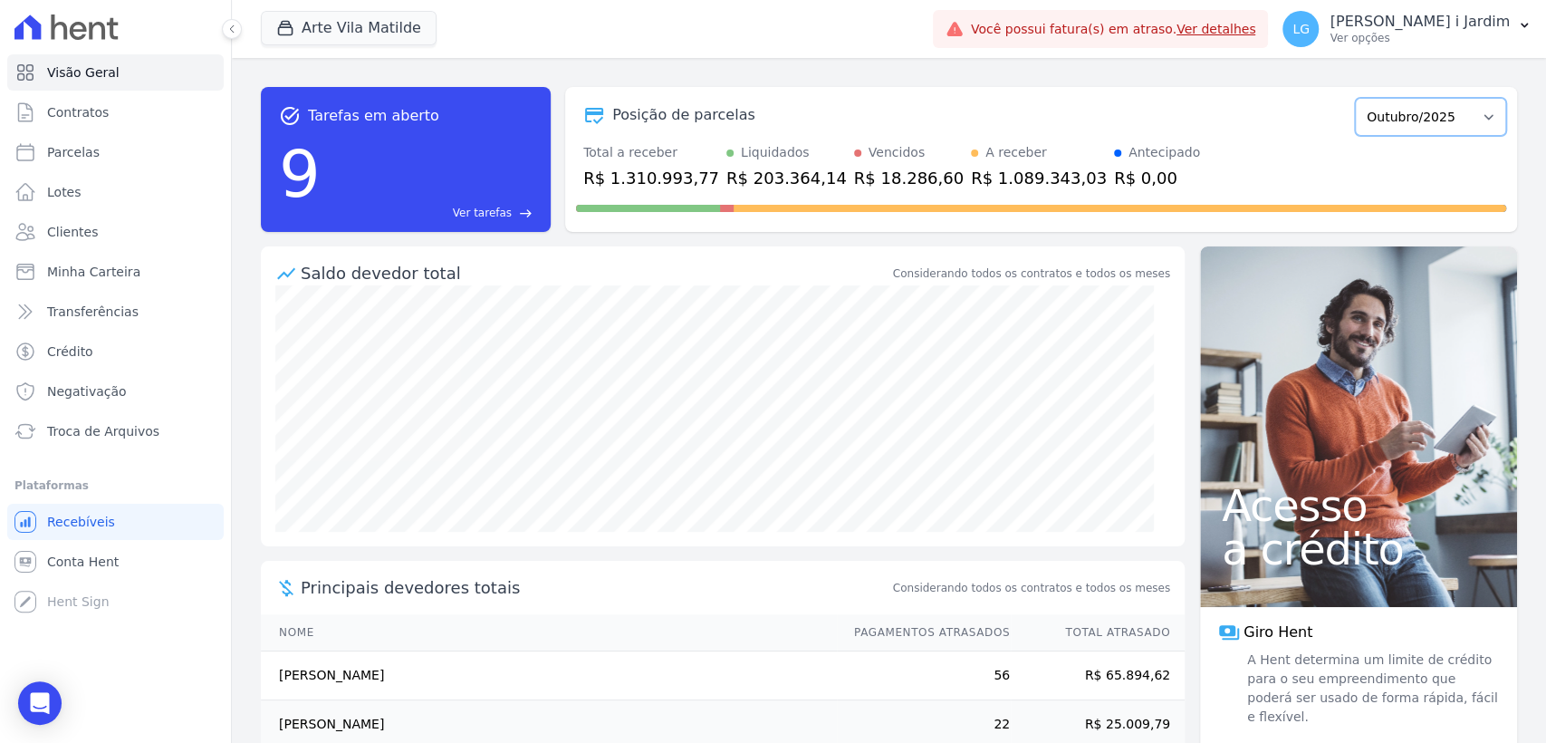
click at [1442, 101] on select "Abril/2020 Maio/2020 Junho/2020 Julho/2020 Agosto/2020 Setembro/2020 Outubro/20…" at bounding box center [1430, 117] width 151 height 38
select select "09/2025"
click at [1355, 98] on select "Abril/2020 Maio/2020 Junho/2020 Julho/2020 Agosto/2020 Setembro/2020 Outubro/20…" at bounding box center [1430, 117] width 151 height 38
click at [365, 28] on button "Arte Vila Matilde" at bounding box center [349, 28] width 176 height 34
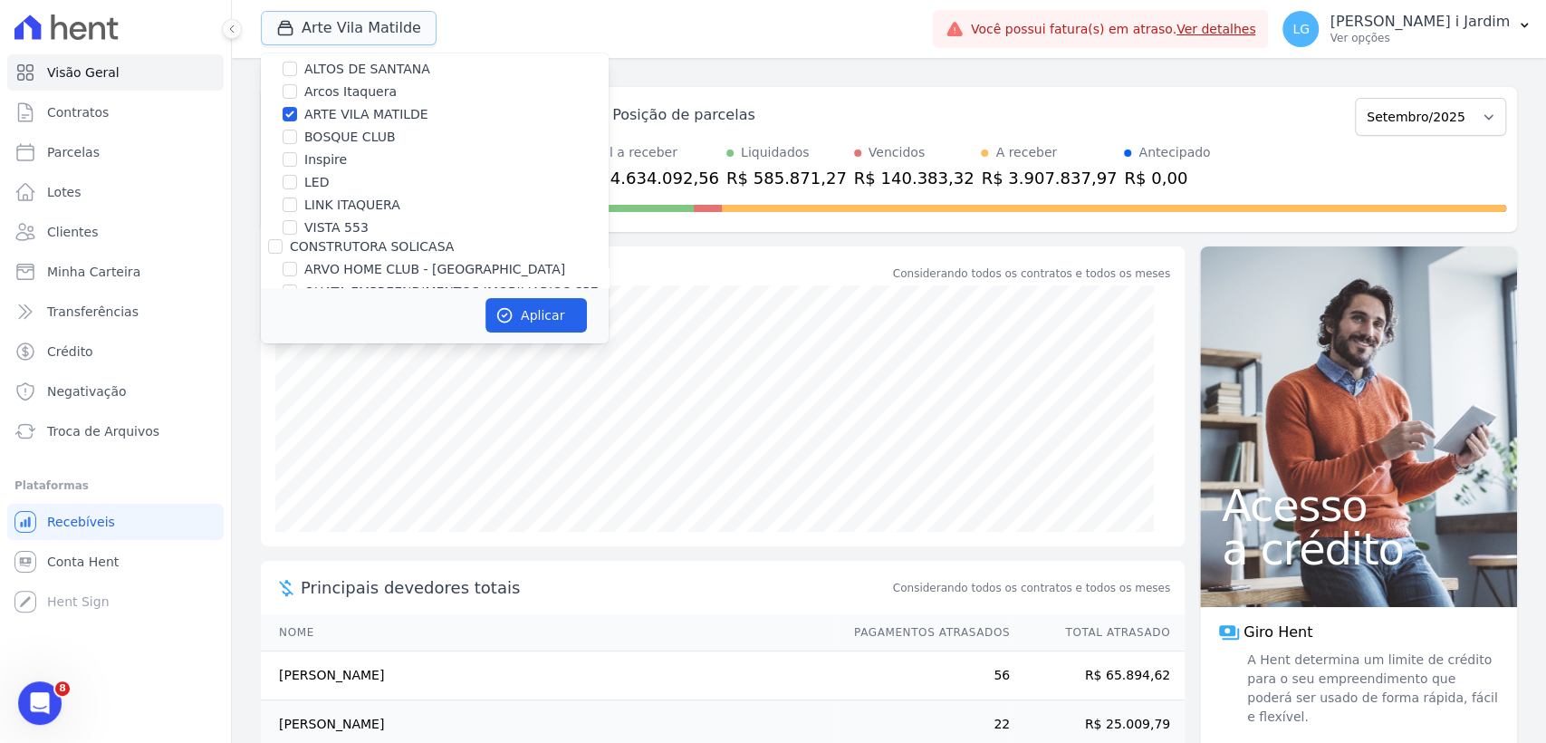
scroll to position [201, 0]
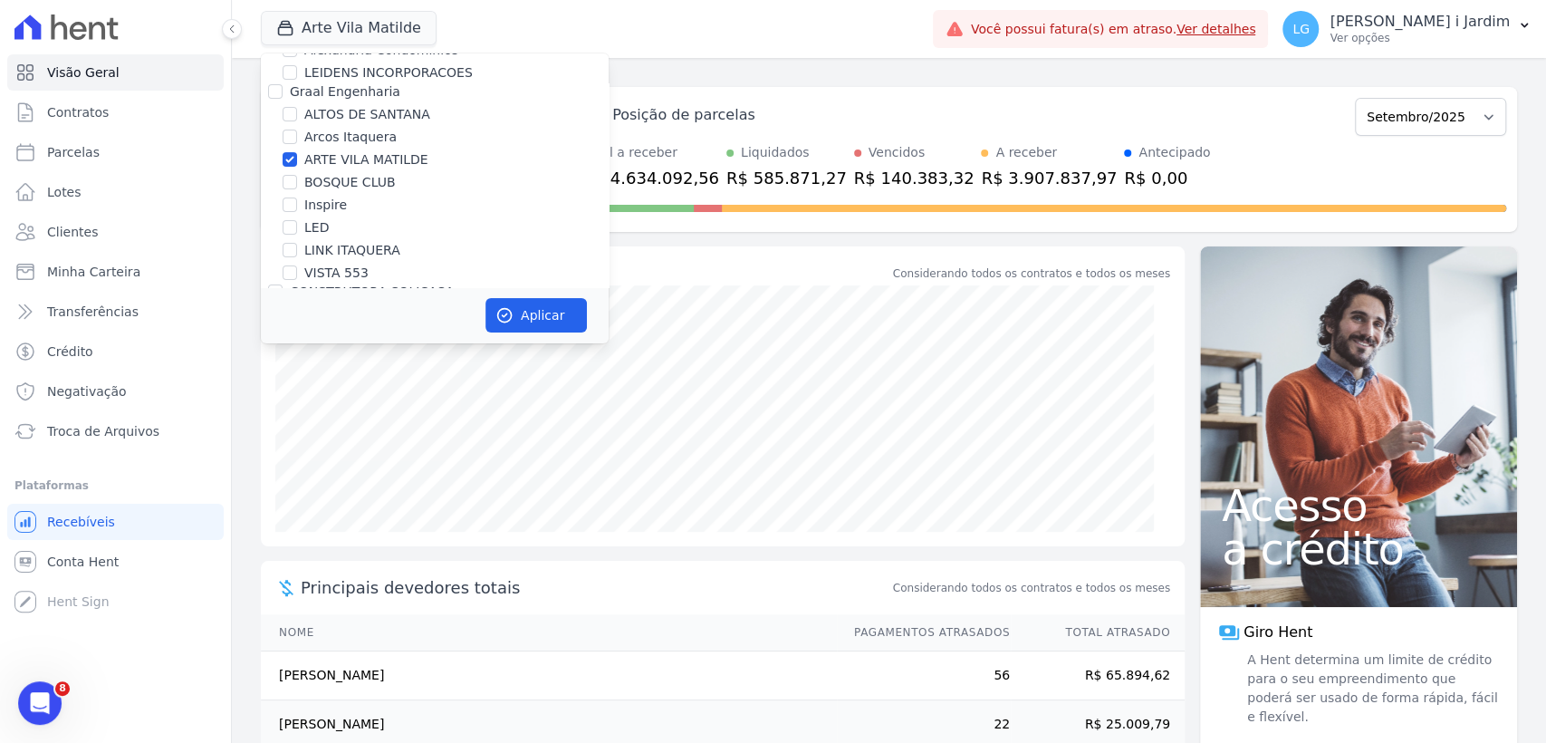
click at [341, 159] on label "ARTE VILA MATILDE" at bounding box center [366, 159] width 124 height 19
click at [297, 159] on input "ARTE VILA MATILDE" at bounding box center [290, 159] width 14 height 14
checkbox input "false"
click at [351, 182] on label "BOSQUE CLUB" at bounding box center [349, 182] width 91 height 19
click at [297, 182] on input "BOSQUE CLUB" at bounding box center [290, 182] width 14 height 14
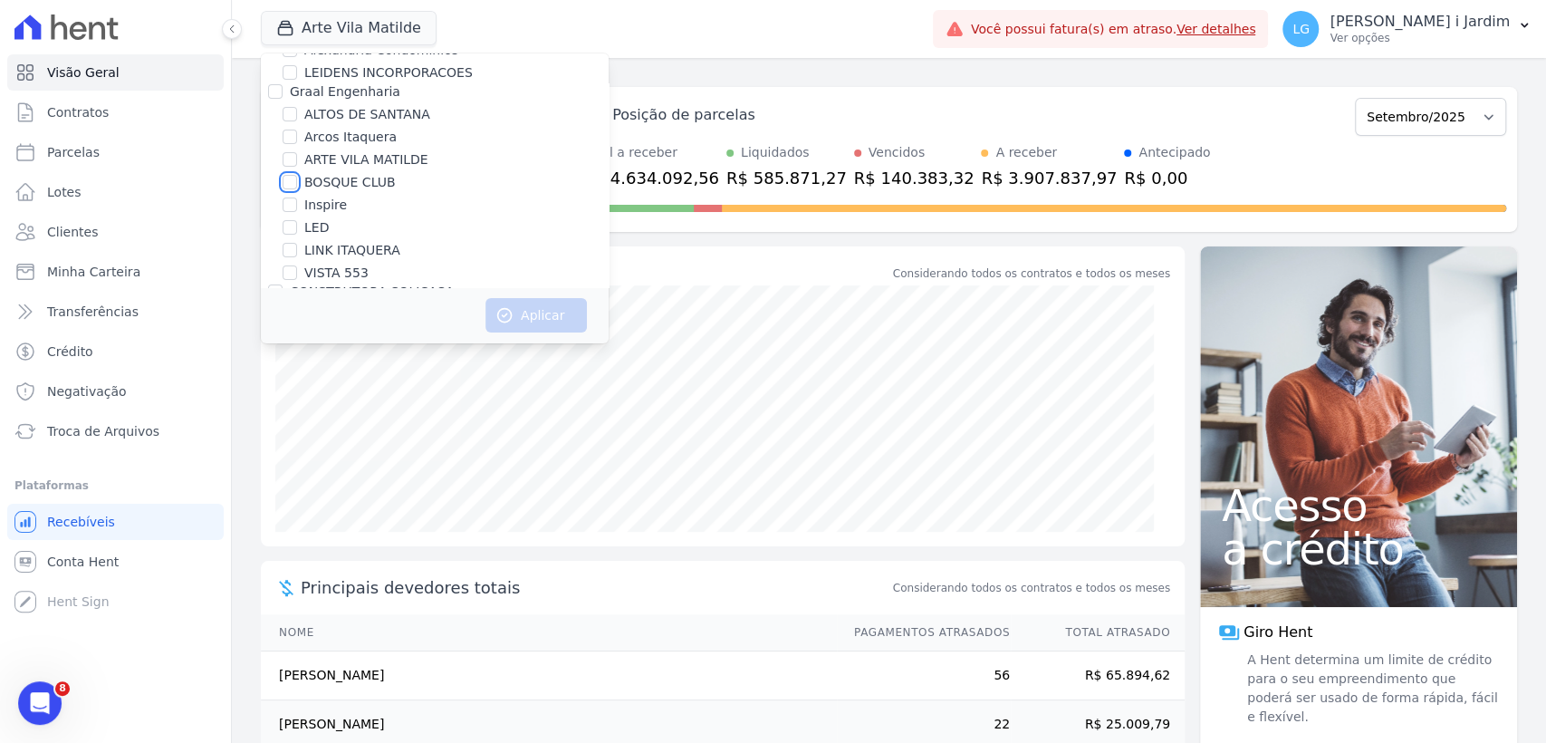
checkbox input "true"
click at [514, 312] on button "Aplicar" at bounding box center [535, 315] width 101 height 34
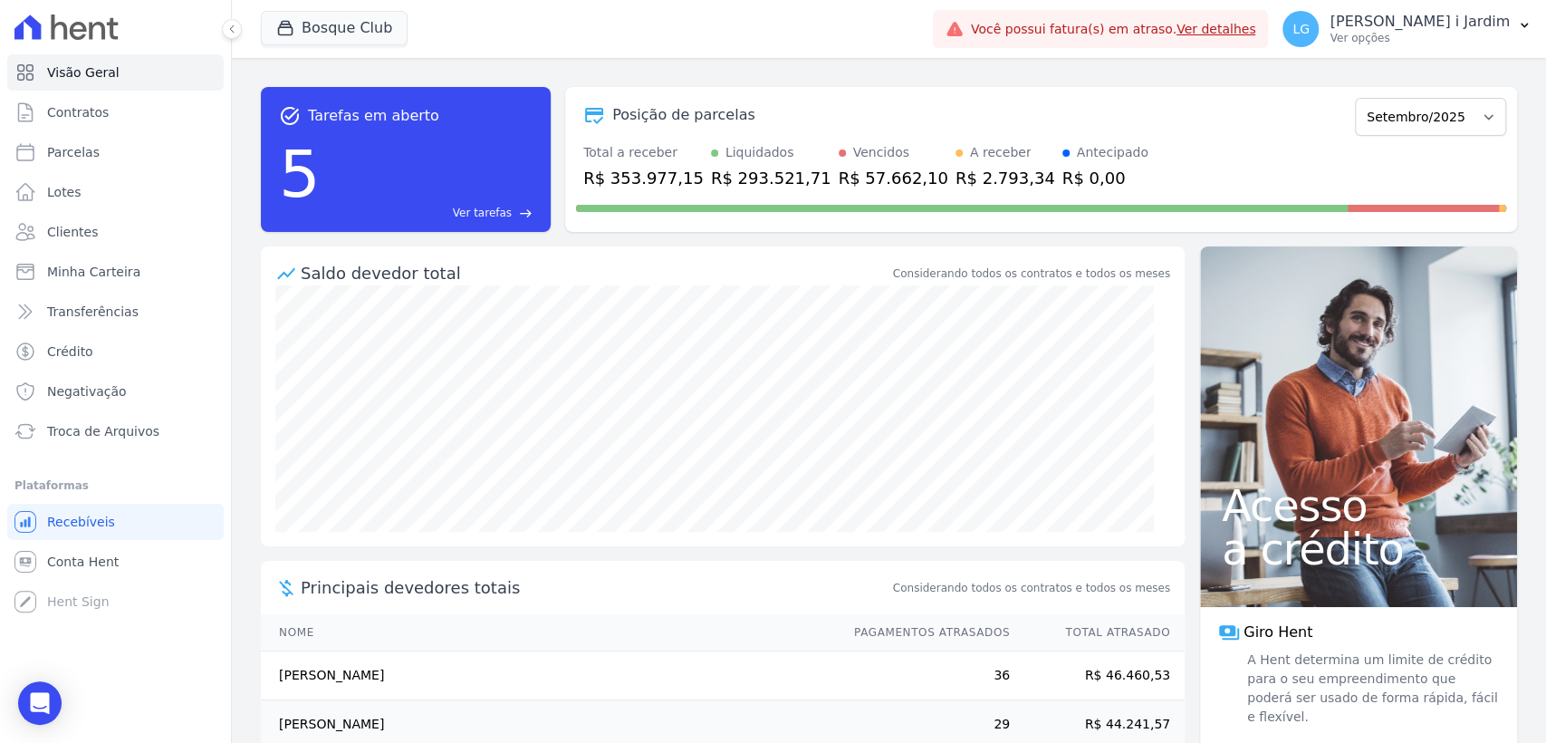
click at [630, 170] on div "R$ 353.977,15" at bounding box center [643, 178] width 120 height 24
copy div "353.977,15"
click at [962, 166] on div "R$ 2.793,34" at bounding box center [1006, 178] width 100 height 24
click at [956, 178] on div "R$ 2.793,34" at bounding box center [1006, 178] width 100 height 24
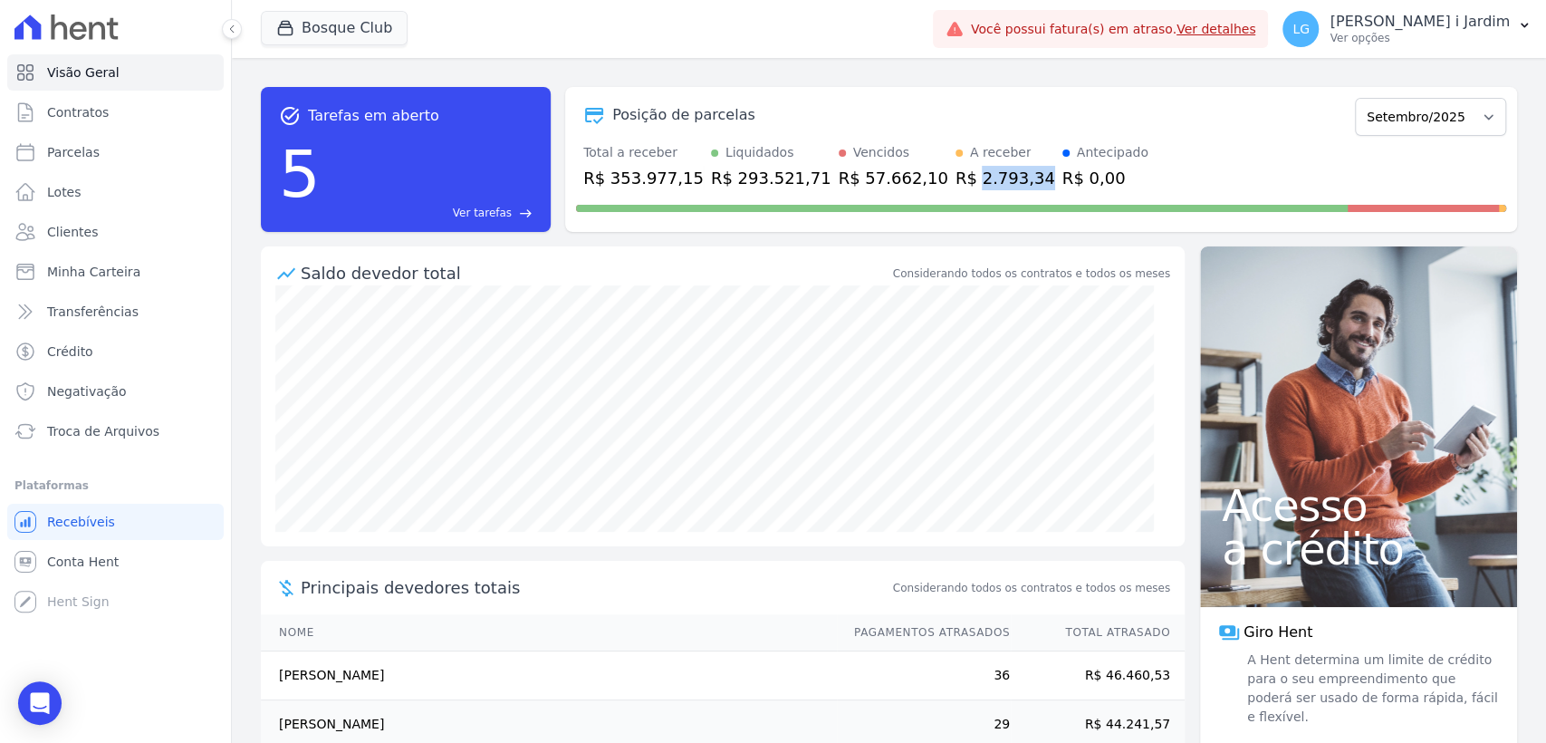
click at [956, 178] on div "R$ 2.793,34" at bounding box center [1006, 178] width 100 height 24
copy div "2.793,34"
click at [98, 291] on ul "Visão Geral Contratos Parcelas Lotes Clientes Minha Carteira Transferências Cré…" at bounding box center [115, 251] width 216 height 395
click at [104, 322] on link "Transferências" at bounding box center [115, 311] width 216 height 36
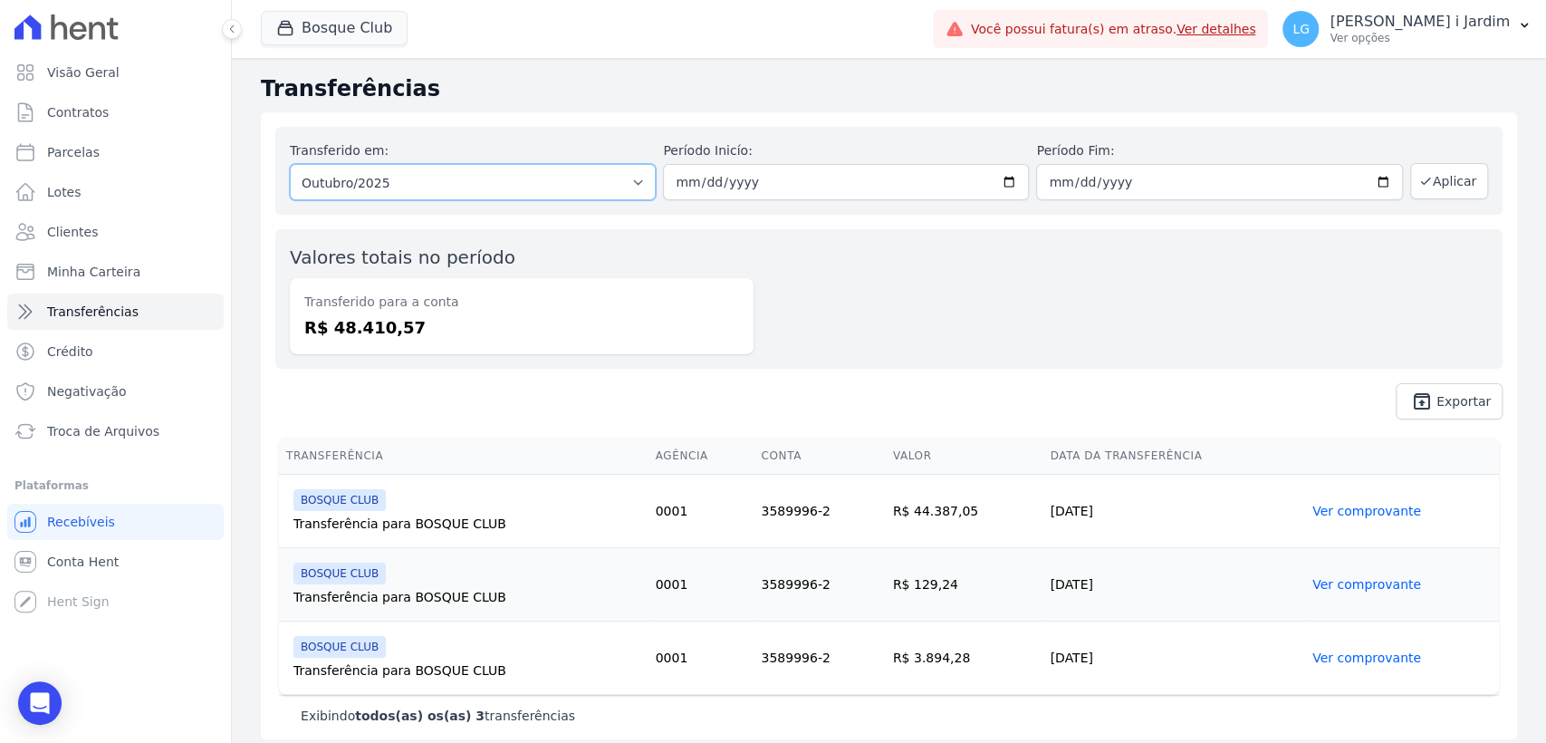
click at [434, 194] on select "Todos os meses Junho/2025 Julho/2025 Agosto/2025 Setembro/2025 Outubro/2025" at bounding box center [473, 182] width 366 height 36
select select "09/2025"
click at [290, 164] on select "Todos os meses Junho/2025 Julho/2025 Agosto/2025 Setembro/2025 Outubro/2025" at bounding box center [473, 182] width 366 height 36
click at [1421, 184] on button "Aplicar" at bounding box center [1449, 181] width 78 height 36
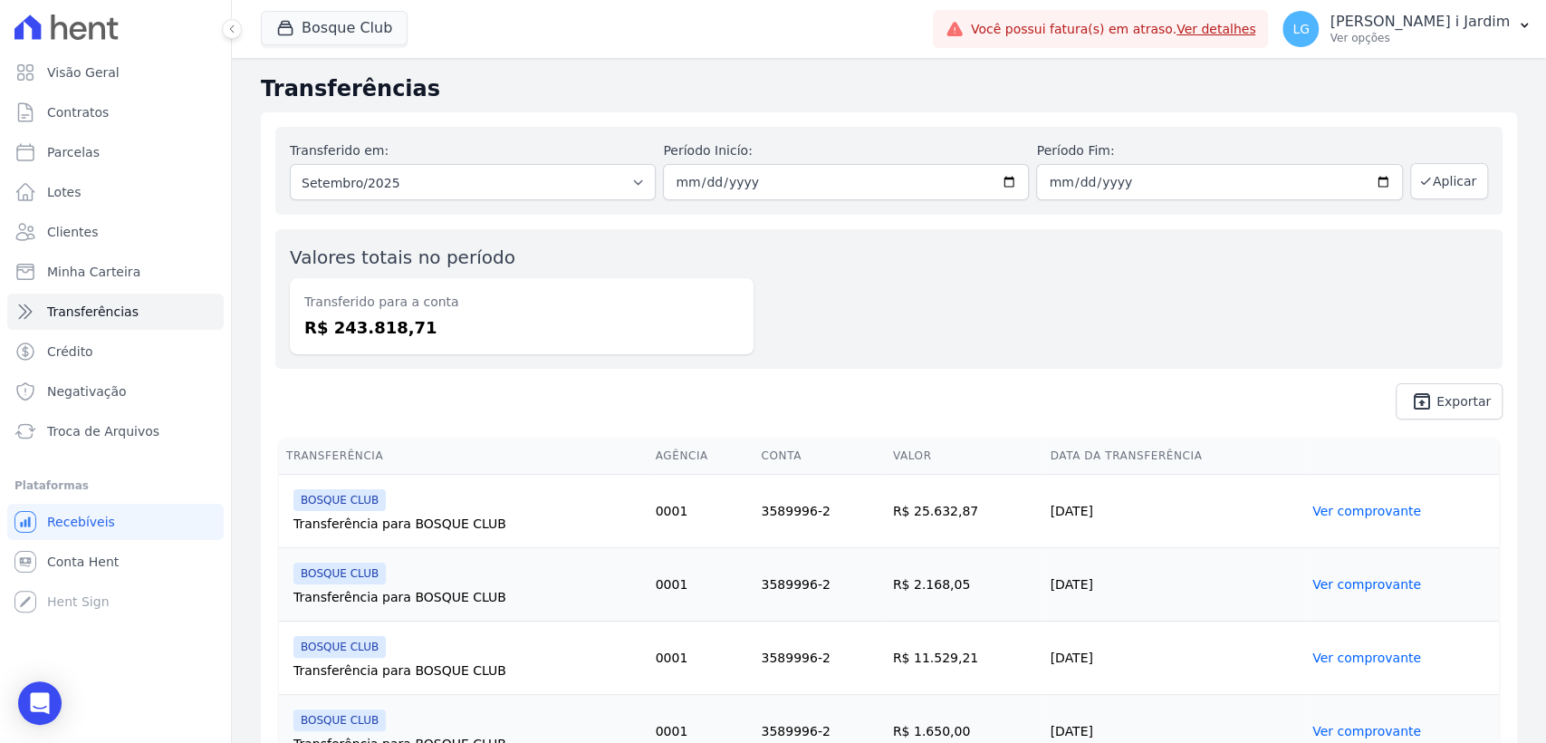
click at [350, 328] on dd "R$ 243.818,71" at bounding box center [521, 327] width 435 height 24
copy dd "243.818,71"
click at [363, 30] on button "Bosque Club" at bounding box center [334, 28] width 147 height 34
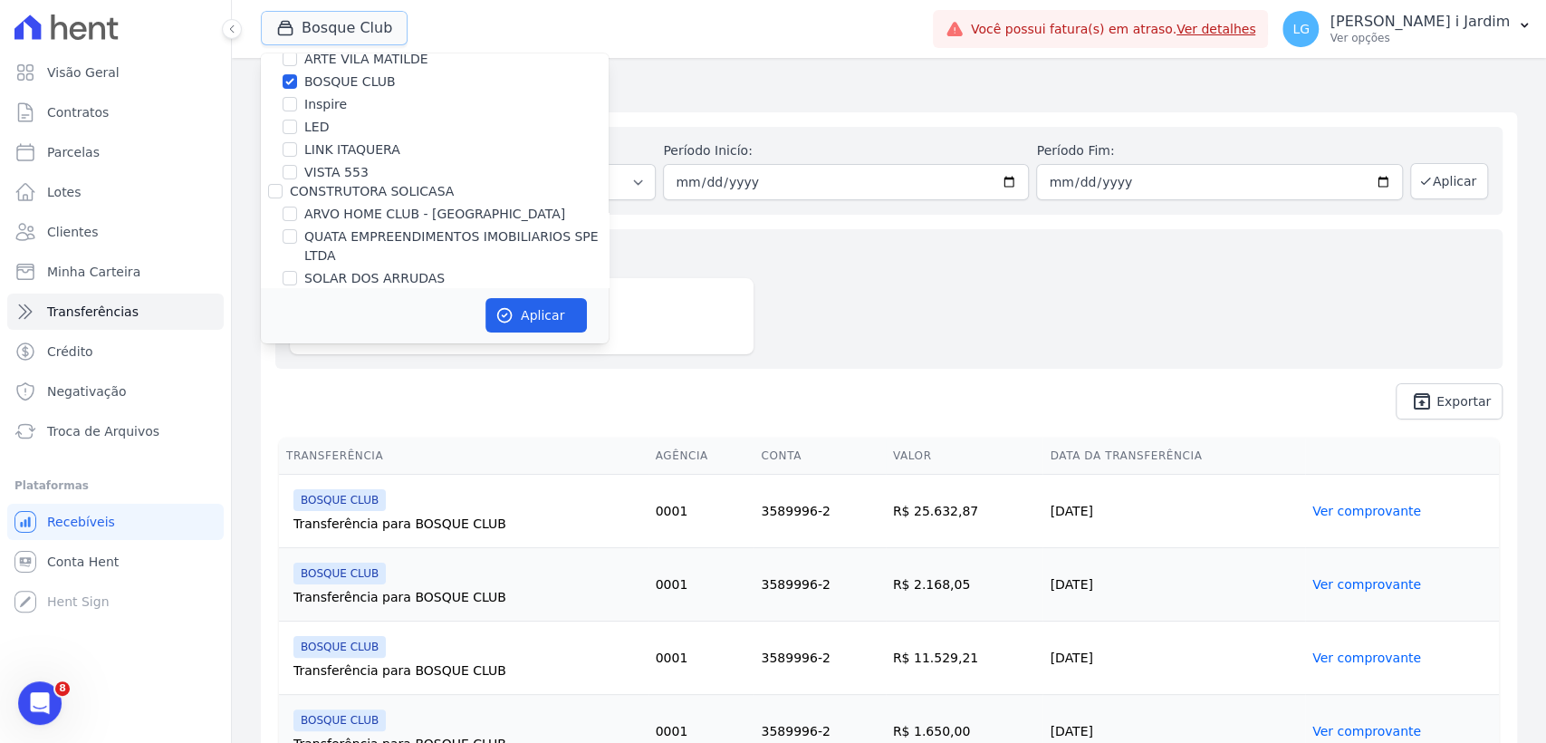
scroll to position [201, 0]
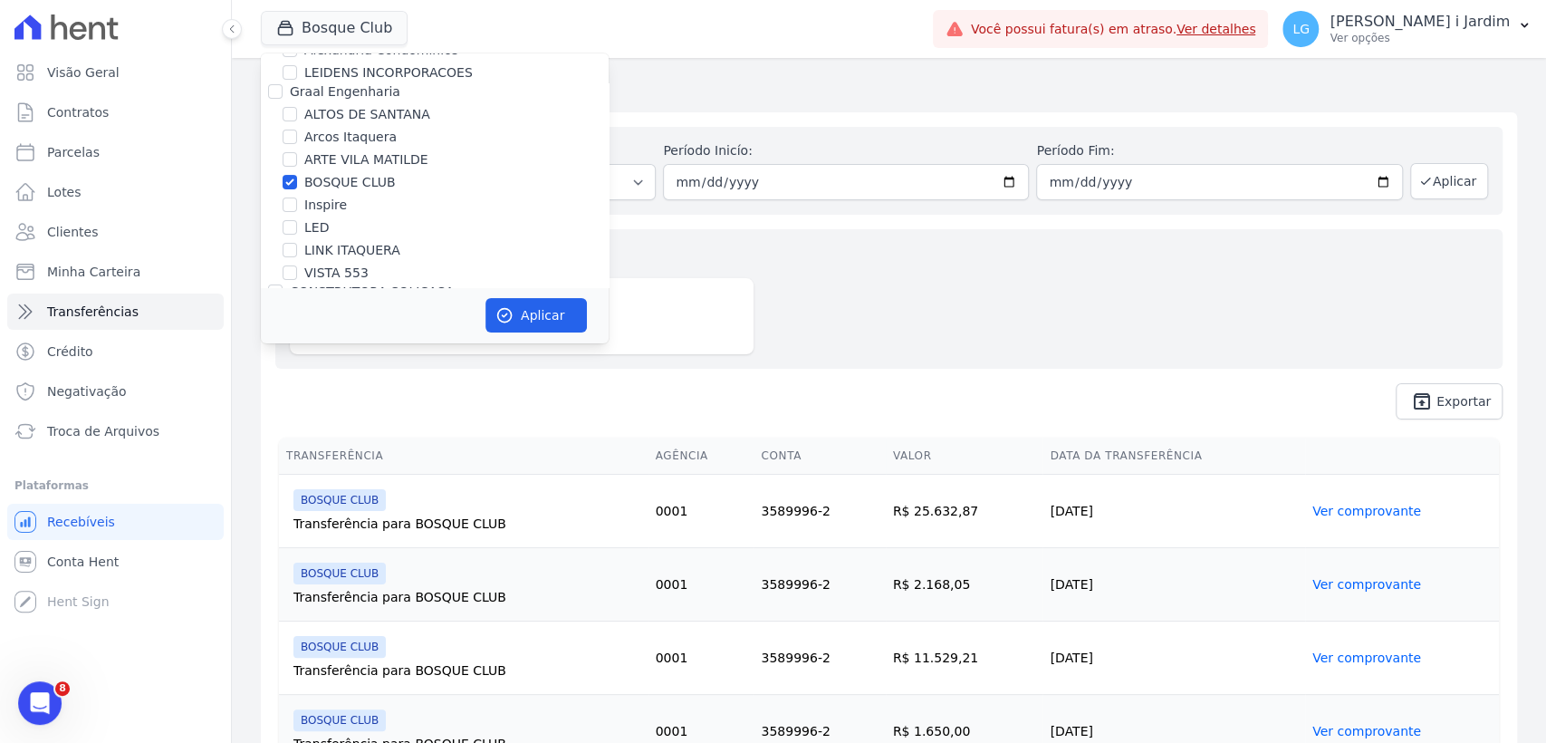
click at [369, 183] on label "BOSQUE CLUB" at bounding box center [349, 182] width 91 height 19
click at [297, 183] on input "BOSQUE CLUB" at bounding box center [290, 182] width 14 height 14
checkbox input "false"
click at [297, 212] on div "Inspire" at bounding box center [435, 205] width 348 height 19
click at [337, 213] on label "Inspire" at bounding box center [325, 205] width 43 height 19
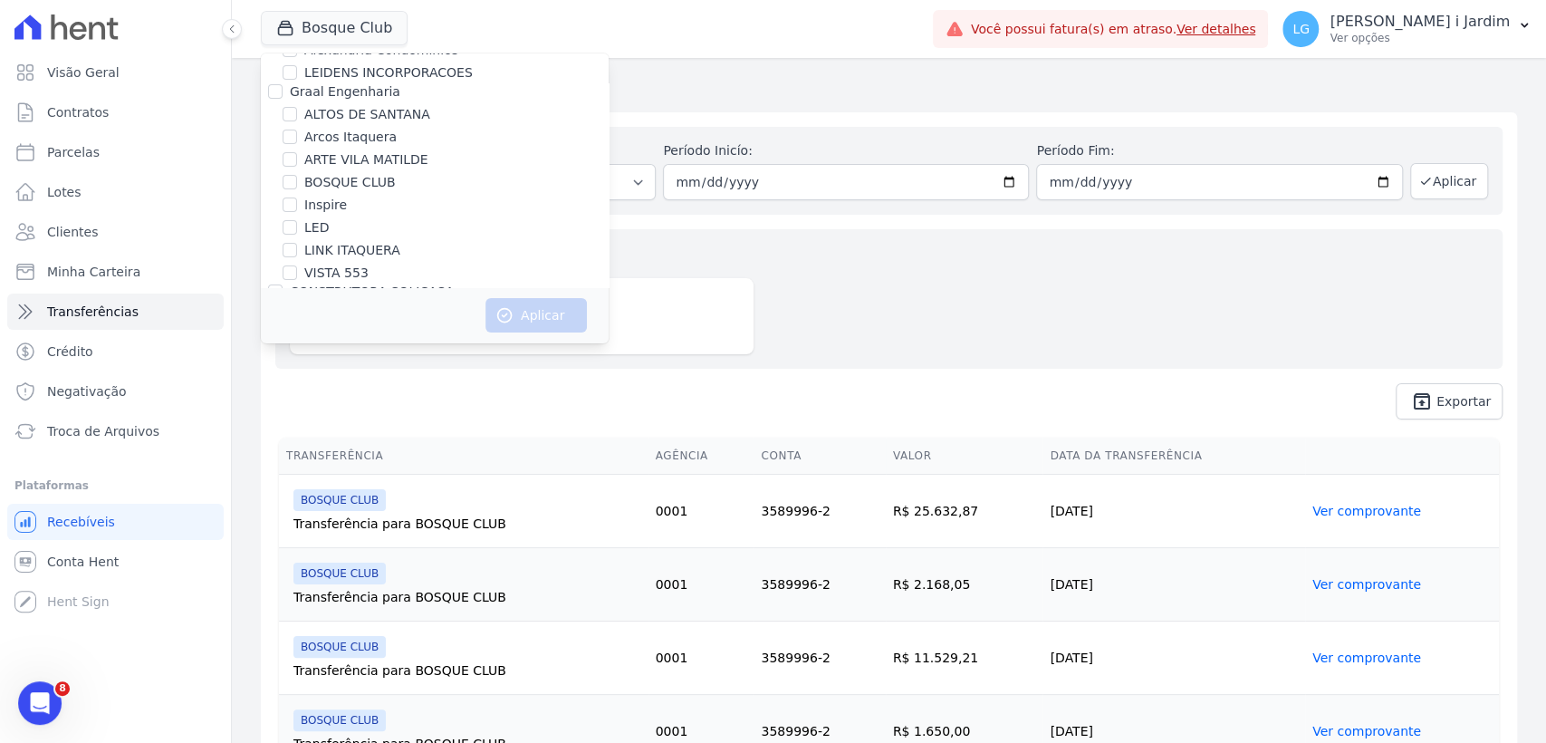
click at [297, 212] on input "Inspire" at bounding box center [290, 204] width 14 height 14
checkbox input "true"
click at [551, 313] on button "Aplicar" at bounding box center [535, 315] width 101 height 34
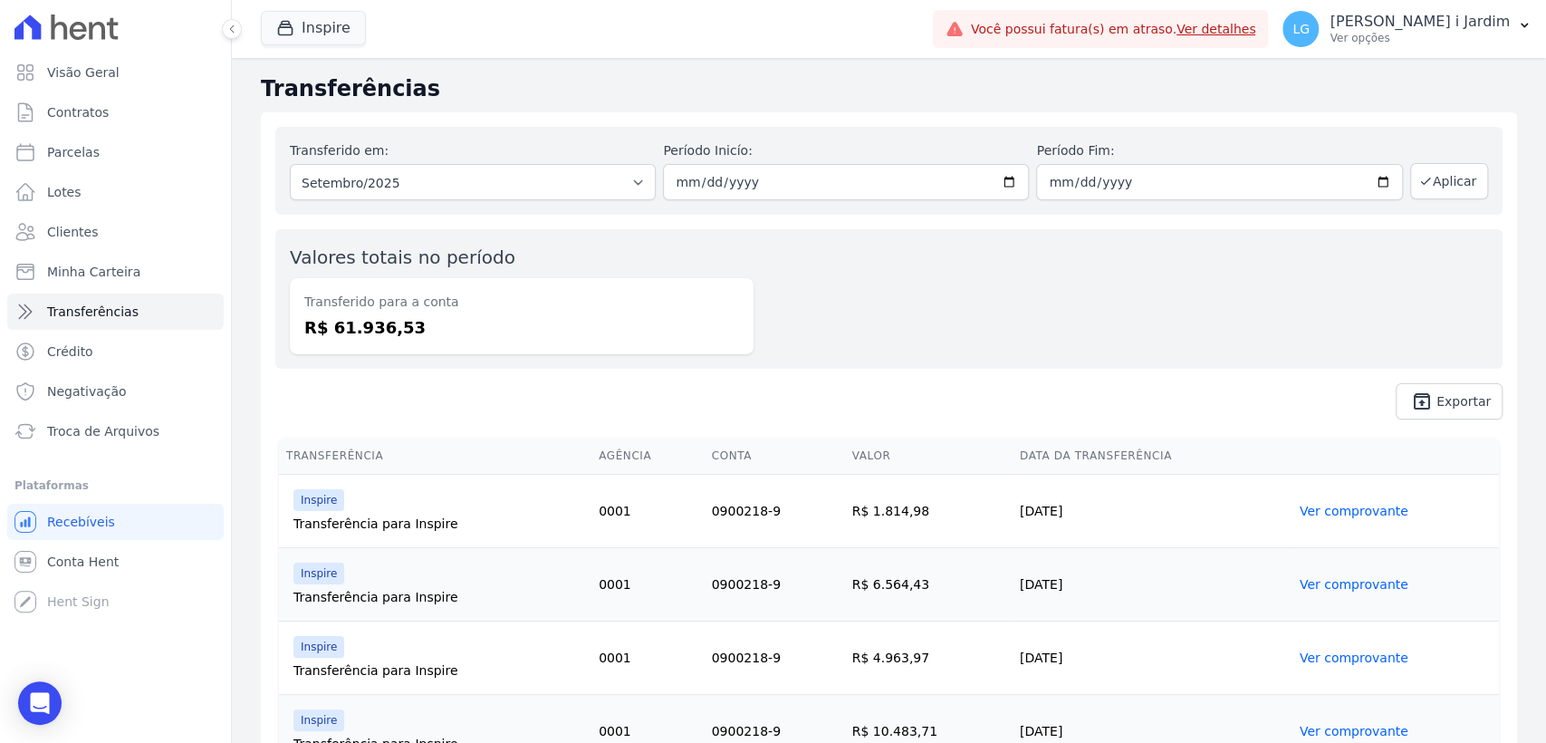
click at [492, 373] on div "Transferido em: Todos os meses Julho/2025 Agosto/2025 Setembro/2025 Outubro/202…" at bounding box center [889, 273] width 1256 height 322
click at [342, 331] on dd "R$ 61.936,53" at bounding box center [521, 327] width 435 height 24
copy dd "61.936,53"
click at [407, 379] on div "Transferido em: Todos os meses Julho/2025 Agosto/2025 Setembro/2025 Outubro/202…" at bounding box center [889, 273] width 1256 height 322
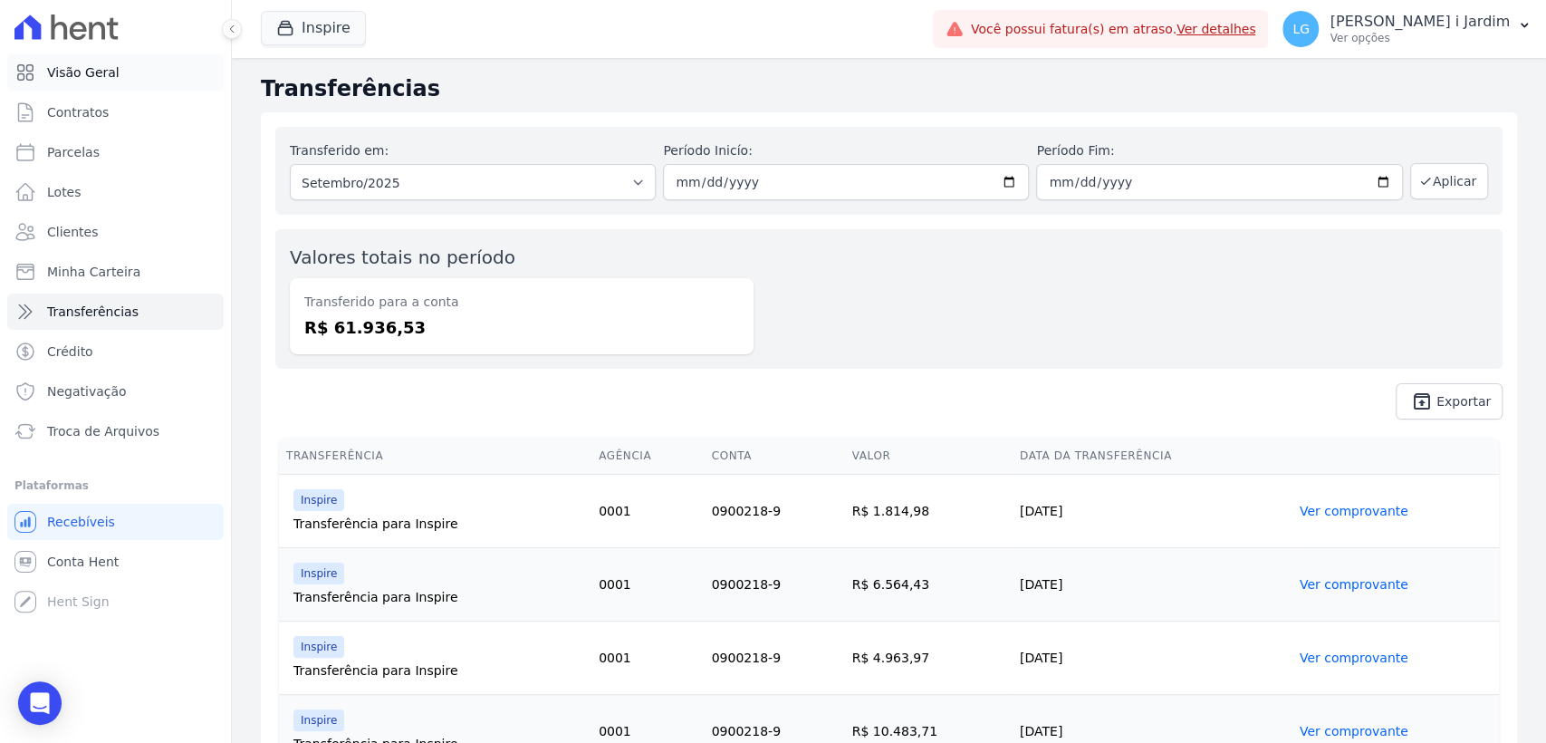
click at [75, 77] on span "Visão Geral" at bounding box center [83, 72] width 72 height 18
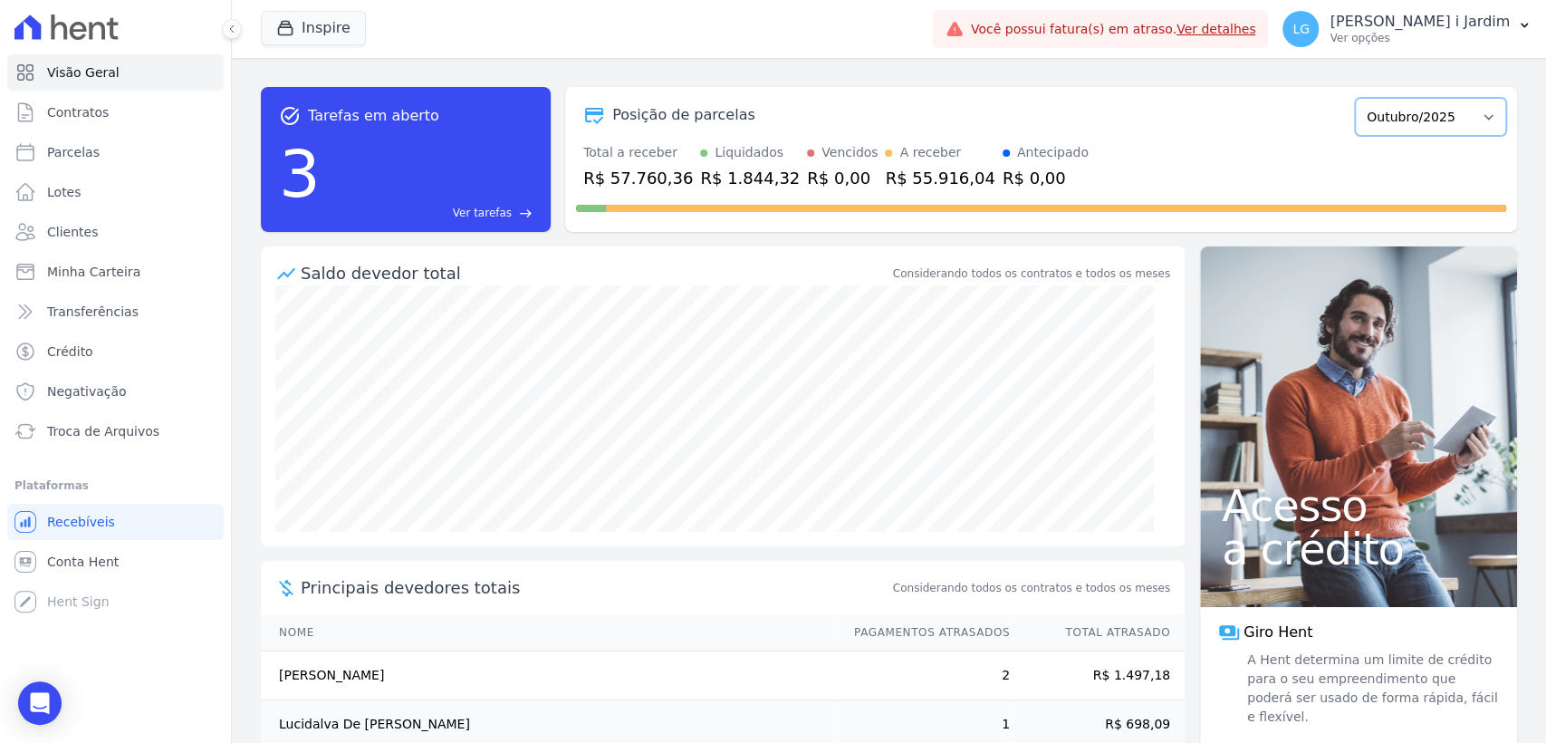
click at [1420, 117] on select "Novembro/2022 Dezembro/2022 [GEOGRAPHIC_DATA]/2023 Fevereiro/2023 Março/2023 Ab…" at bounding box center [1430, 117] width 151 height 38
select select "09/2025"
click at [1355, 98] on select "Novembro/2022 Dezembro/2022 [GEOGRAPHIC_DATA]/2023 Fevereiro/2023 Março/2023 Ab…" at bounding box center [1430, 117] width 151 height 38
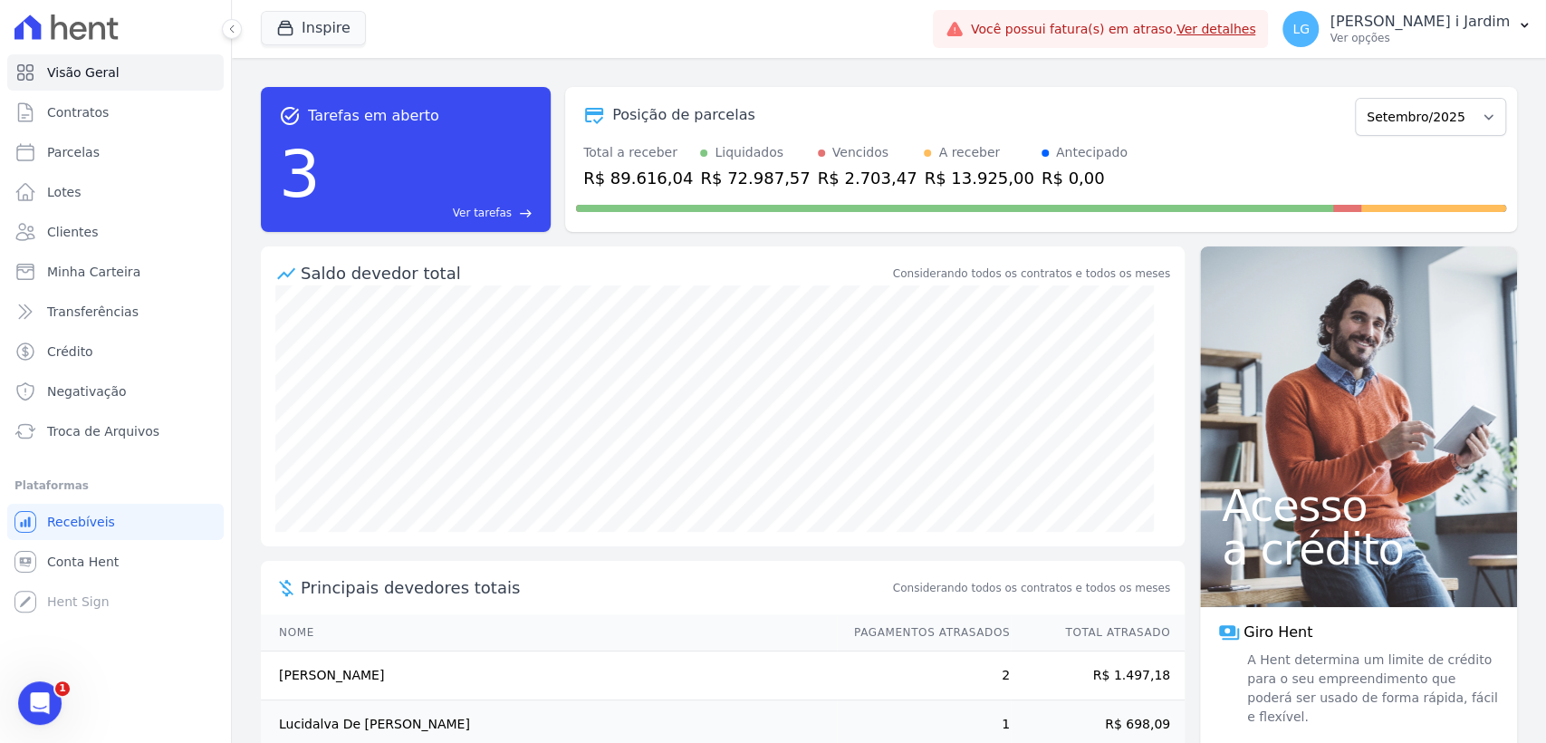
click at [639, 178] on div "R$ 89.616,04" at bounding box center [638, 178] width 110 height 24
copy div "89.616,04"
click at [298, 23] on div "button" at bounding box center [288, 28] width 25 height 18
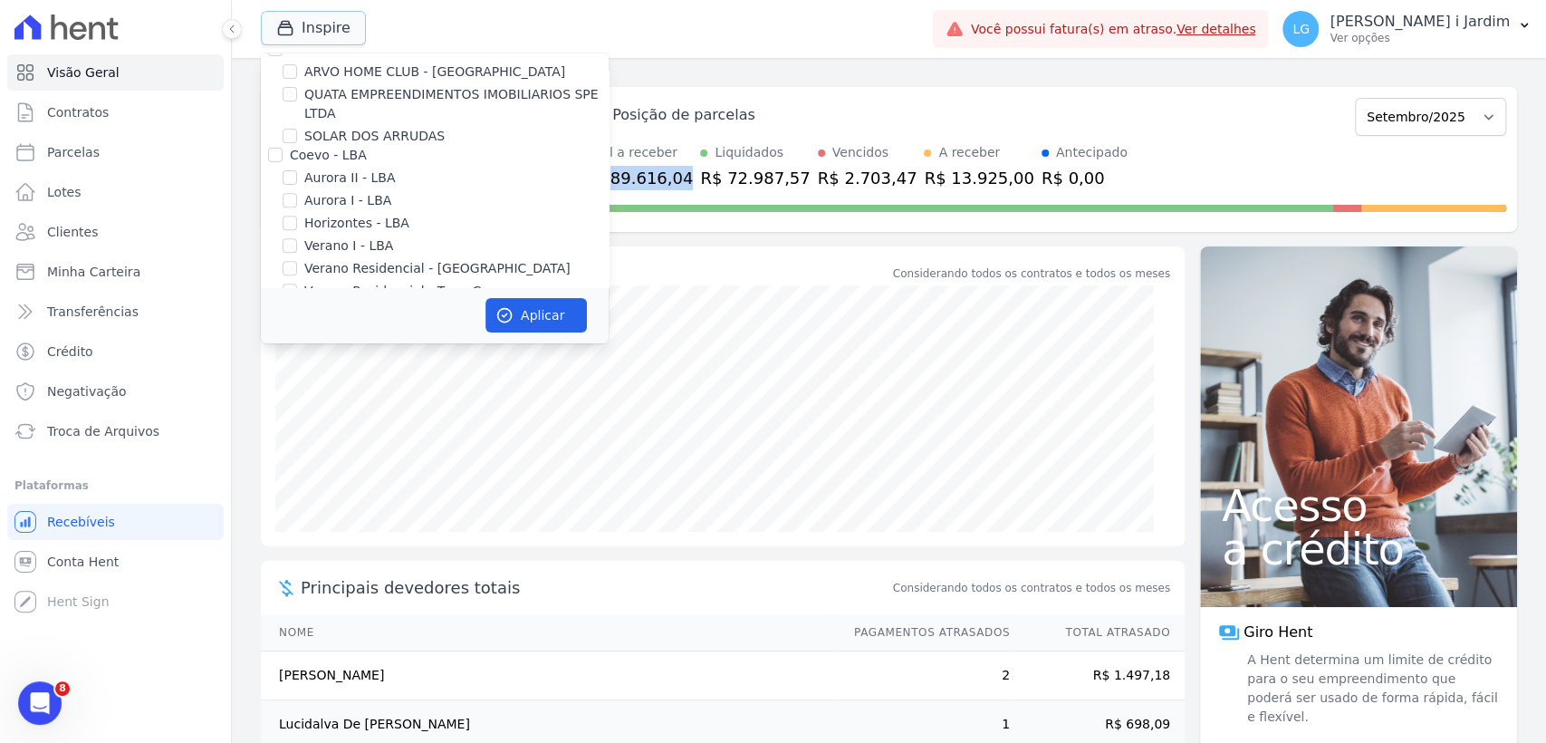
scroll to position [302, 0]
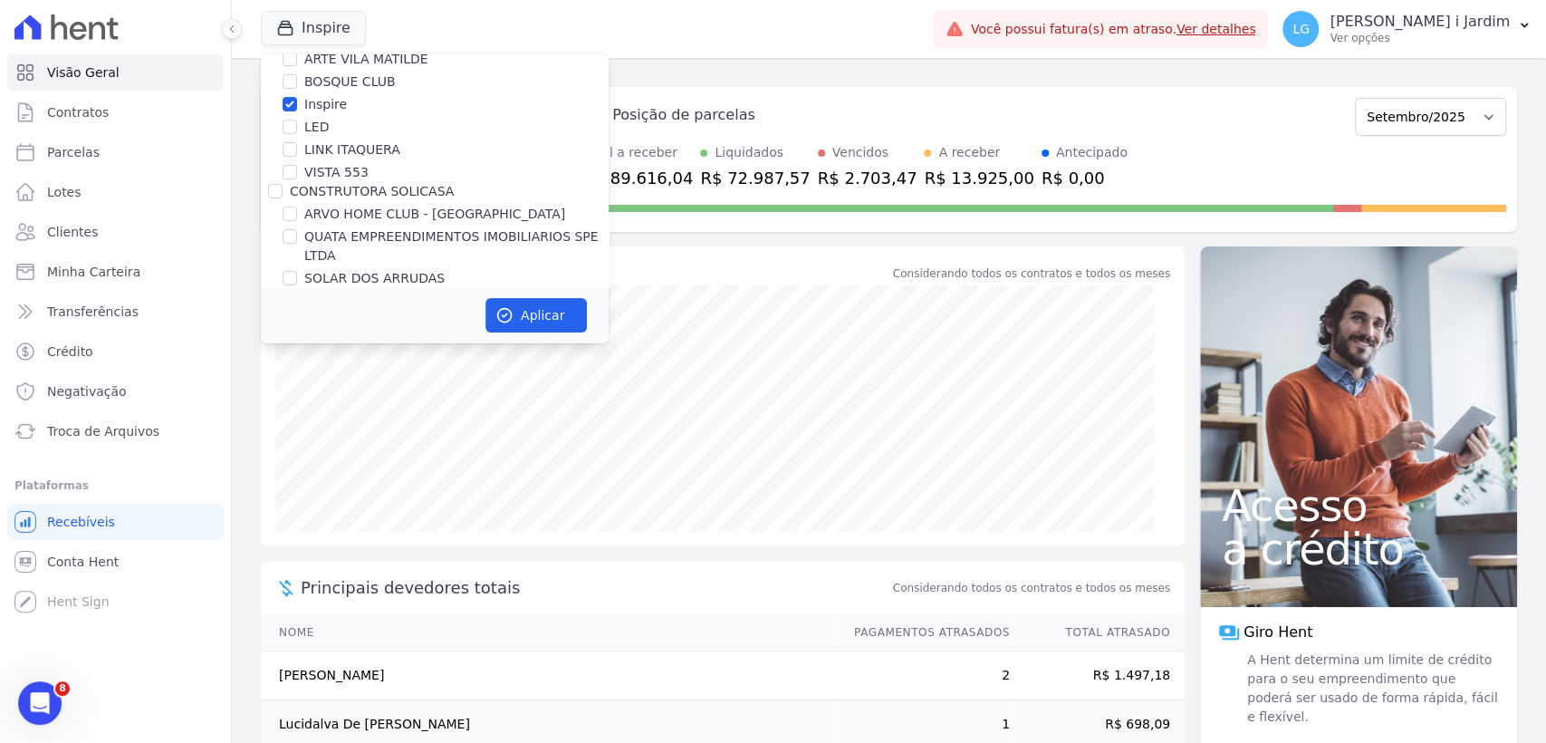
click at [333, 104] on label "Inspire" at bounding box center [325, 104] width 43 height 19
click at [297, 104] on input "Inspire" at bounding box center [290, 104] width 14 height 14
checkbox input "false"
click at [342, 149] on label "LINK ITAQUERA" at bounding box center [352, 149] width 96 height 19
click at [297, 149] on input "LINK ITAQUERA" at bounding box center [290, 149] width 14 height 14
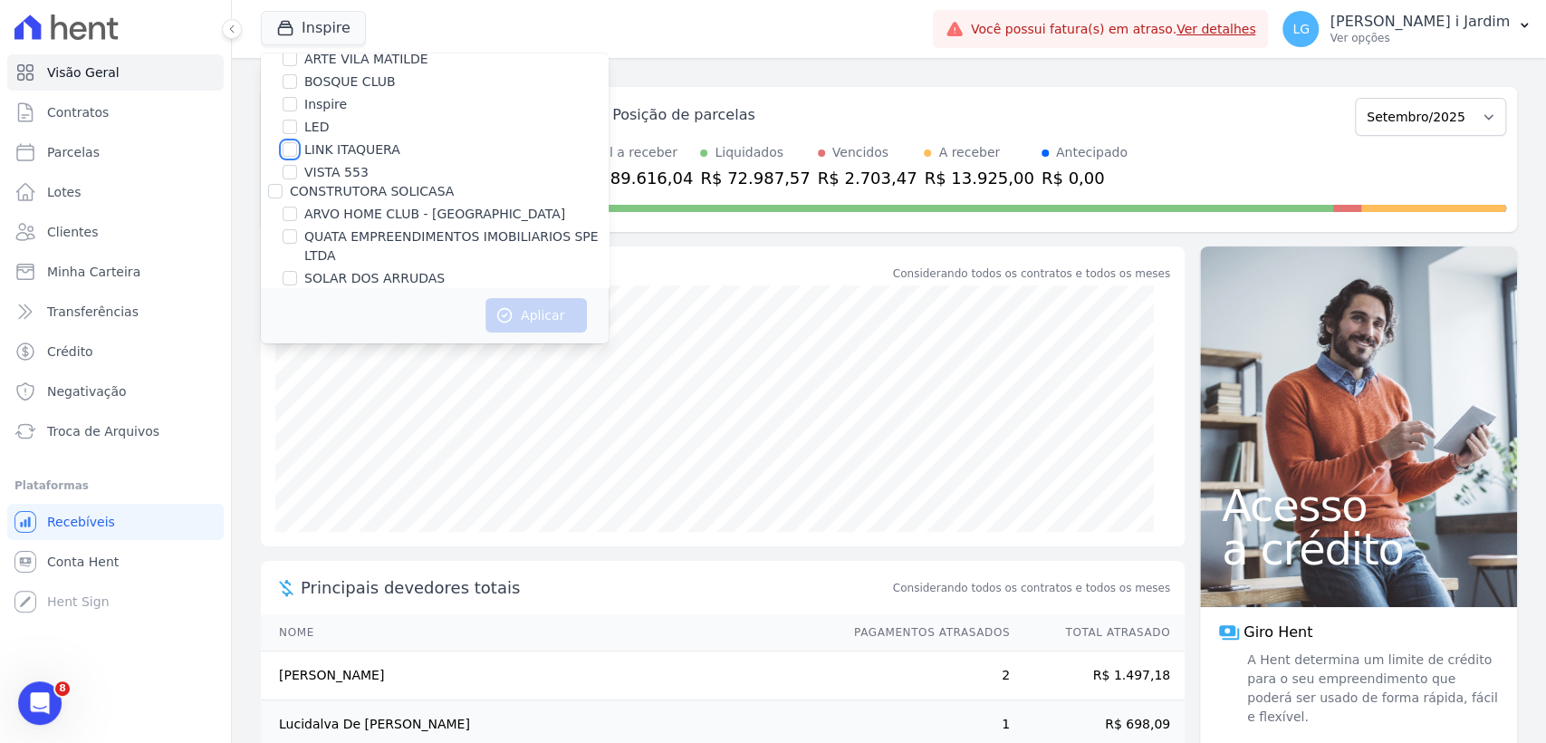
checkbox input "true"
click at [510, 306] on icon "button" at bounding box center [504, 315] width 18 height 18
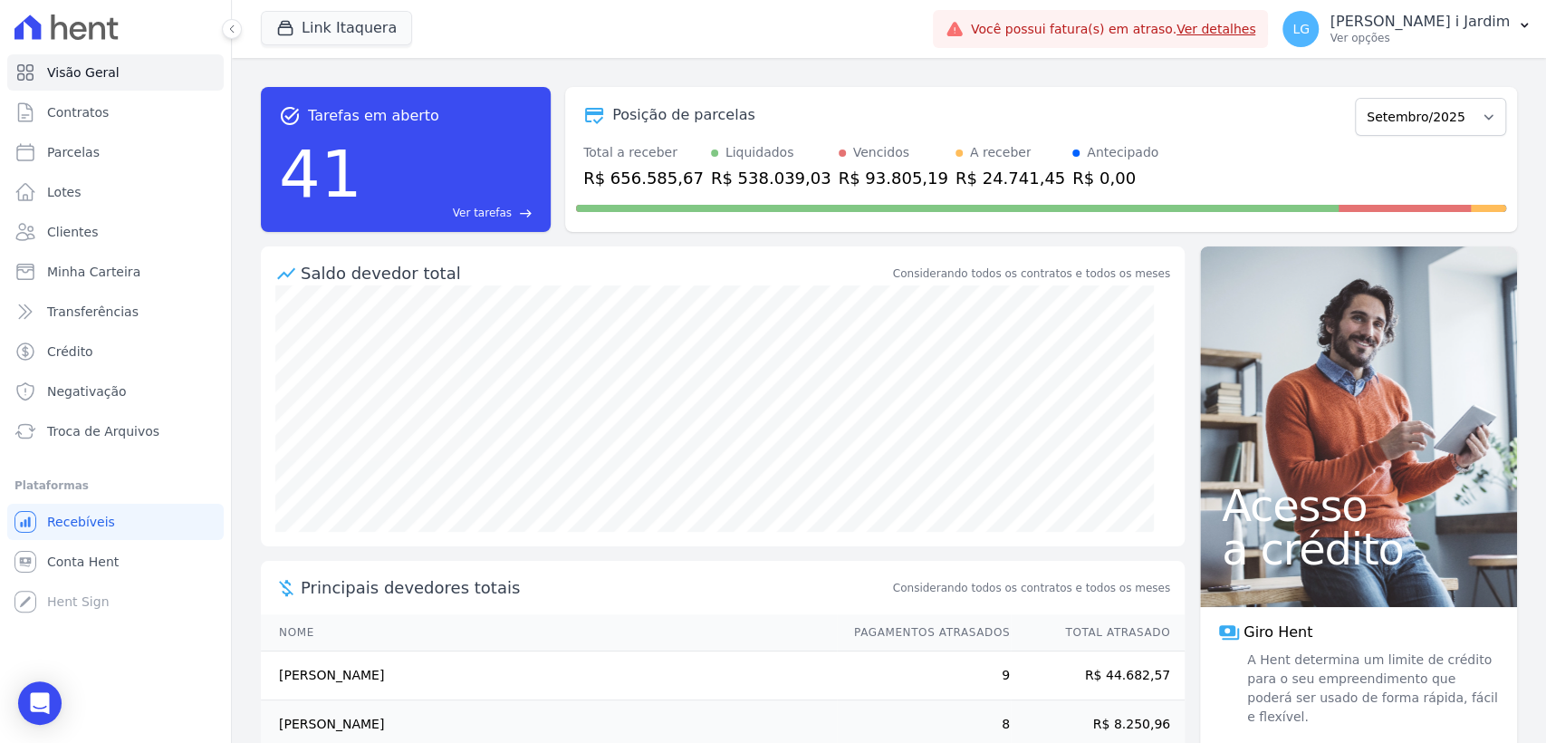
click at [649, 173] on div "R$ 656.585,67" at bounding box center [643, 178] width 120 height 24
copy div "656.585,67"
click at [956, 178] on div "R$ 24.741,45" at bounding box center [1011, 178] width 110 height 24
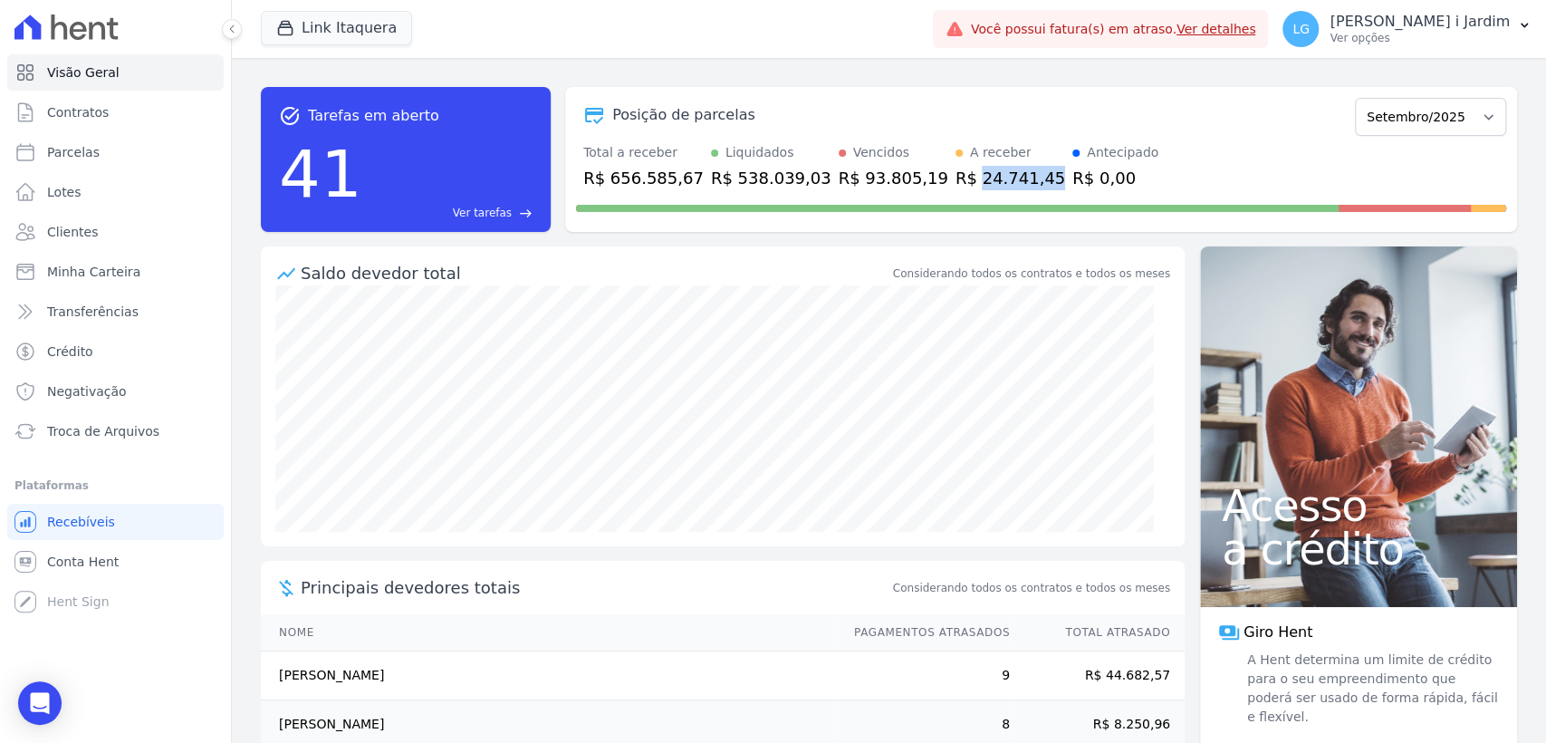
copy div "24.741,45"
click at [43, 308] on link "Transferências" at bounding box center [115, 311] width 216 height 36
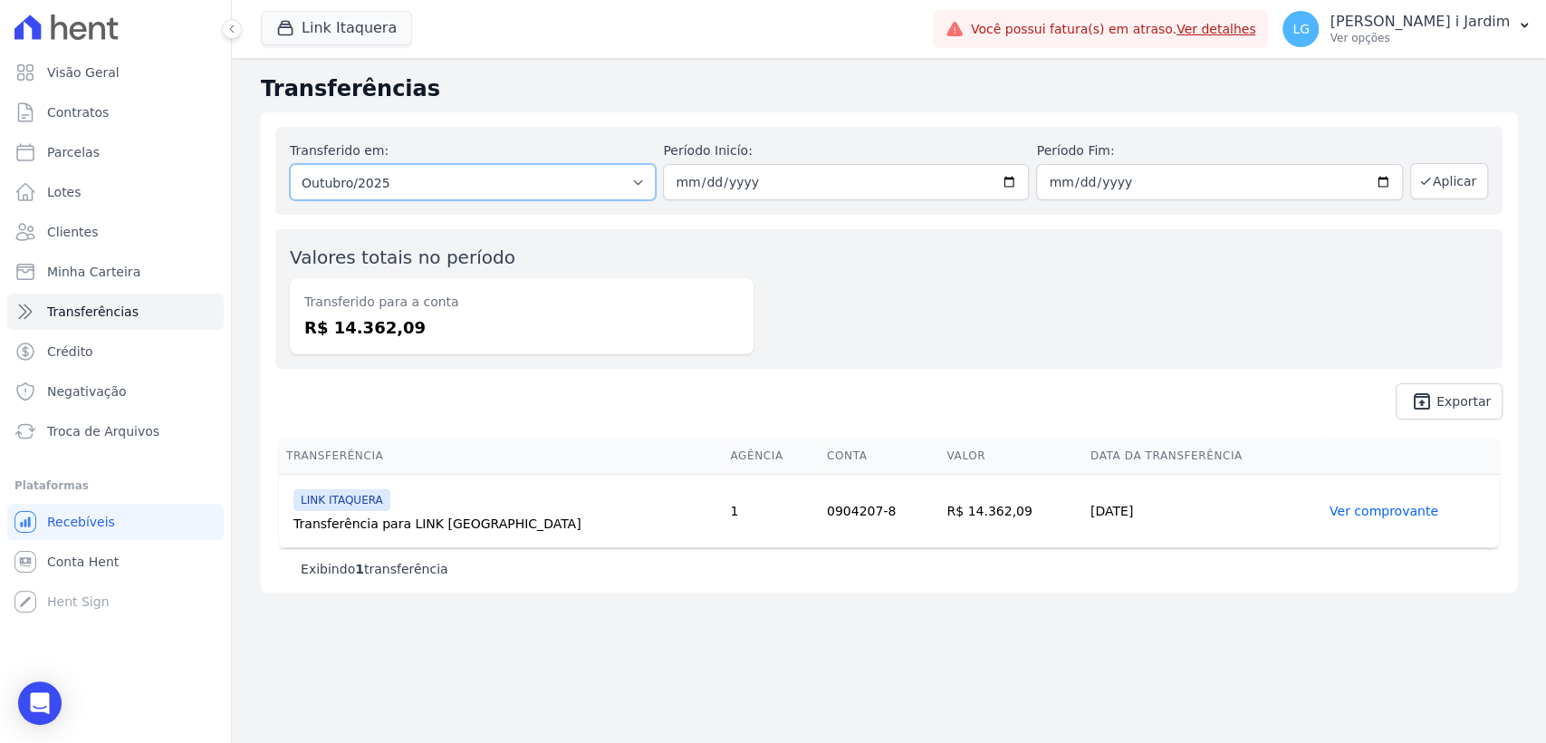
click at [354, 184] on select "Todos os meses Julho/2025 Agosto/2025 Setembro/2025 Outubro/2025 Outubro/2025" at bounding box center [473, 182] width 366 height 36
select select "10/2025"
click at [290, 164] on select "Todos os meses Julho/2025 Agosto/2025 Setembro/2025 Outubro/2025 Outubro/2025" at bounding box center [473, 182] width 366 height 36
click at [377, 313] on div "Transferido para a conta R$ 14.362,09" at bounding box center [522, 316] width 464 height 76
click at [420, 197] on select "Todos os meses Julho/2025 Agosto/2025 Setembro/2025 Outubro/2025 Outubro/2025" at bounding box center [473, 182] width 366 height 36
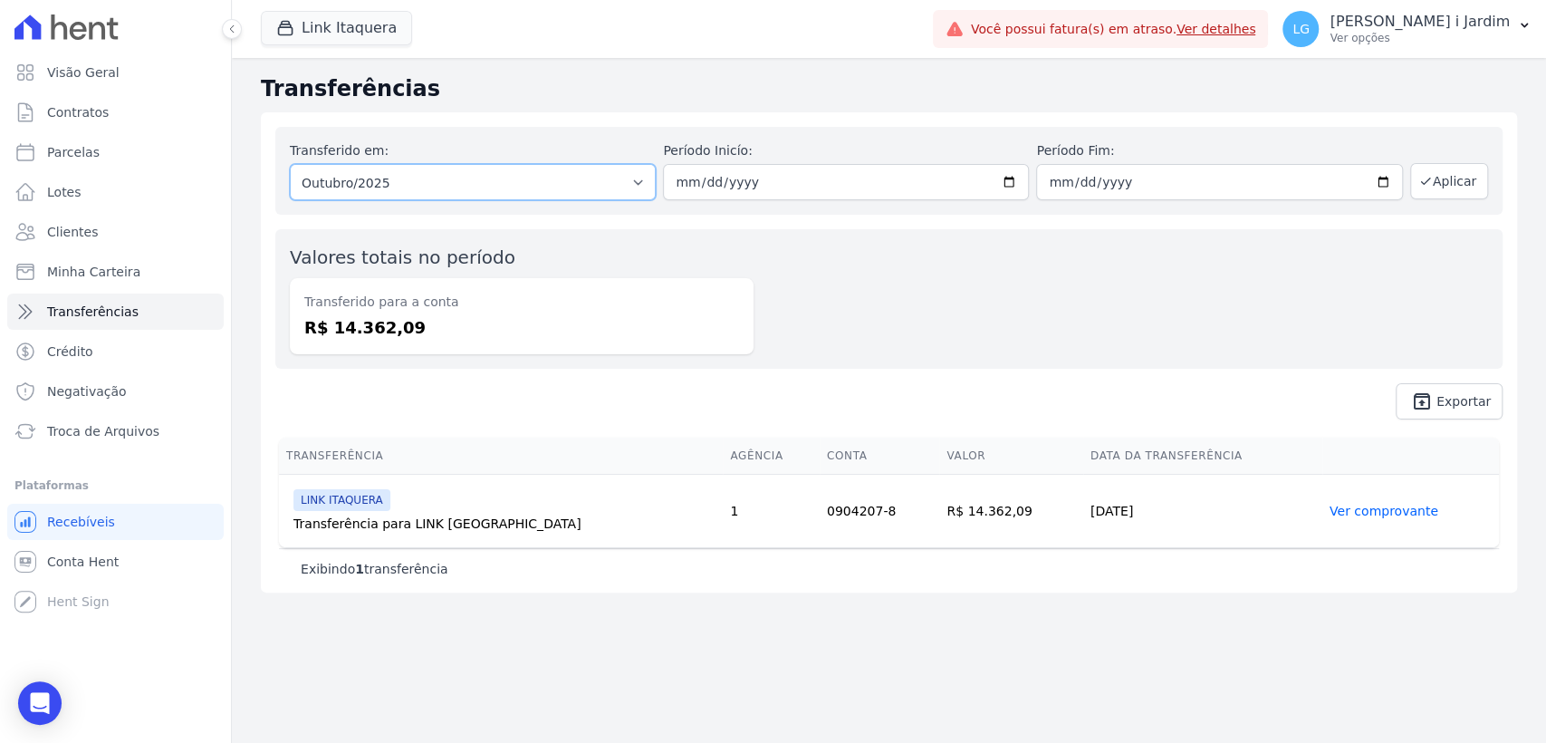
select select "09/2025"
click at [290, 164] on select "Todos os meses Julho/2025 Agosto/2025 Setembro/2025 Outubro/2025 Outubro/2025" at bounding box center [473, 182] width 366 height 36
click at [1442, 199] on div "Transferido em: Todos os meses Julho/2025 Agosto/2025 Setembro/2025 Outubro/202…" at bounding box center [888, 171] width 1227 height 88
click at [1456, 173] on button "Aplicar" at bounding box center [1449, 181] width 78 height 36
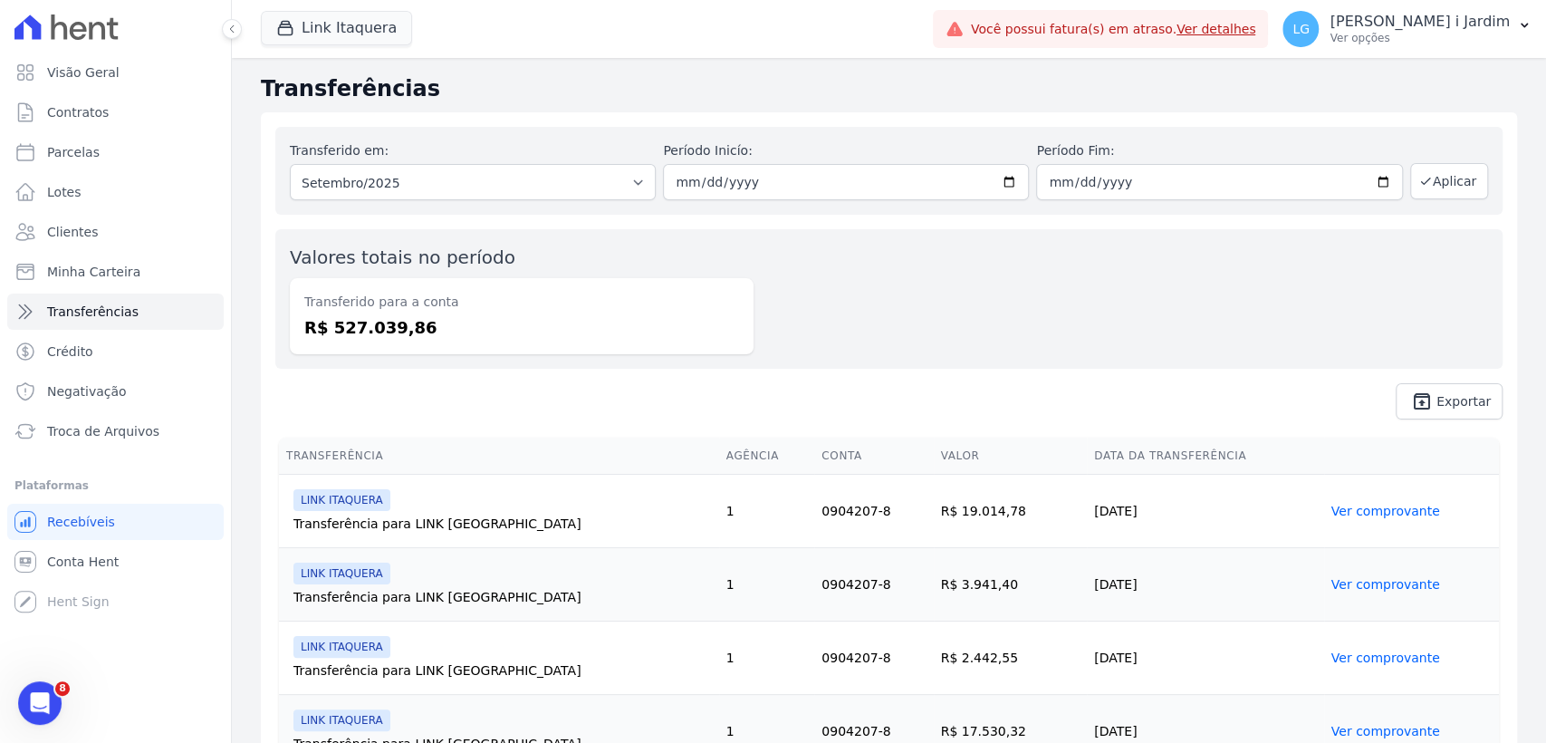
click at [383, 327] on dd "R$ 527.039,86" at bounding box center [521, 327] width 435 height 24
copy dd "527.039,86"
click at [658, 383] on span "unarchive Exportar" at bounding box center [888, 401] width 1227 height 36
click at [400, 335] on dd "R$ 527.039,86" at bounding box center [521, 327] width 435 height 24
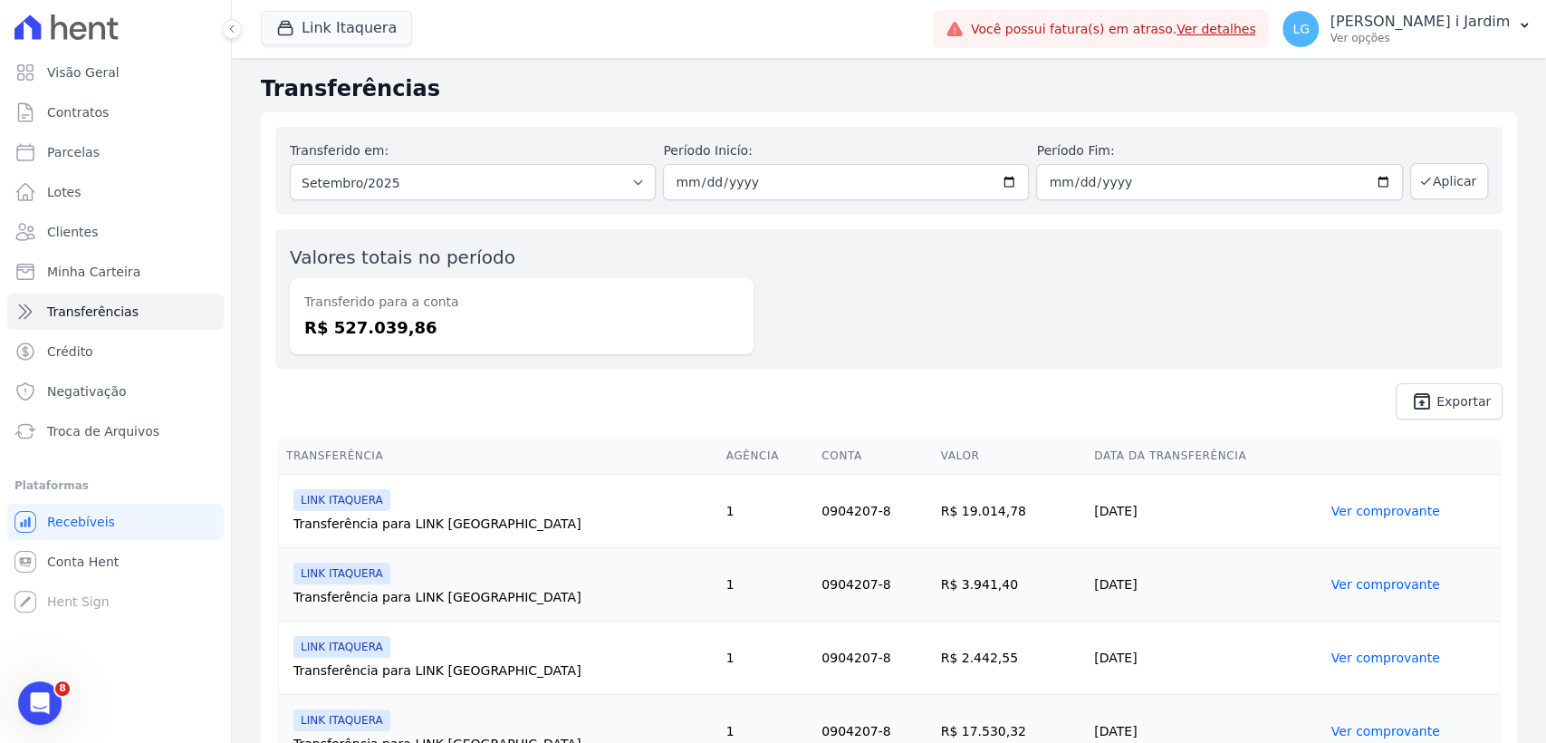
click at [400, 335] on dd "R$ 527.039,86" at bounding box center [521, 327] width 435 height 24
copy dd "527.039,86"
click at [389, 32] on button "Link Itaquera" at bounding box center [336, 28] width 151 height 34
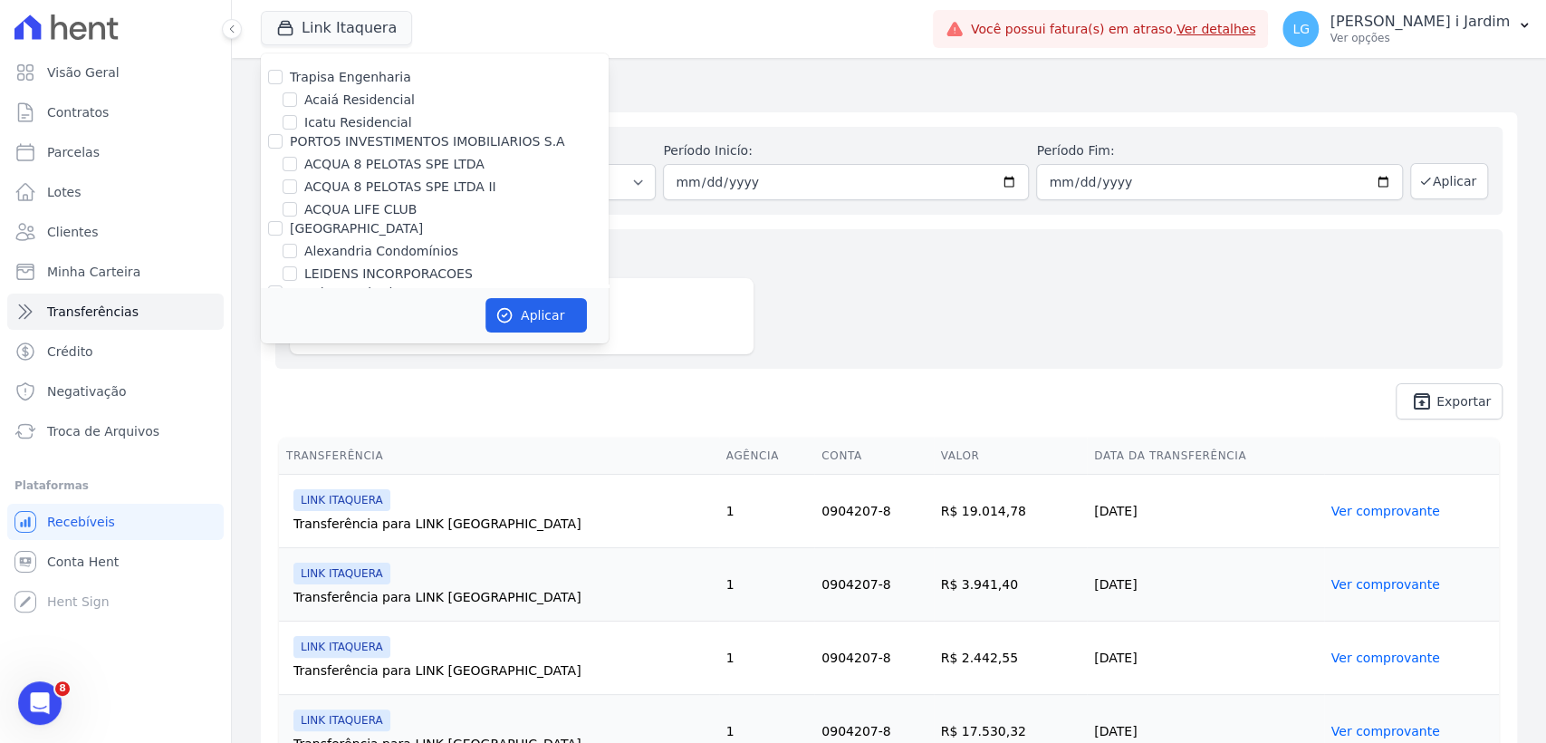
click at [870, 292] on div "Valores totais no período Transferido para a conta R$ 527.039,86" at bounding box center [888, 298] width 1227 height 139
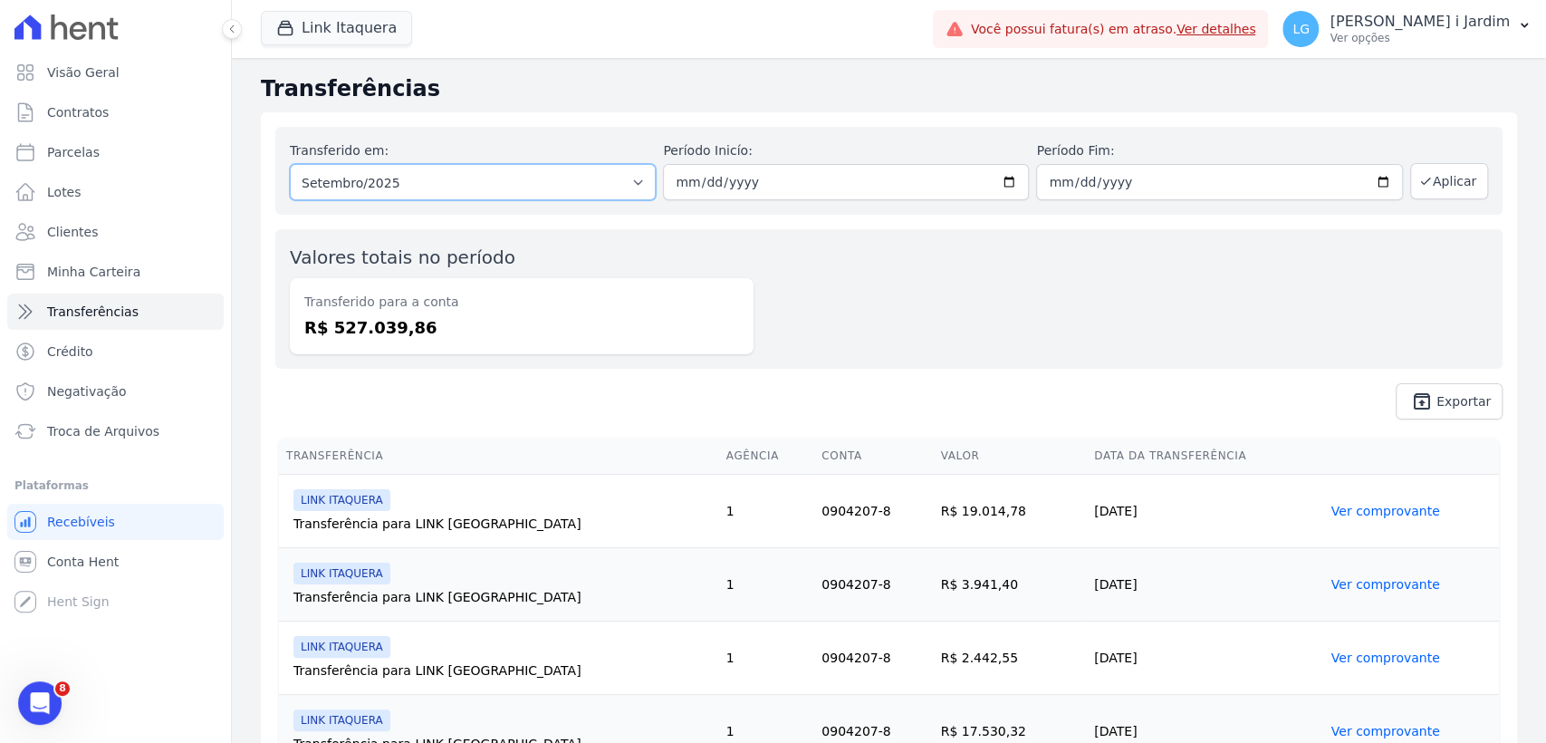
drag, startPoint x: 566, startPoint y: 178, endPoint x: 569, endPoint y: 196, distance: 18.3
click at [566, 178] on select "Todos os meses Julho/2025 Agosto/2025 Setembro/2025 Outubro/2025 Outubro/2025" at bounding box center [473, 182] width 366 height 36
select select "08/2025"
click at [290, 164] on select "Todos os meses Julho/2025 Agosto/2025 Setembro/2025 Outubro/2025 Outubro/2025" at bounding box center [473, 182] width 366 height 36
click at [1442, 193] on button "Aplicar" at bounding box center [1449, 181] width 78 height 36
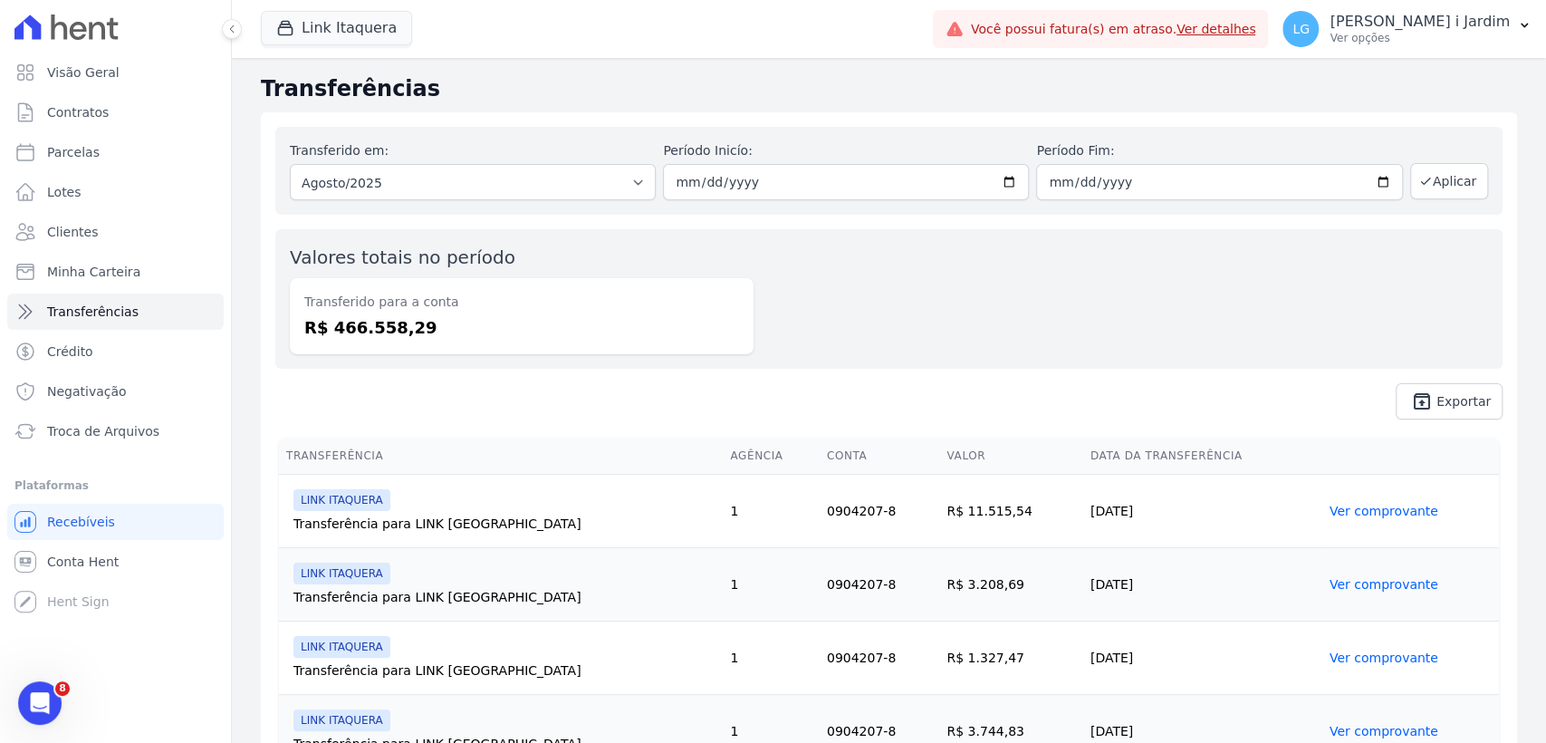
click at [386, 331] on dd "R$ 466.558,29" at bounding box center [521, 327] width 435 height 24
copy dd "466.558,29"
drag, startPoint x: 326, startPoint y: 44, endPoint x: 335, endPoint y: 68, distance: 25.2
click at [326, 44] on button "Link Itaquera" at bounding box center [336, 28] width 151 height 34
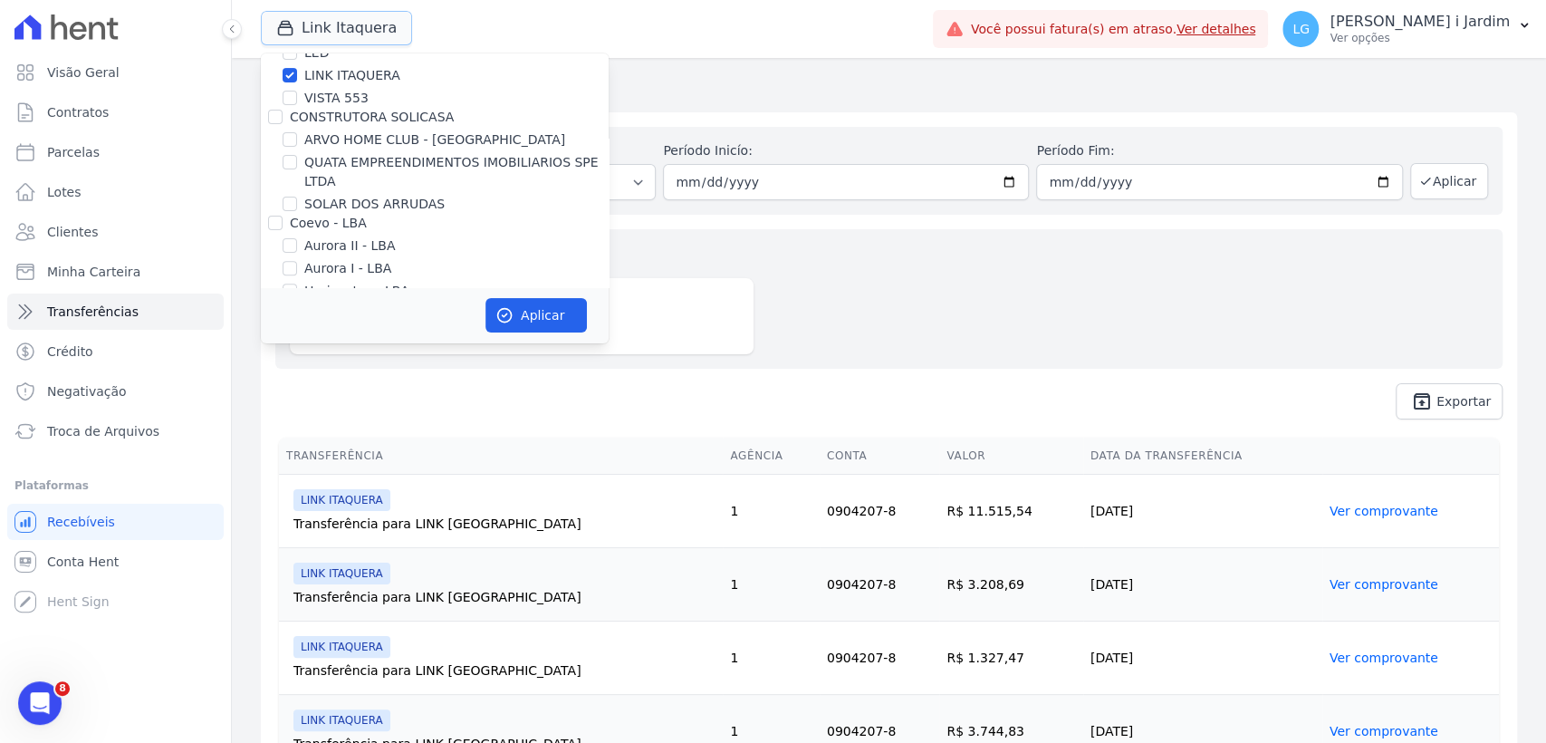
scroll to position [302, 0]
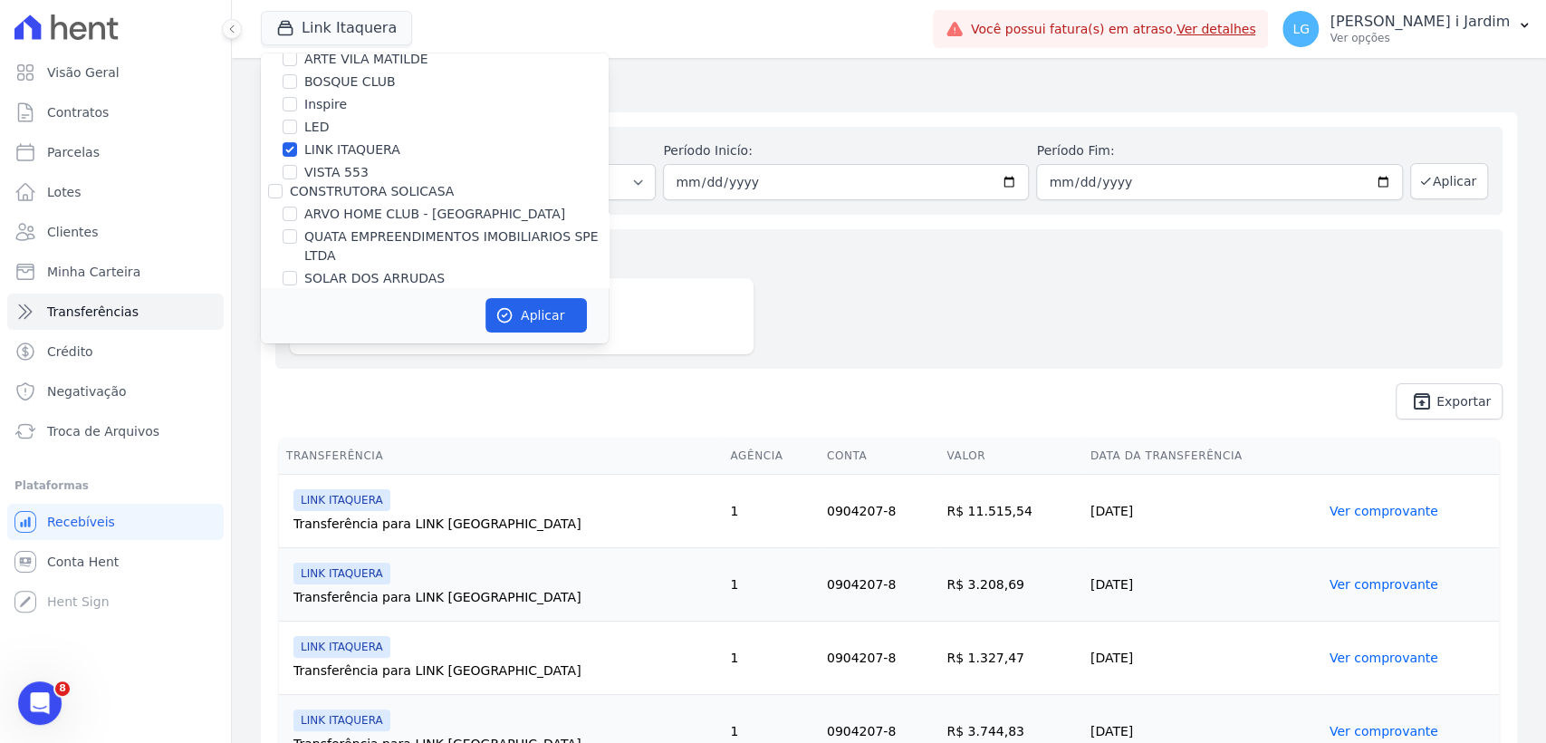
click at [368, 144] on label "LINK ITAQUERA" at bounding box center [352, 149] width 96 height 19
click at [297, 144] on input "LINK ITAQUERA" at bounding box center [290, 149] width 14 height 14
checkbox input "false"
click at [348, 171] on label "VISTA 553" at bounding box center [336, 172] width 64 height 19
click at [297, 171] on input "VISTA 553" at bounding box center [290, 172] width 14 height 14
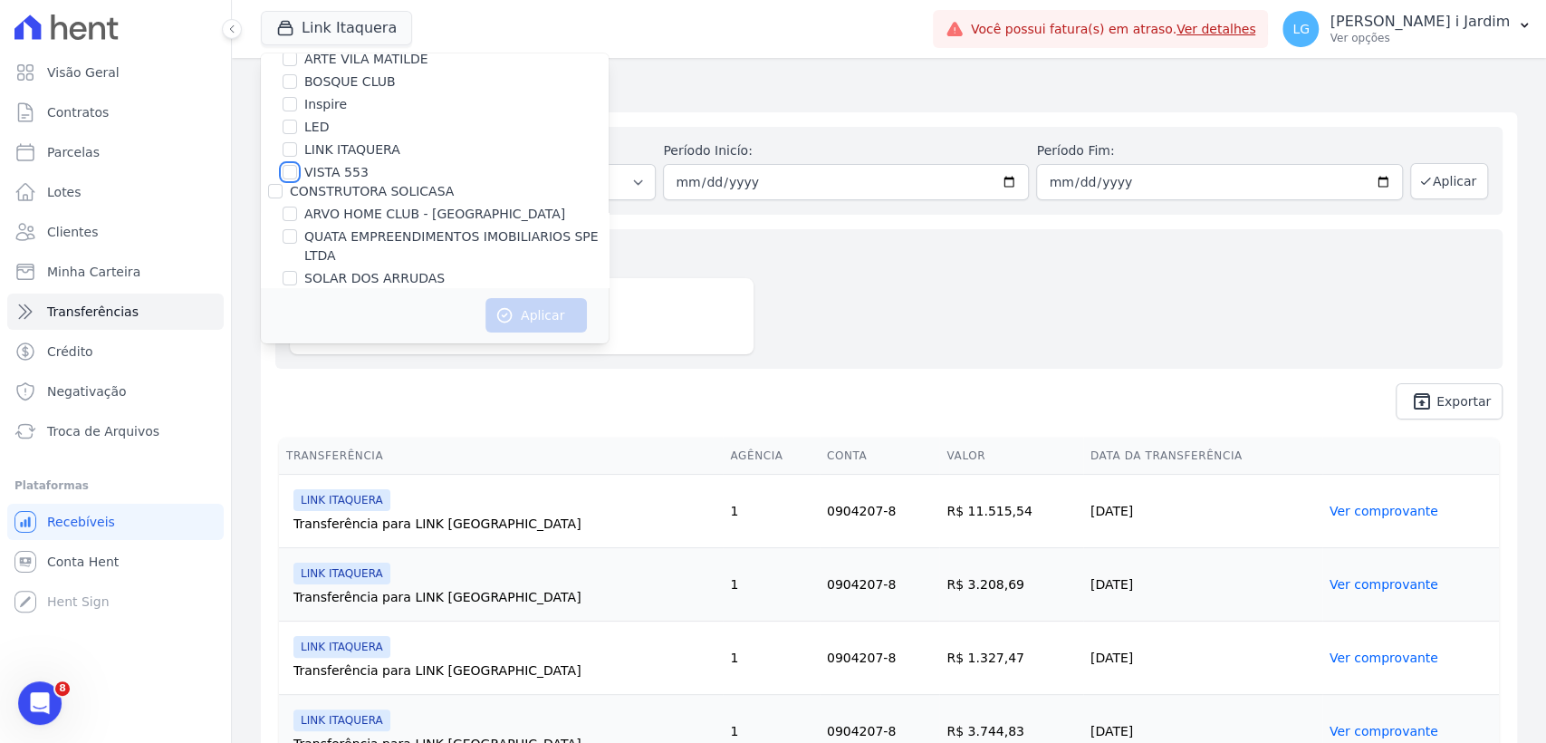
checkbox input "true"
click at [529, 313] on button "Aplicar" at bounding box center [535, 315] width 101 height 34
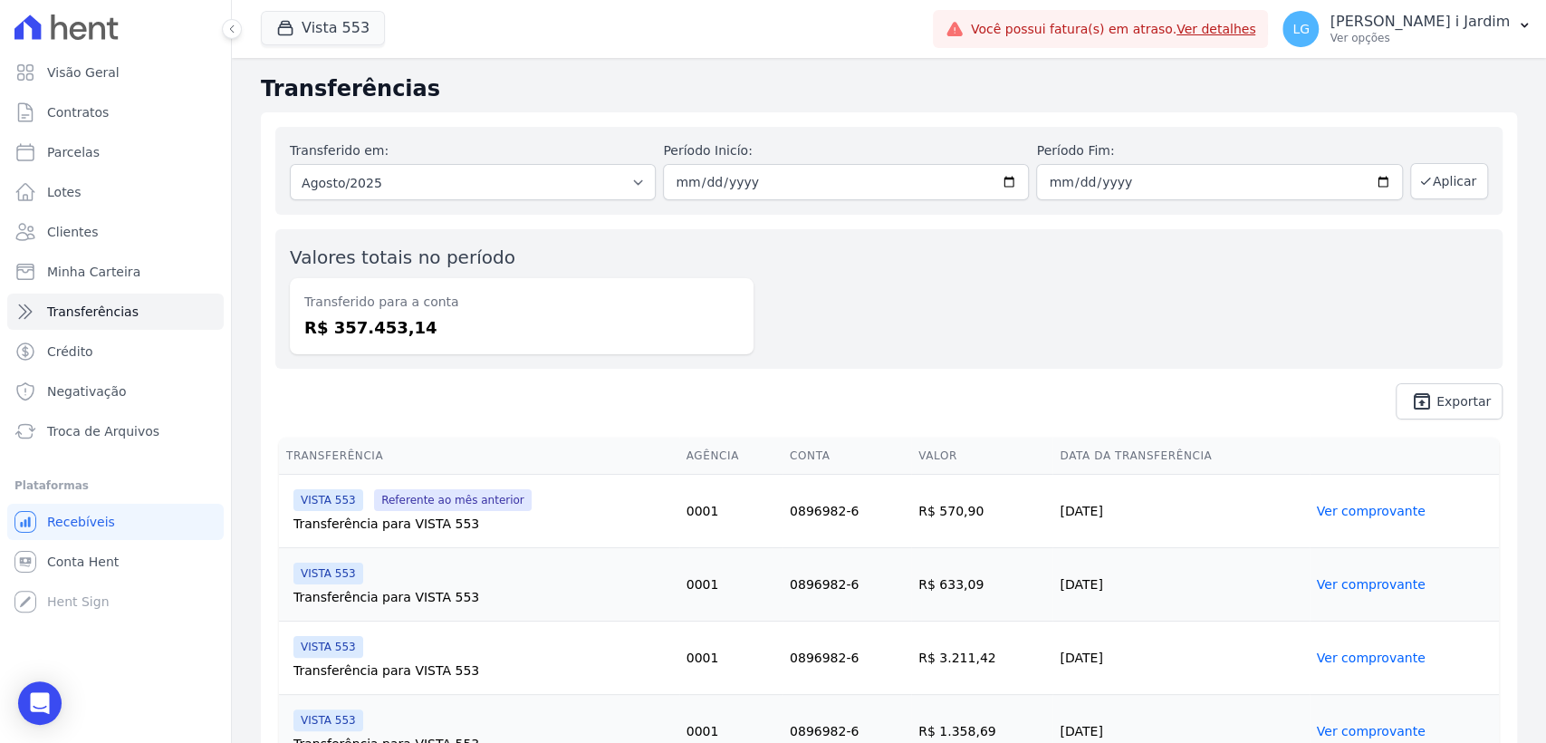
click at [370, 332] on dd "R$ 357.453,14" at bounding box center [521, 327] width 435 height 24
copy dd "357.453,14"
click at [173, 559] on link "Conta Hent" at bounding box center [115, 561] width 216 height 36
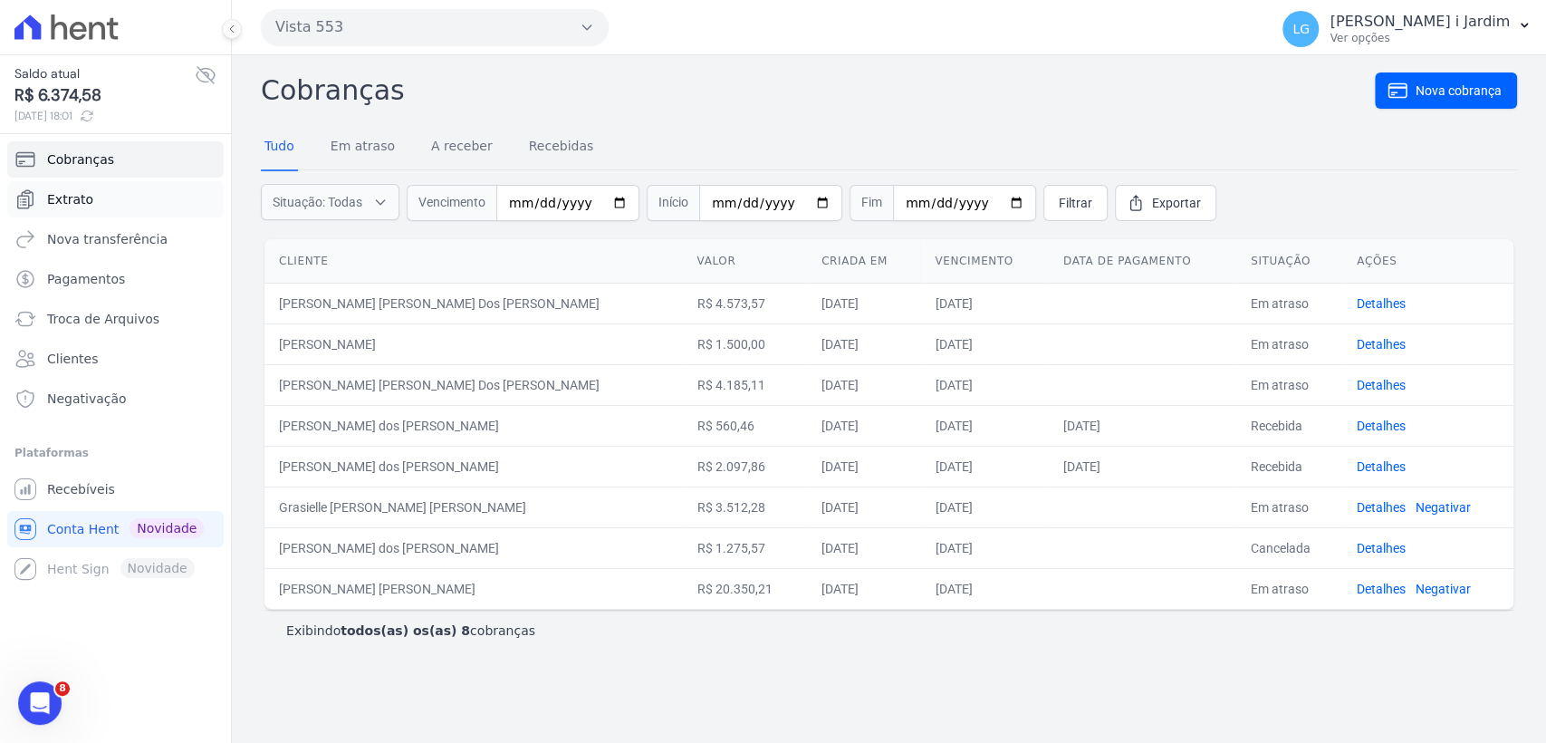
click at [66, 192] on span "Extrato" at bounding box center [70, 199] width 46 height 18
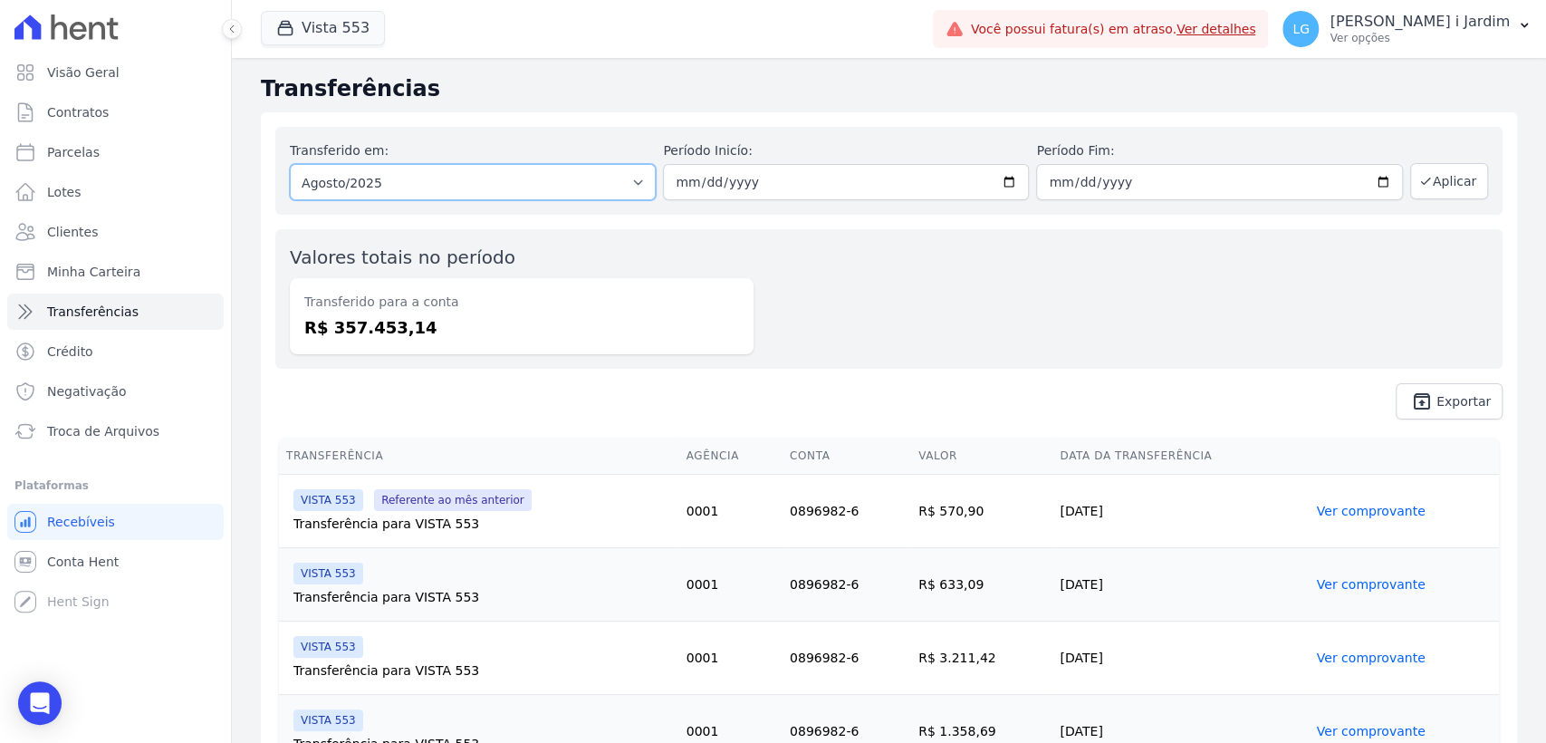
click at [349, 183] on select "Todos os meses Junho/2025 Julho/2025 Agosto/2025 Setembro/2025 Outubro/2025 Out…" at bounding box center [473, 182] width 366 height 36
select select "09/2025"
click at [290, 164] on select "Todos os meses Junho/2025 Julho/2025 Agosto/2025 Setembro/2025 Outubro/2025 Out…" at bounding box center [473, 182] width 366 height 36
click at [1461, 181] on button "Aplicar" at bounding box center [1449, 181] width 78 height 36
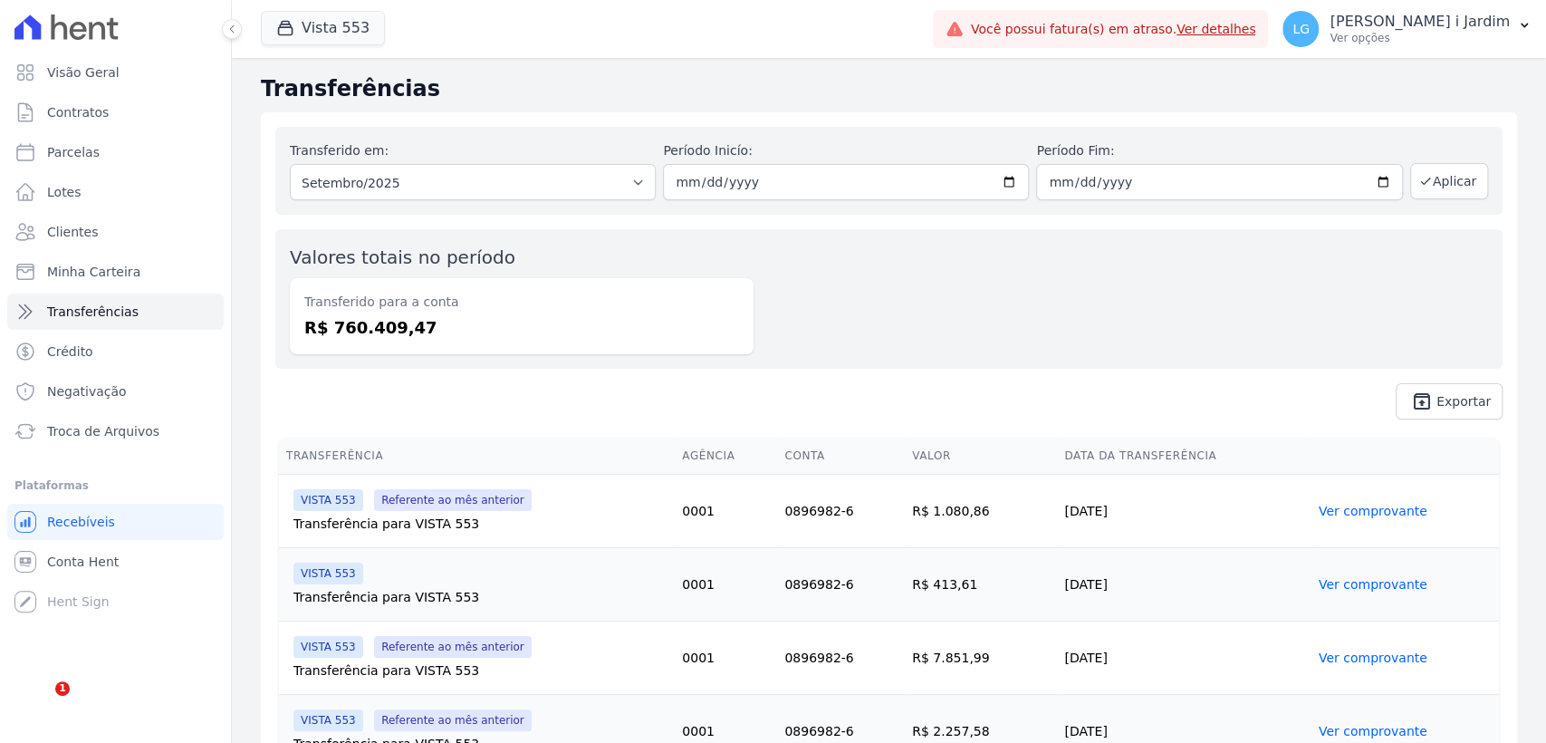
click at [355, 336] on dd "R$ 760.409,47" at bounding box center [521, 327] width 435 height 24
click at [355, 335] on dd "R$ 760.409,47" at bounding box center [521, 327] width 435 height 24
copy dd "760.409,47"
